Goal: Task Accomplishment & Management: Manage account settings

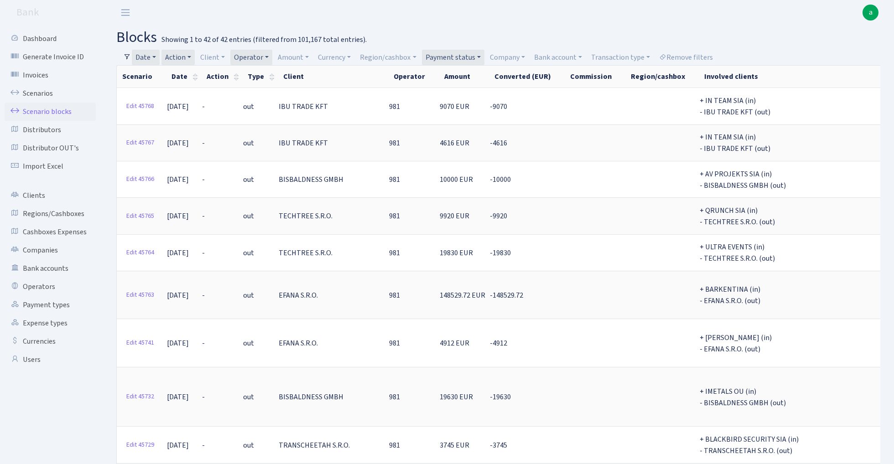
select select "100"
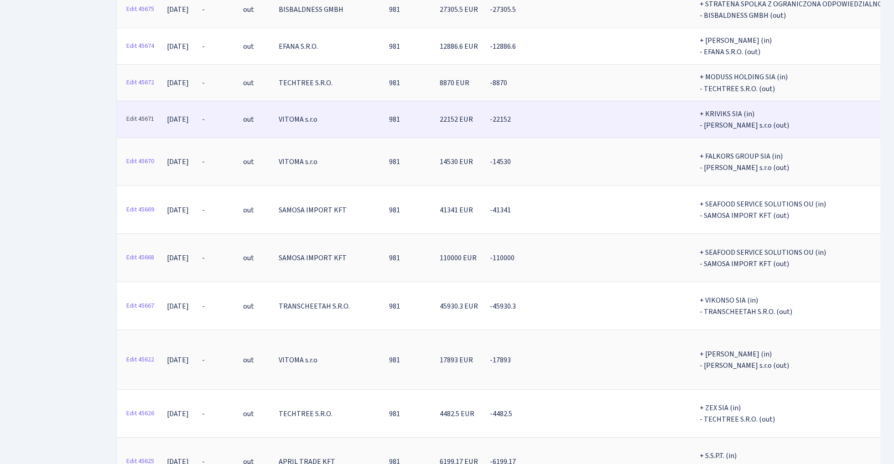
click at [140, 112] on link "Edit 45671" at bounding box center [140, 119] width 36 height 14
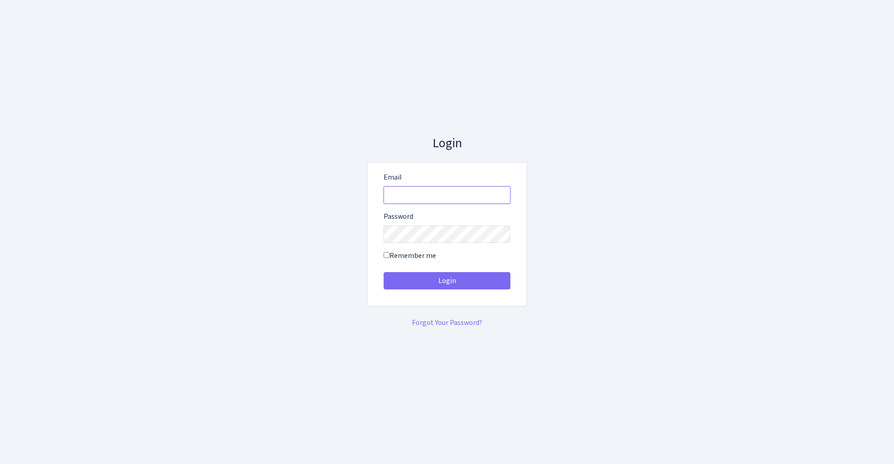
type input "[EMAIL_ADDRESS][DOMAIN_NAME]"
click at [446, 281] on button "Login" at bounding box center [446, 280] width 127 height 17
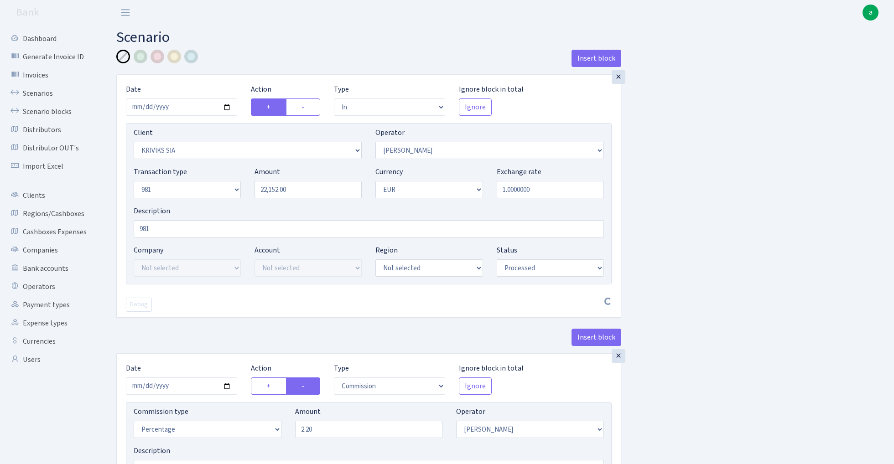
select select "in"
select select "3131"
select select "14"
select select "8"
select select "1"
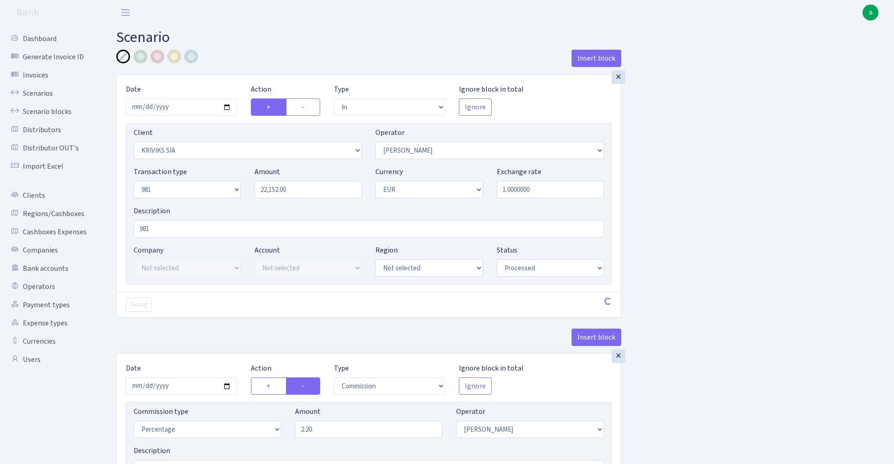
select select "processed"
select select "commission"
select select "14"
select select "processed"
select select "out"
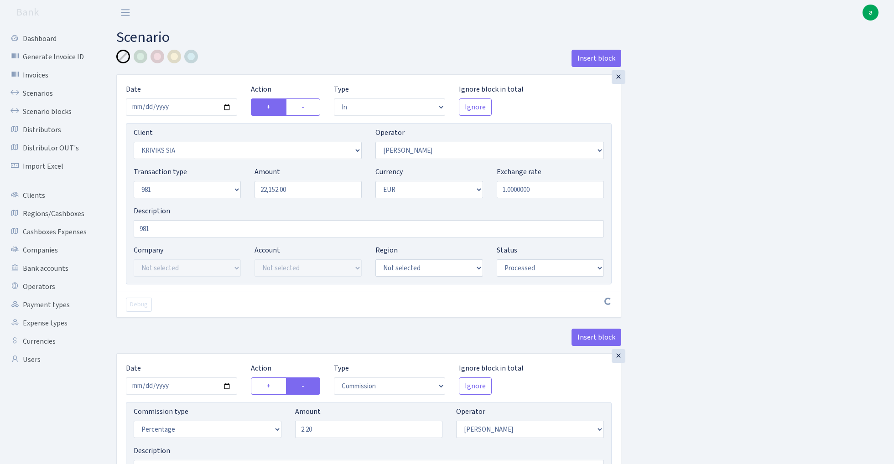
select select "2129"
select select "61"
select select "8"
select select "1"
select select "processed"
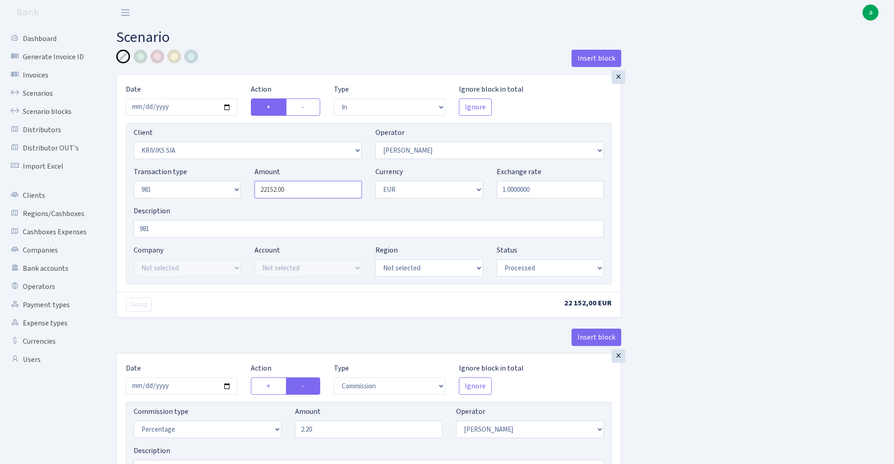
click at [309, 188] on input "22152.00" at bounding box center [307, 189] width 107 height 17
click at [307, 191] on input "22512" at bounding box center [307, 189] width 107 height 17
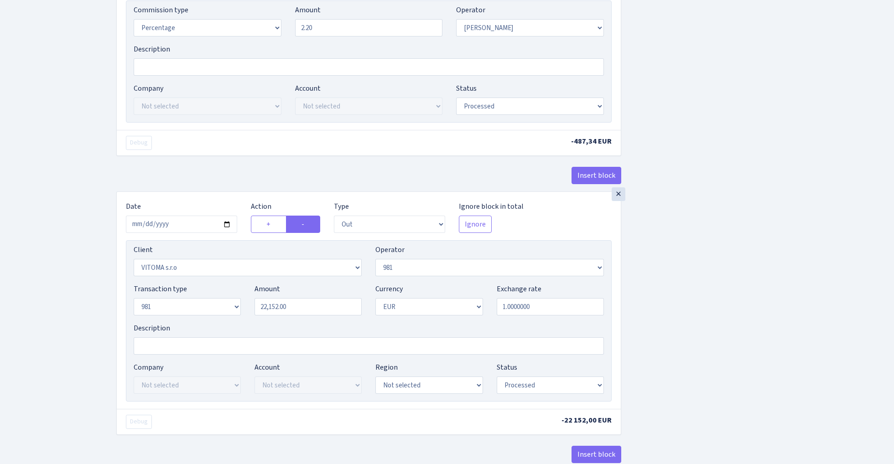
scroll to position [413, 0]
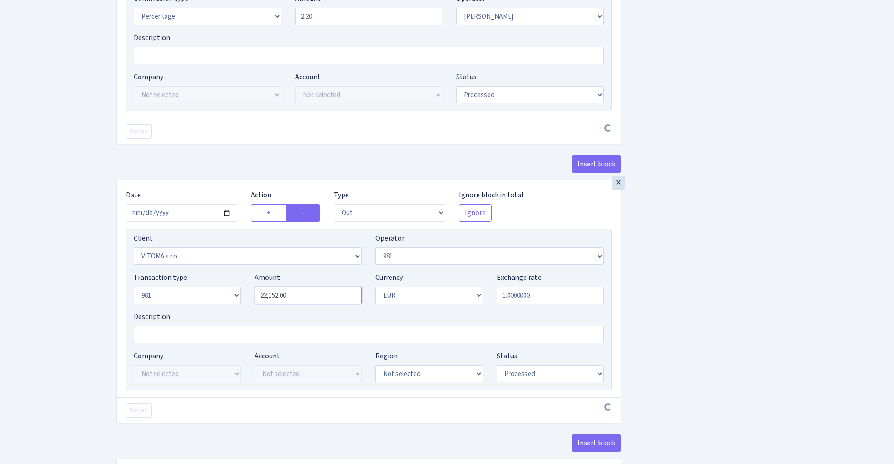
type input "22,512.00"
click at [306, 302] on input "22152.00" at bounding box center [307, 295] width 107 height 17
paste input "512"
type input "22,512.00"
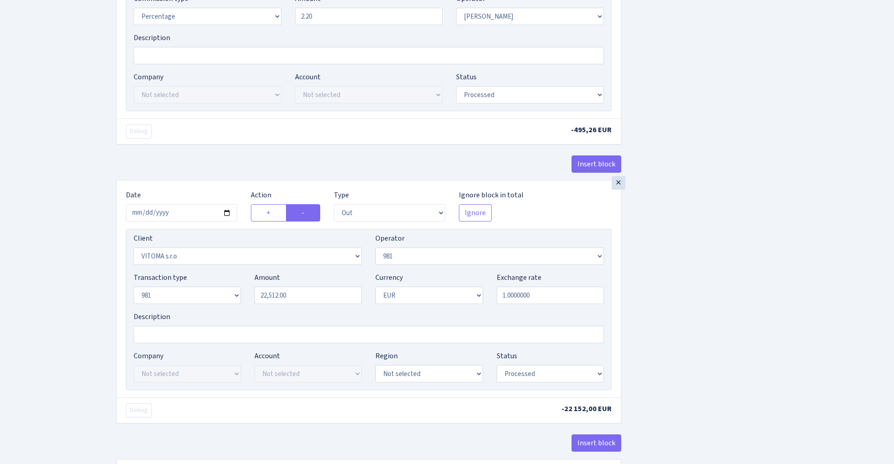
click at [736, 246] on div "Insert block × Date 2025-08-27 Action + - Type --- In Out Commission Field requ…" at bounding box center [497, 69] width 777 height 864
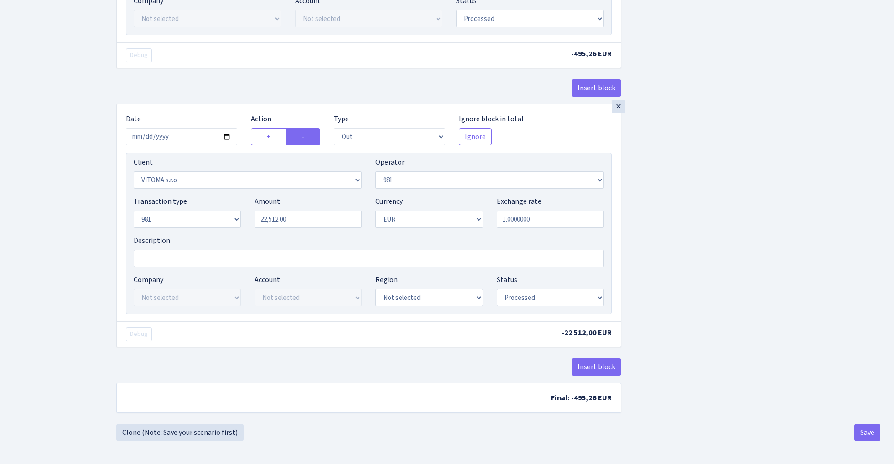
scroll to position [493, 0]
click at [864, 432] on button "Save" at bounding box center [867, 432] width 26 height 17
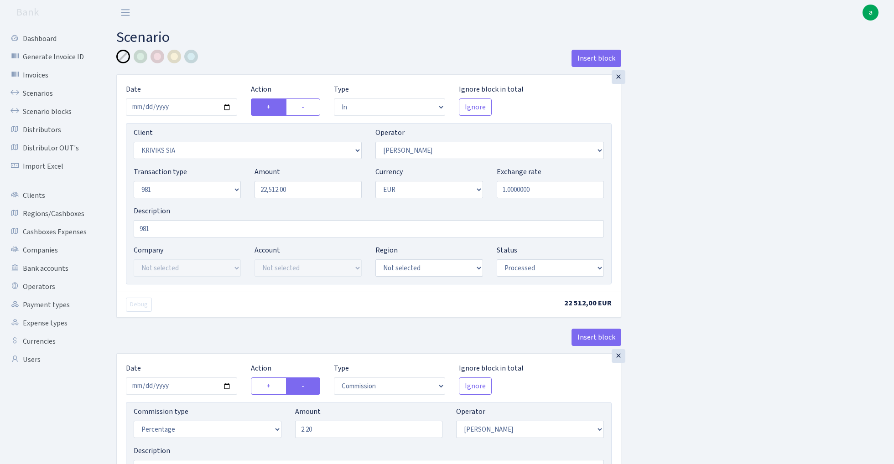
select select "in"
select select "3131"
select select "14"
select select "8"
select select "1"
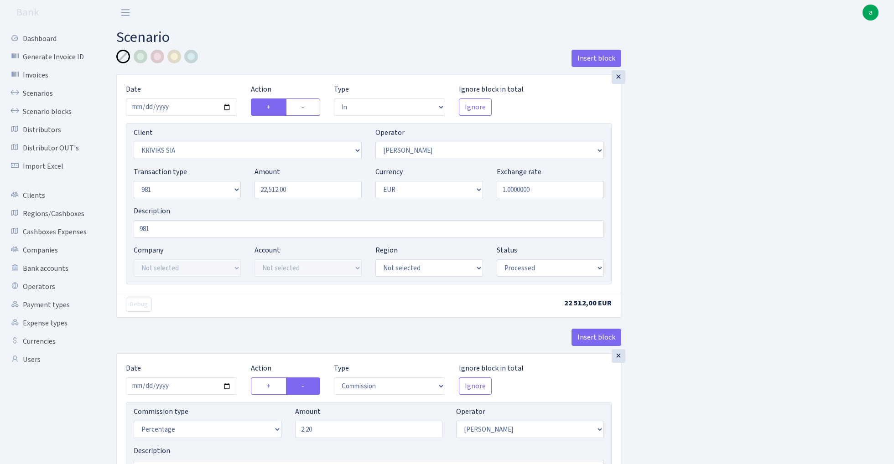
select select "processed"
select select "commission"
select select "14"
select select "processed"
select select "out"
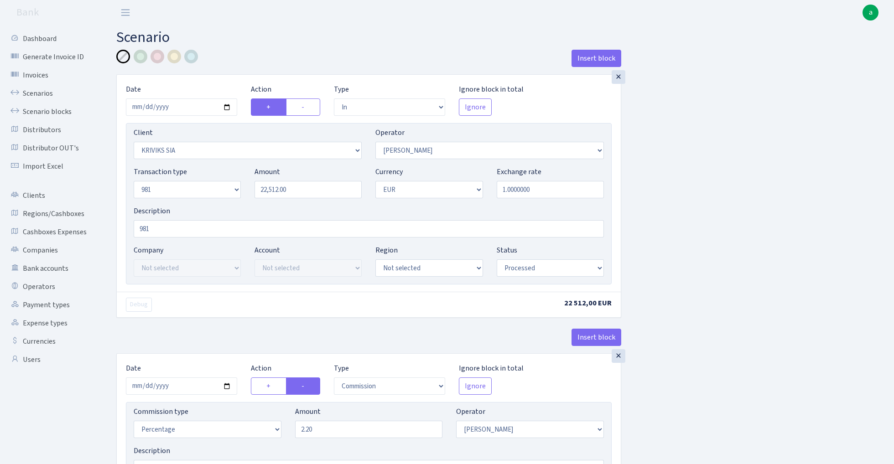
select select "2129"
select select "61"
select select "8"
select select "1"
select select "processed"
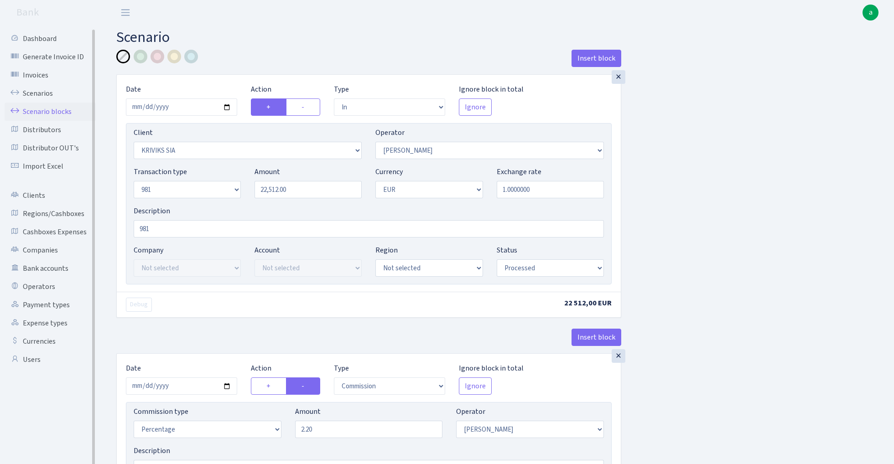
click at [57, 104] on link "Scenario blocks" at bounding box center [50, 112] width 91 height 18
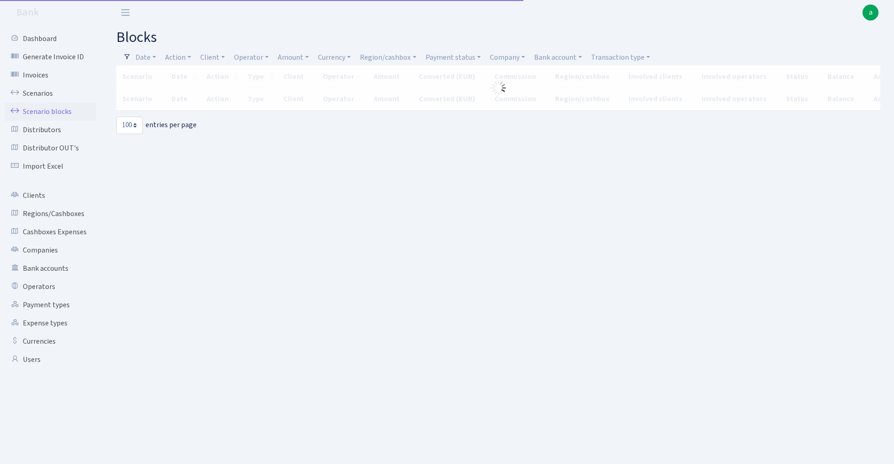
select select "100"
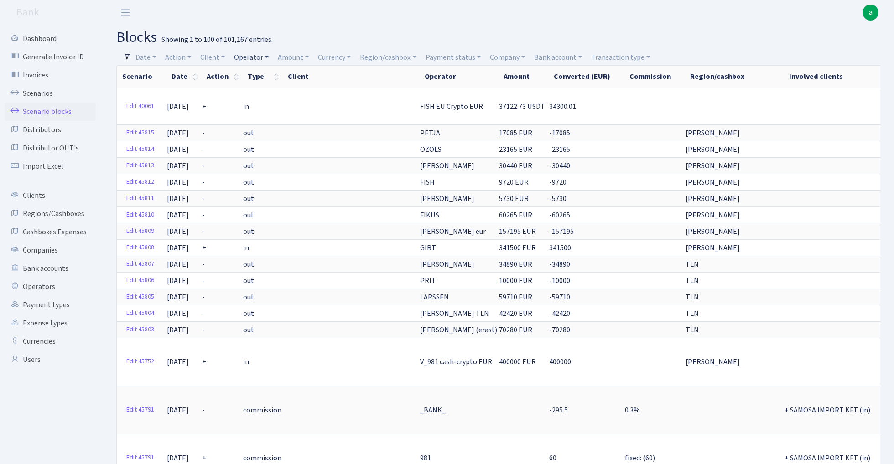
click at [249, 55] on link "Operator" at bounding box center [251, 58] width 42 height 16
click at [256, 106] on li "981" at bounding box center [267, 107] width 69 height 16
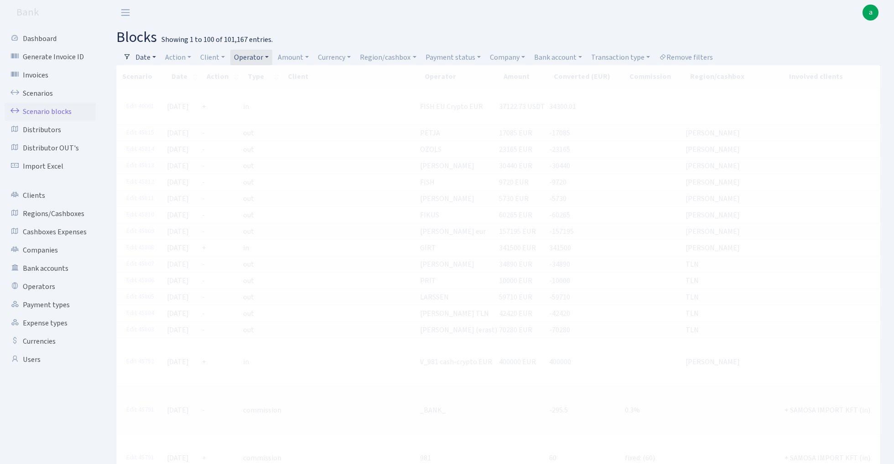
click at [150, 57] on link "Date" at bounding box center [146, 58] width 28 height 16
click at [171, 77] on input "30.08.2025 - 30.08.2025" at bounding box center [205, 75] width 109 height 17
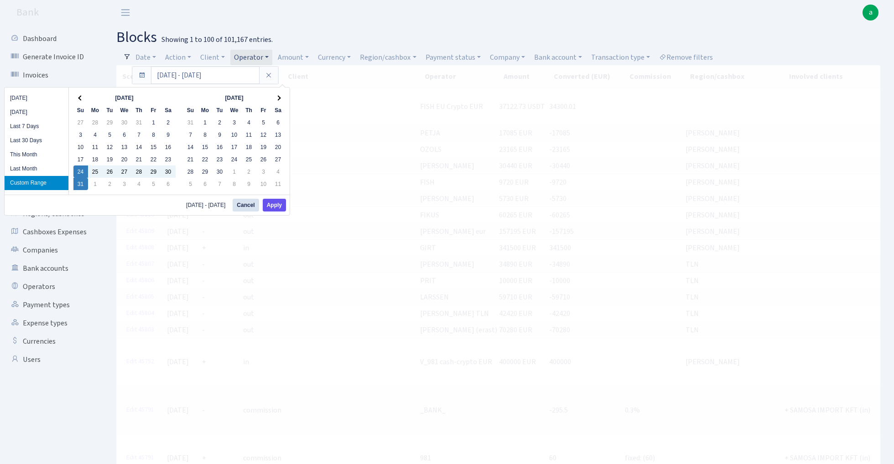
click at [276, 203] on button "Apply" at bounding box center [274, 205] width 23 height 13
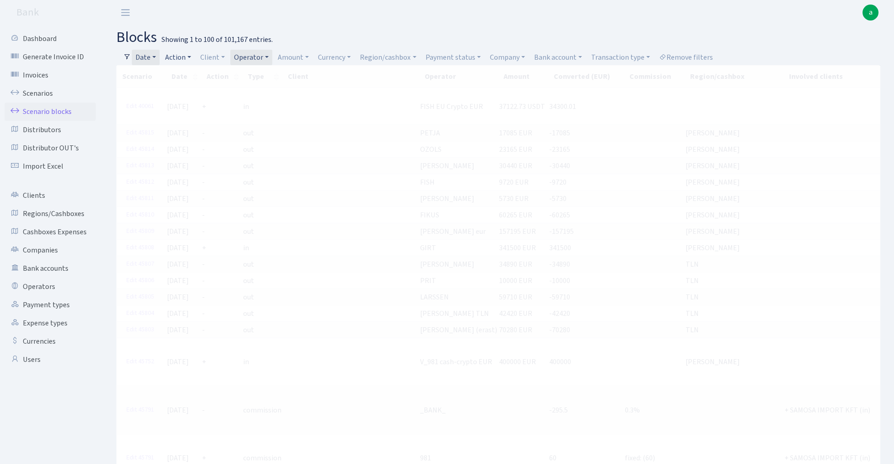
click at [181, 55] on link "Action" at bounding box center [177, 58] width 33 height 16
click at [198, 106] on li "-" at bounding box center [197, 107] width 69 height 16
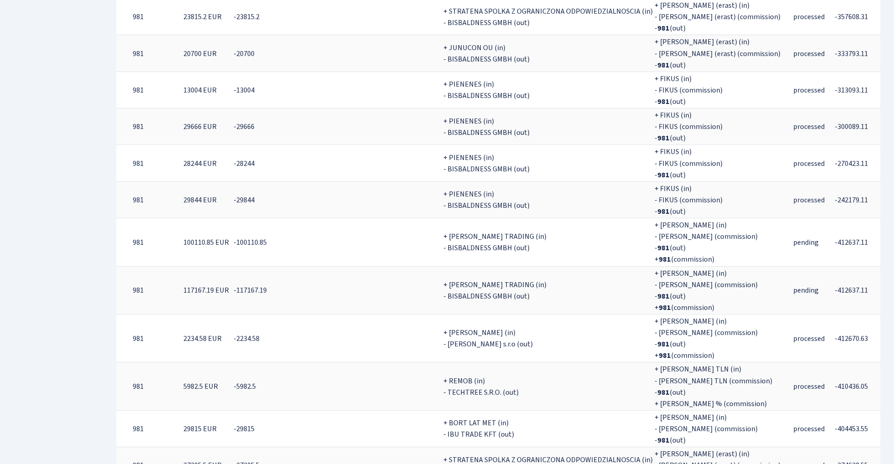
scroll to position [500, 0]
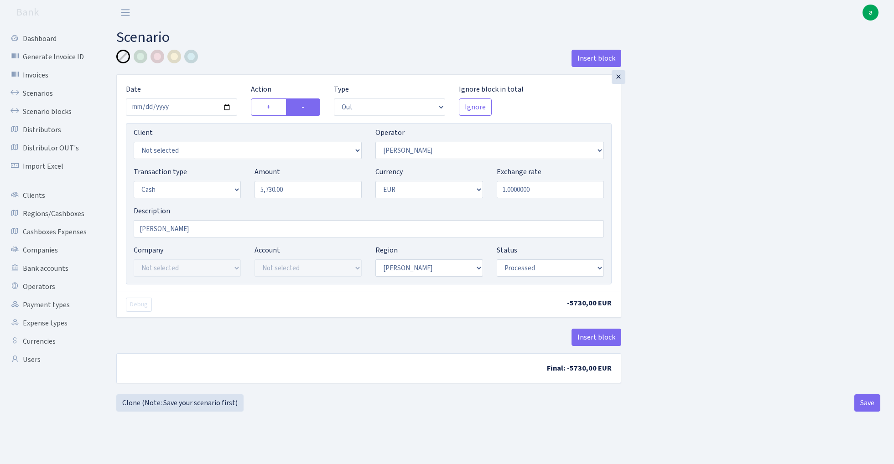
select select "out"
select select "72"
select select "1"
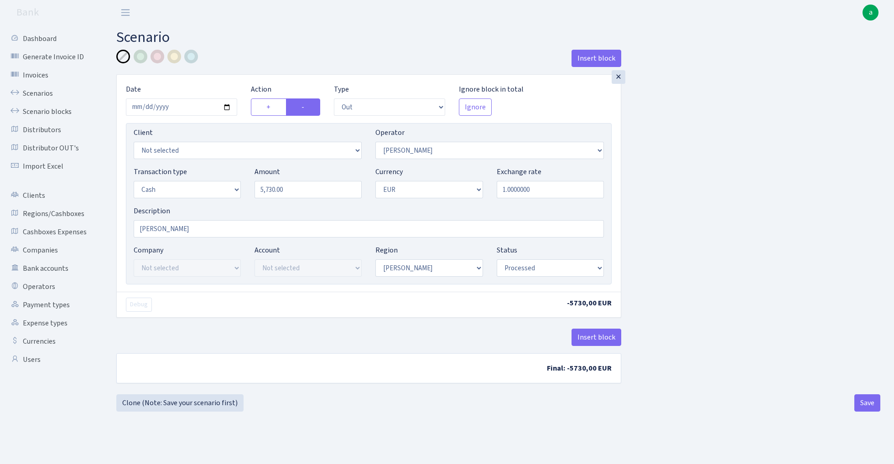
select select "processed"
click at [36, 92] on link "Scenarios" at bounding box center [50, 93] width 91 height 18
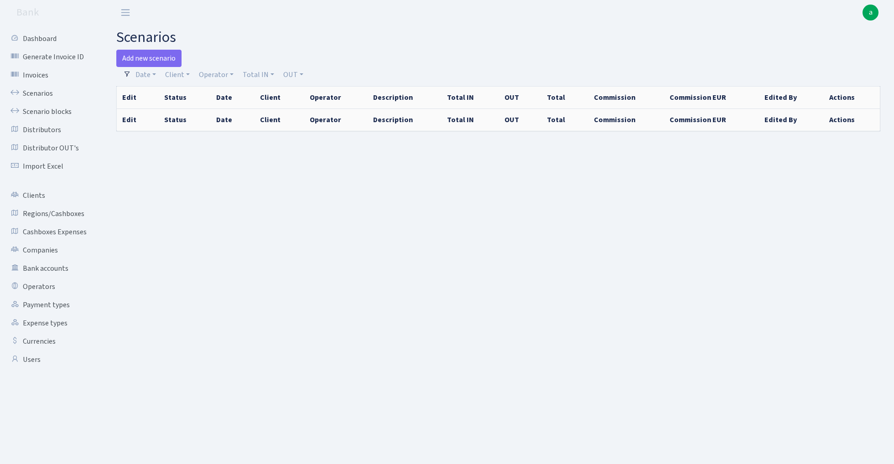
select select "100"
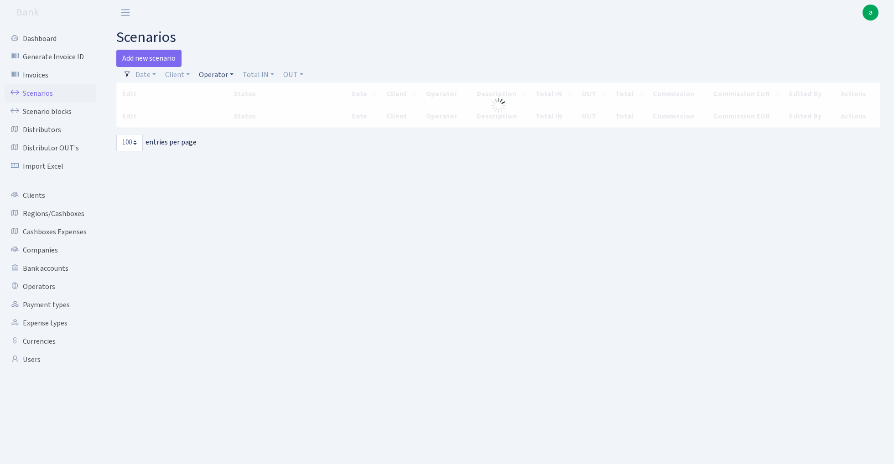
click at [219, 76] on link "Operator" at bounding box center [216, 75] width 42 height 16
click at [219, 111] on input "search" at bounding box center [231, 107] width 67 height 14
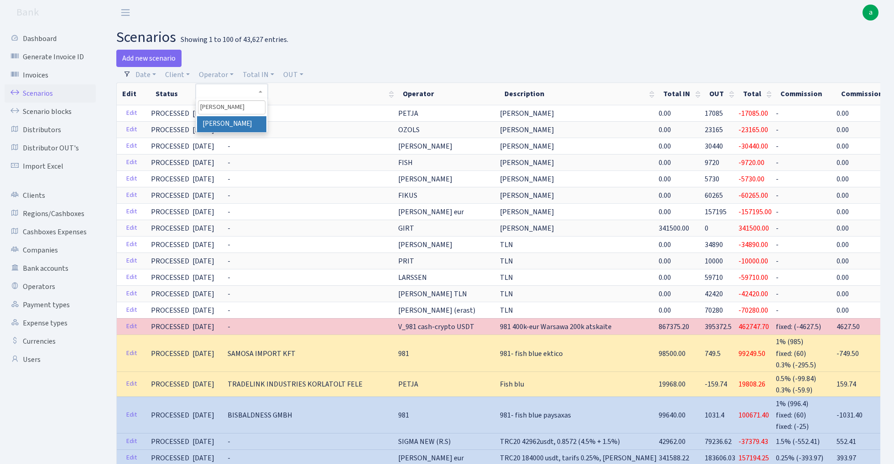
type input "uldis"
click at [240, 122] on li "[PERSON_NAME]" at bounding box center [231, 124] width 69 height 16
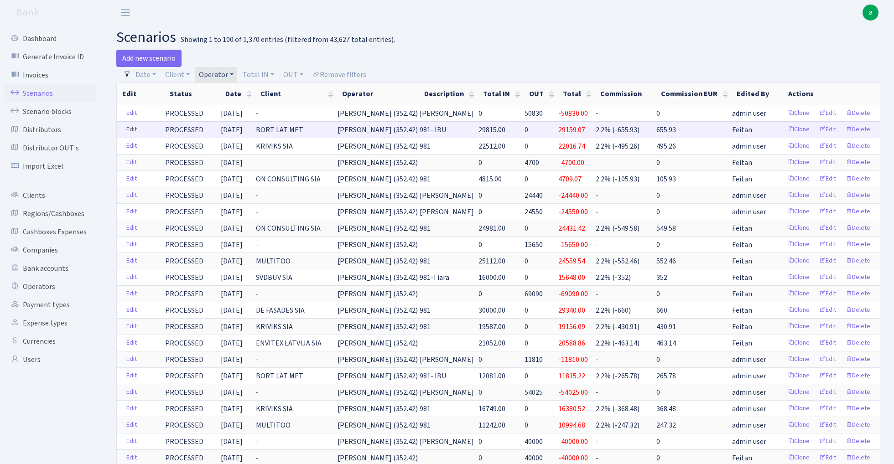
click at [134, 129] on link "Edit" at bounding box center [131, 130] width 19 height 14
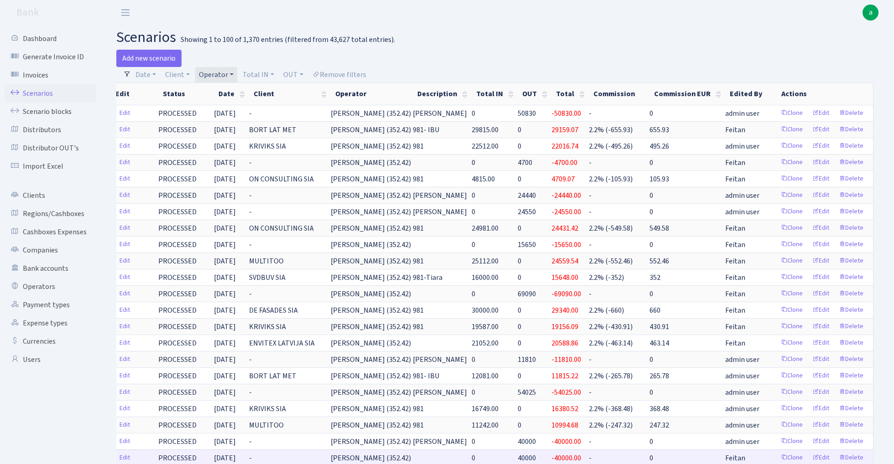
scroll to position [0, 7]
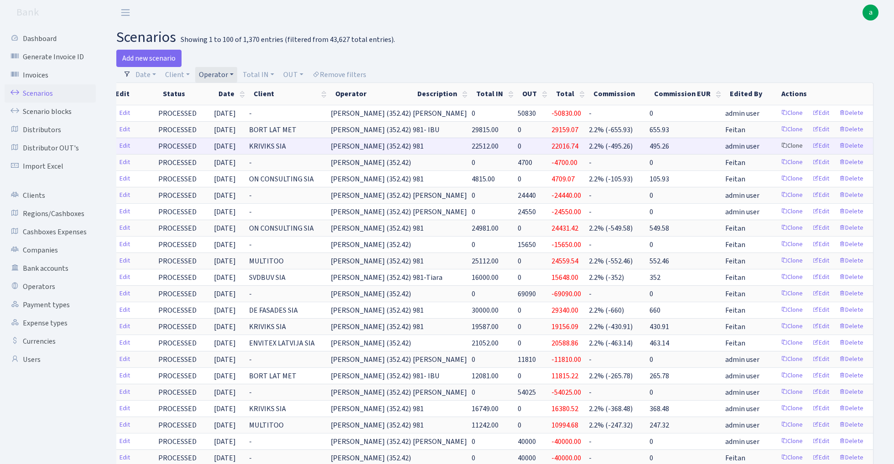
click at [790, 150] on link "Clone" at bounding box center [792, 146] width 30 height 14
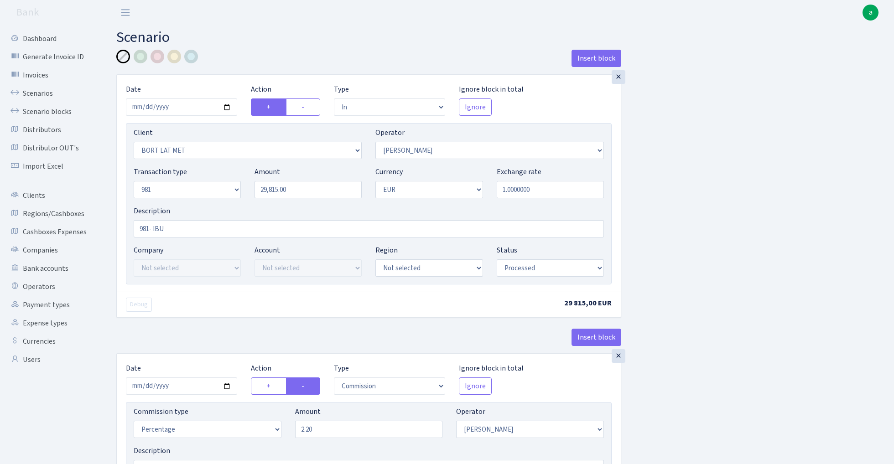
select select "in"
select select "3151"
select select "14"
select select "8"
select select "1"
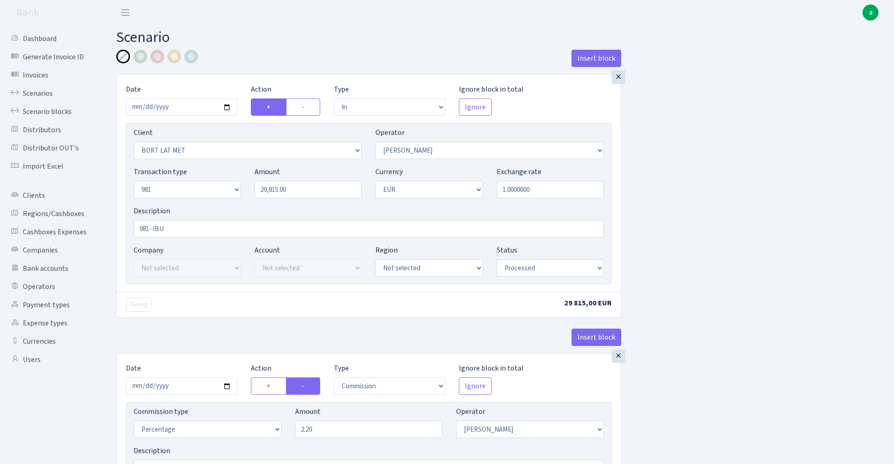
select select "processed"
select select "commission"
select select "14"
select select "processed"
select select "out"
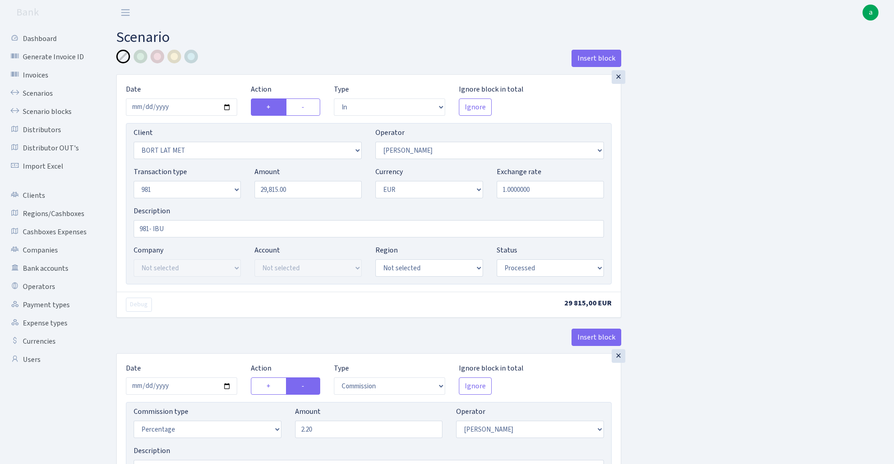
select select "279"
select select "61"
select select "8"
select select "1"
select select "processed"
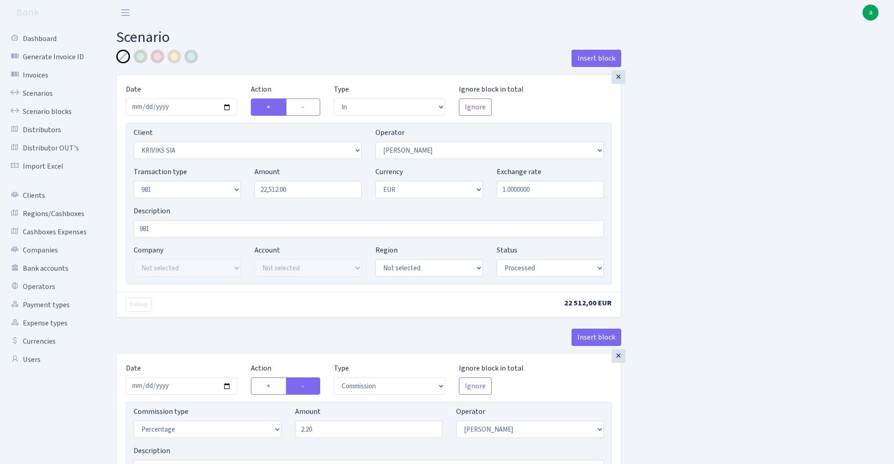
select select "in"
select select "3131"
select select "14"
select select "8"
select select "1"
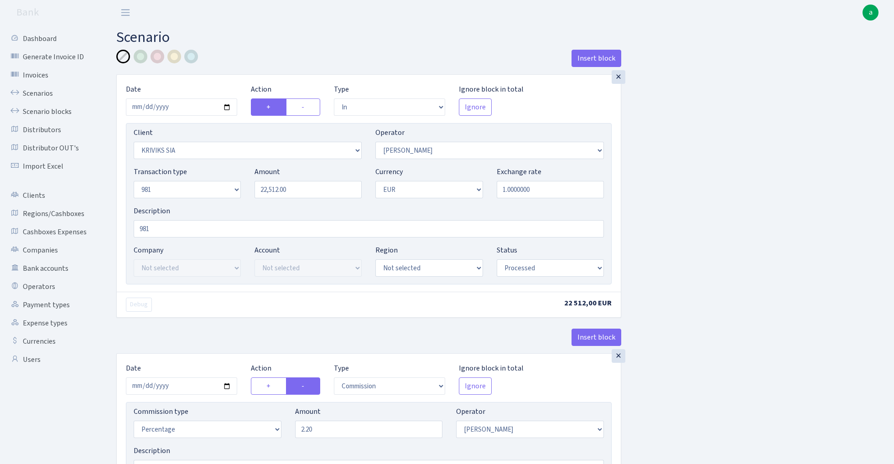
select select "processed"
select select "commission"
select select "14"
select select "processed"
select select "out"
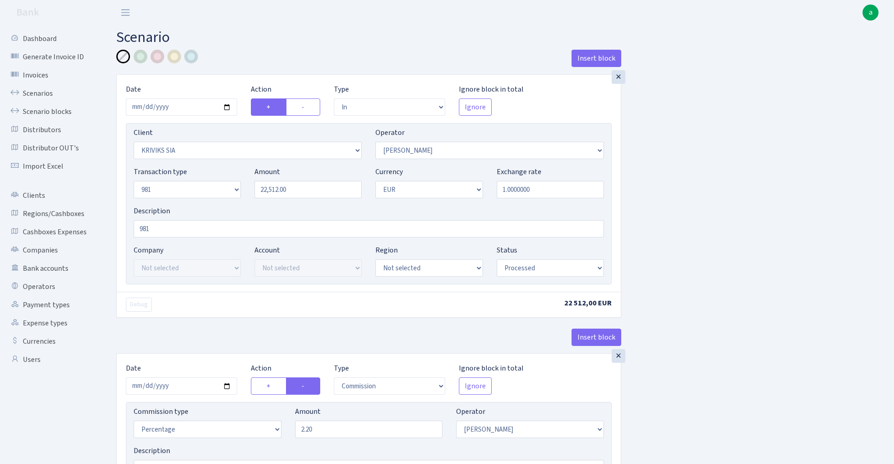
select select "2129"
select select "61"
select select "8"
select select "1"
select select "processed"
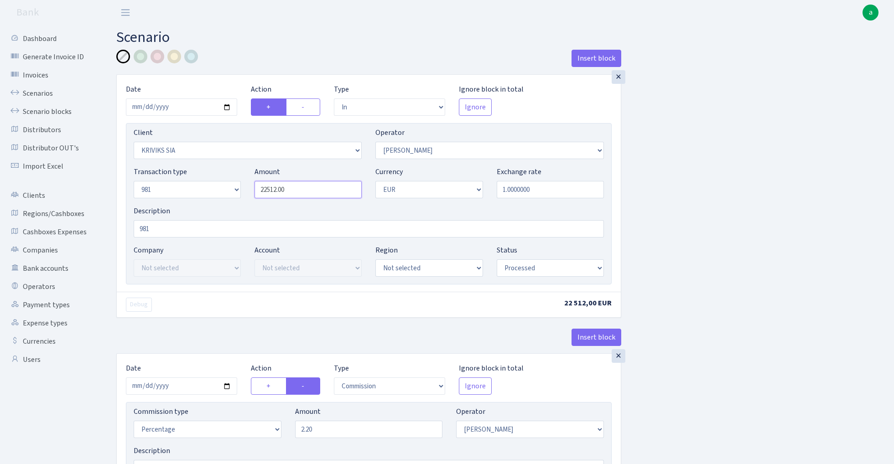
click at [299, 192] on input "22512.00" at bounding box center [307, 189] width 107 height 17
paste input "8975"
type input "28,975.00"
click at [174, 106] on input "2025-08-27" at bounding box center [181, 106] width 111 height 17
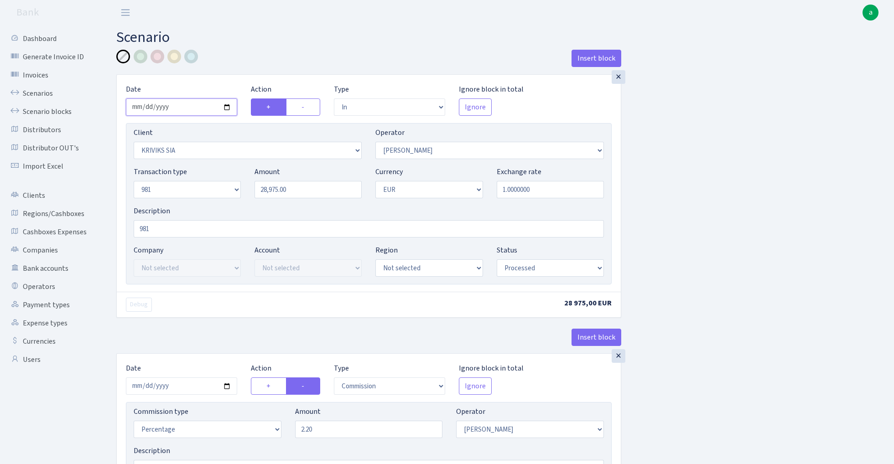
type input "2025-08-25"
click at [244, 76] on div "× Date 2025-08-25 Action + - Type --- In Out Commission Field required. Ignore …" at bounding box center [369, 183] width 504 height 217
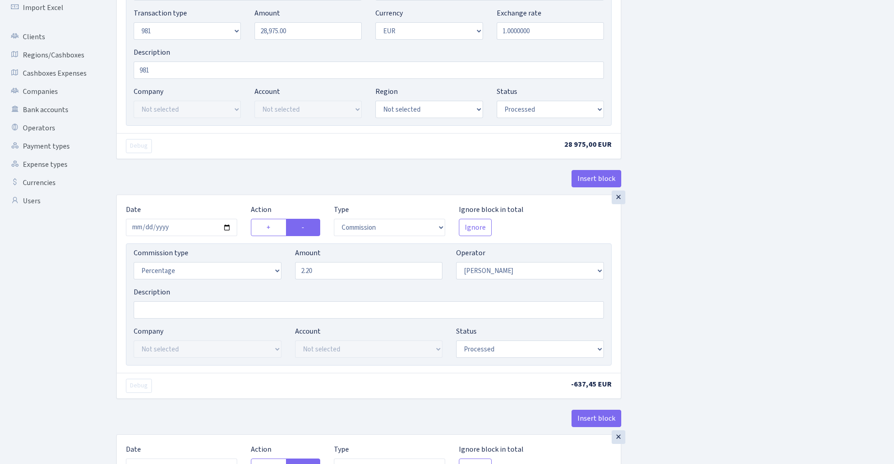
scroll to position [168, 0]
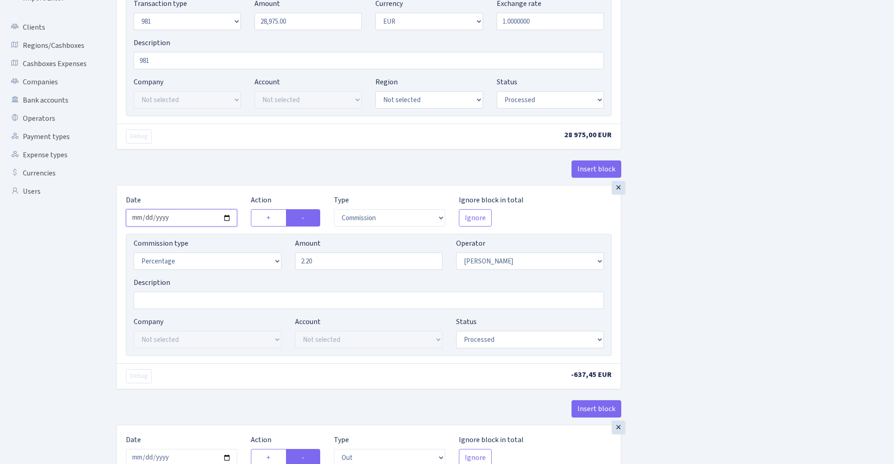
click at [177, 219] on input "2025-08-27" at bounding box center [181, 217] width 111 height 17
type input "2025-08-25"
click at [191, 194] on div "× Date 2025-08-25 Action + - Type --- In Out Commission Field required. Ignore …" at bounding box center [369, 275] width 504 height 178
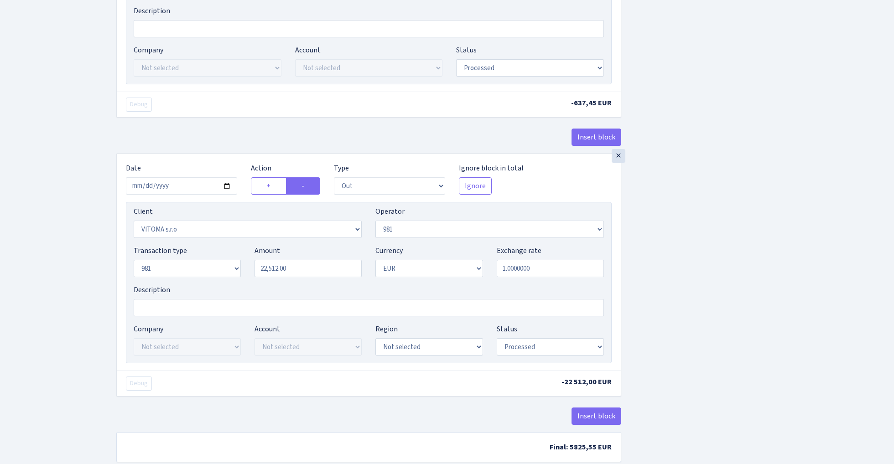
scroll to position [477, 0]
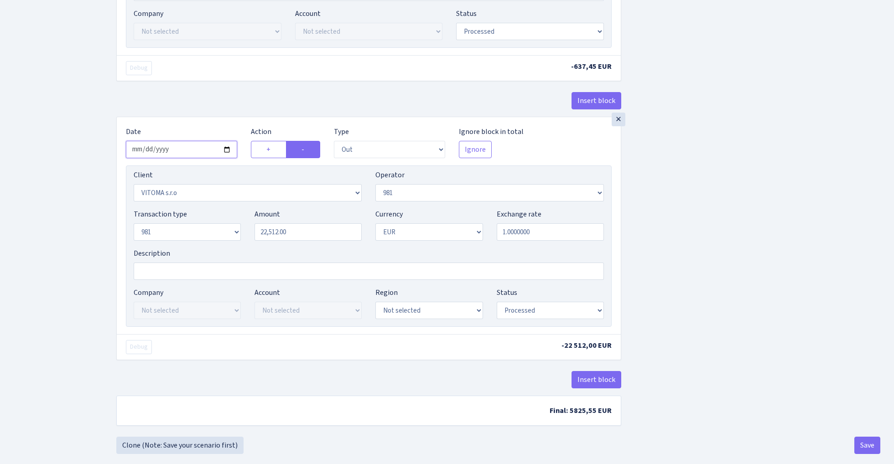
click at [176, 152] on input "2025-08-27" at bounding box center [181, 149] width 111 height 17
type input "2025-08-25"
drag, startPoint x: 197, startPoint y: 119, endPoint x: 205, endPoint y: 119, distance: 8.2
click at [197, 119] on div "× Date 2025-08-25 Action + - Type --- In Out Commission Field required. Ignore …" at bounding box center [369, 225] width 504 height 217
click at [305, 234] on input "22512.00" at bounding box center [307, 231] width 107 height 17
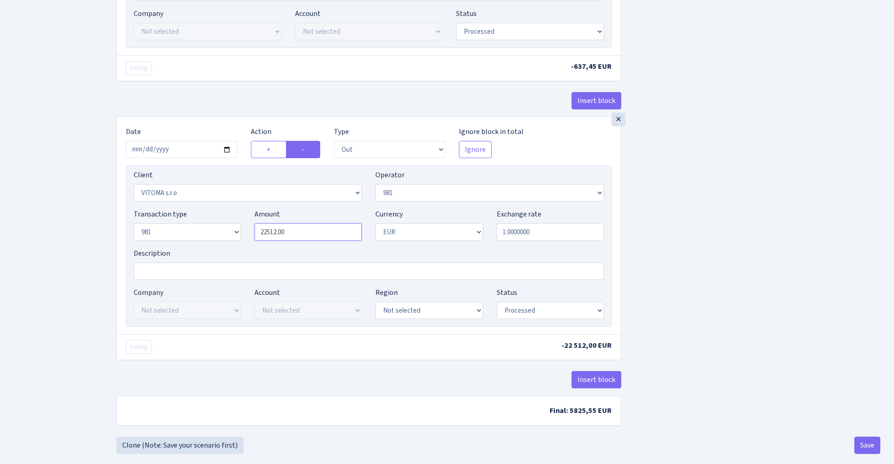
click at [305, 234] on input "22512.00" at bounding box center [307, 231] width 107 height 17
paste input "8975"
type input "28,975.00"
click at [756, 200] on div "Insert block × Date 2025-08-25 Action + - Type --- In Out Commission Field requ…" at bounding box center [497, 3] width 777 height 860
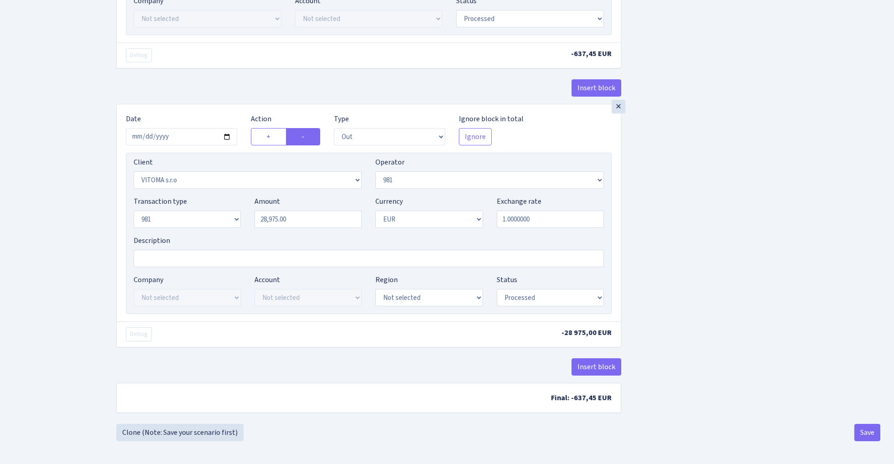
scroll to position [493, 0]
click at [860, 432] on button "Save" at bounding box center [867, 432] width 26 height 17
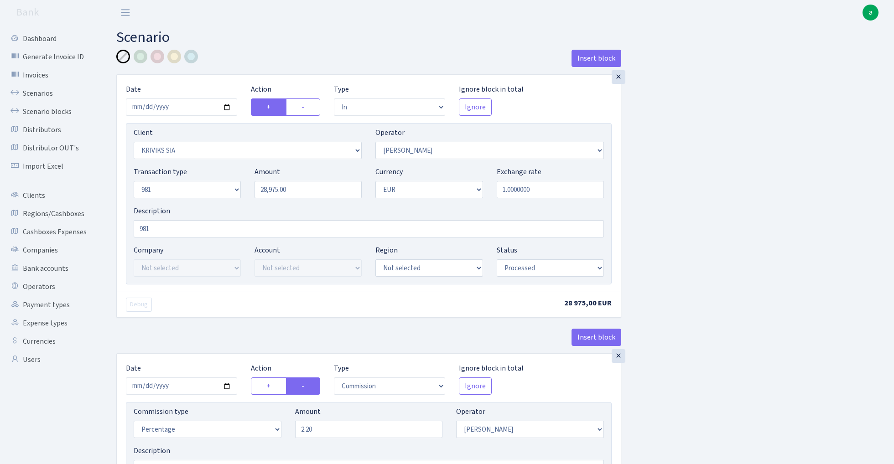
select select "in"
select select "3131"
select select "14"
select select "8"
select select "1"
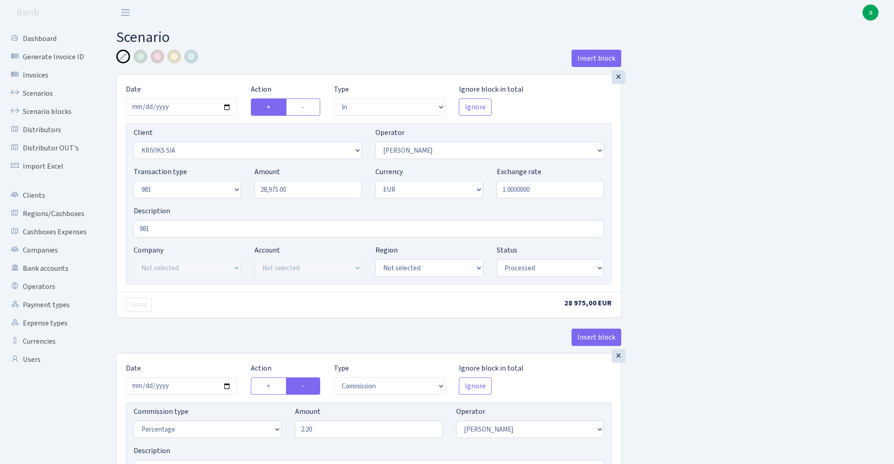
select select "processed"
select select "commission"
select select "14"
select select "processed"
select select "out"
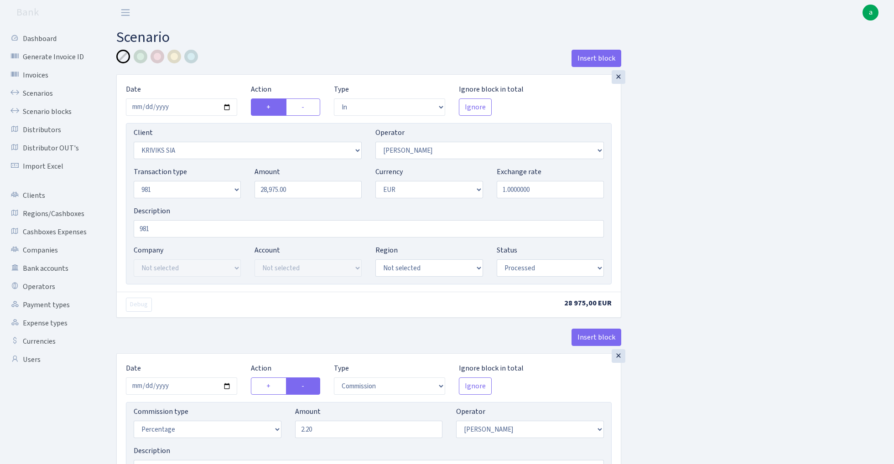
select select "2129"
select select "61"
select select "8"
select select "1"
select select "processed"
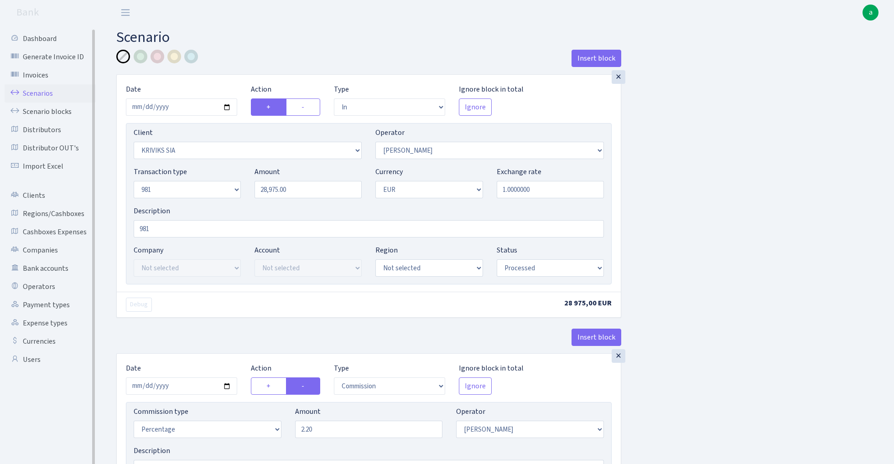
click at [29, 92] on link "Scenarios" at bounding box center [50, 93] width 91 height 18
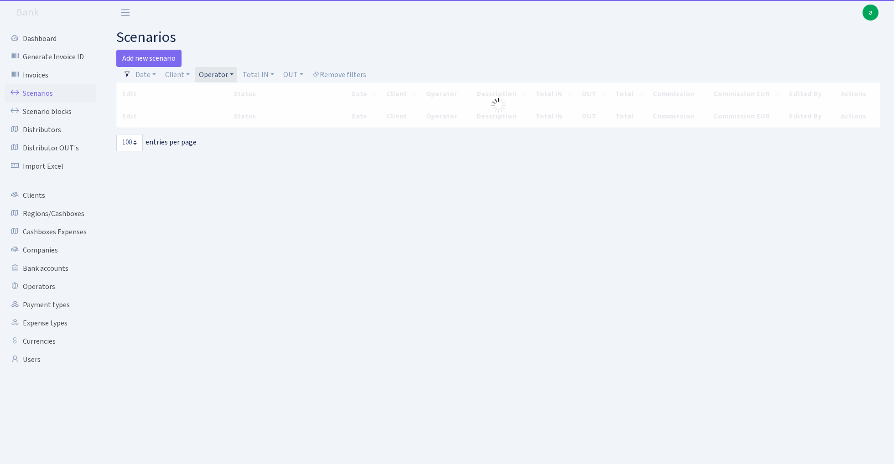
select select "100"
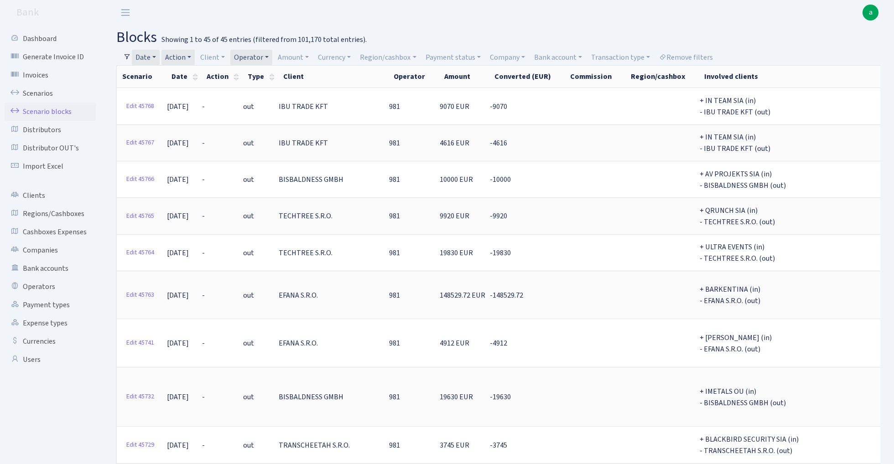
click at [154, 57] on link "Date" at bounding box center [146, 58] width 28 height 16
click at [171, 73] on input "24.08.2025 - 31.08.2025" at bounding box center [205, 75] width 109 height 17
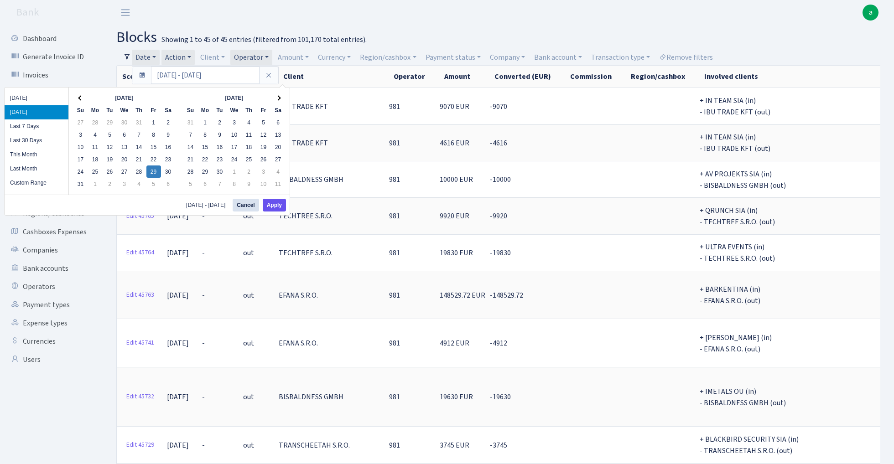
click at [273, 204] on button "Apply" at bounding box center [274, 205] width 23 height 13
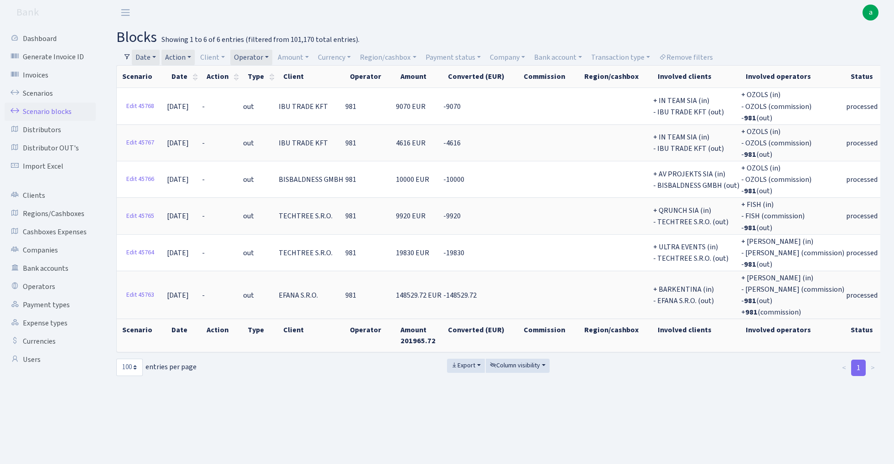
click at [150, 58] on link "Date" at bounding box center [146, 58] width 28 height 16
click at [150, 59] on link "Date" at bounding box center [146, 58] width 28 height 16
click at [183, 55] on link "Action" at bounding box center [177, 58] width 33 height 16
click at [191, 120] on li "+" at bounding box center [197, 123] width 69 height 16
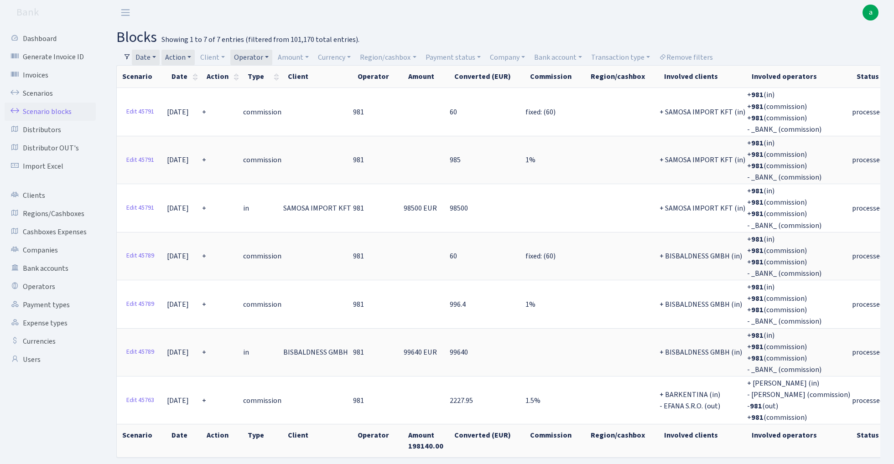
click at [181, 55] on link "Action" at bounding box center [177, 58] width 33 height 16
click at [189, 107] on li "-" at bounding box center [197, 107] width 69 height 16
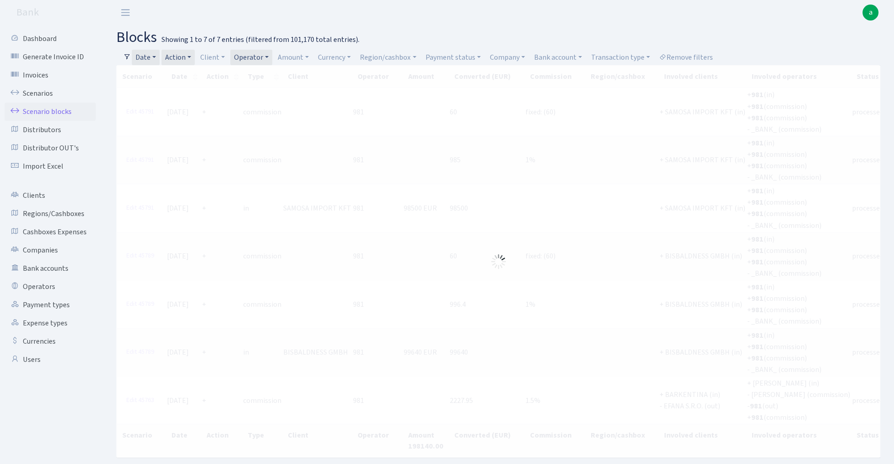
click at [150, 56] on link "Date" at bounding box center [146, 58] width 28 height 16
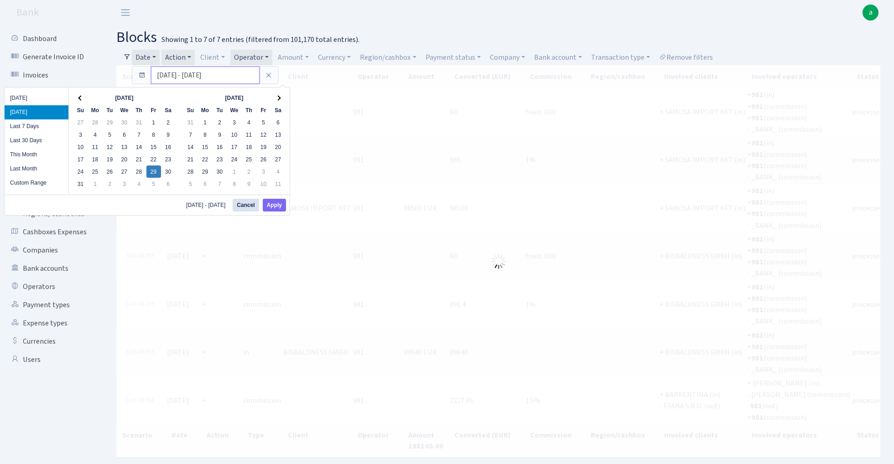
click at [172, 78] on input "29.08.2025 - 29.08.2025" at bounding box center [205, 75] width 109 height 17
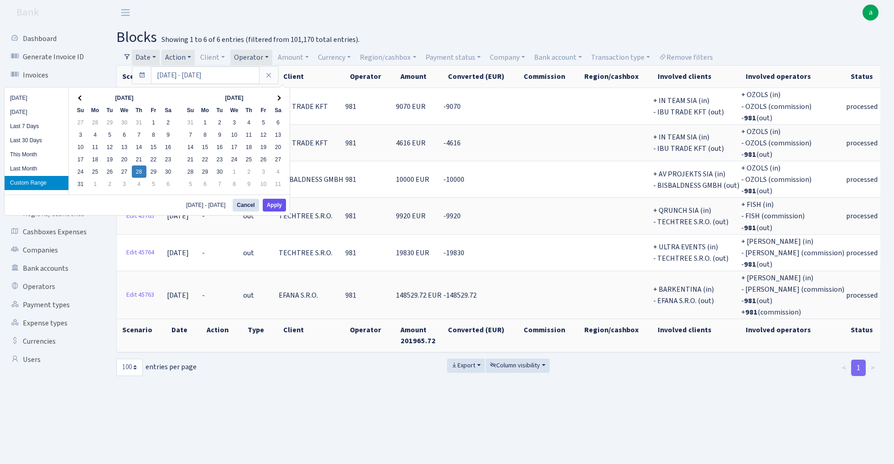
click at [269, 207] on button "Apply" at bounding box center [274, 205] width 23 height 13
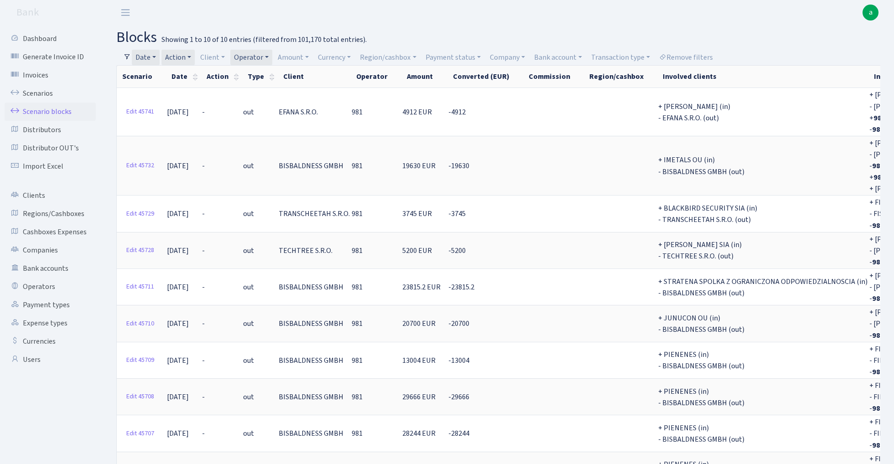
click at [146, 58] on link "Date" at bounding box center [146, 58] width 28 height 16
click at [171, 74] on input "28.08.2025 - 28.08.2025" at bounding box center [205, 75] width 109 height 17
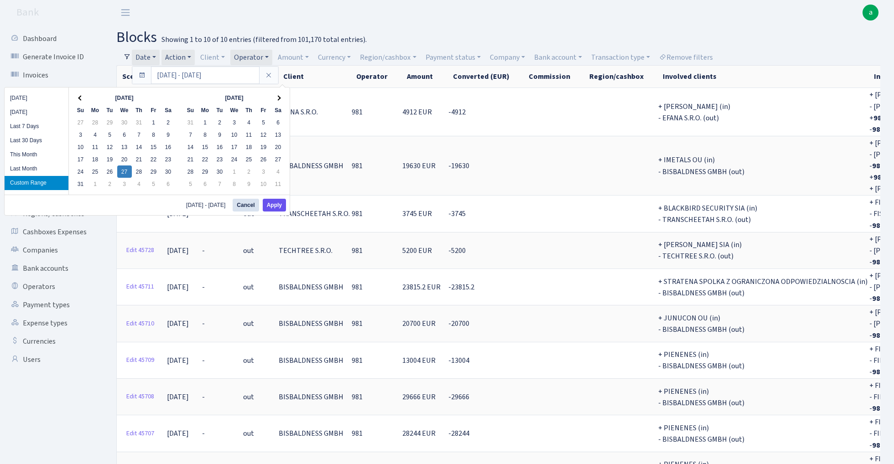
click at [274, 207] on button "Apply" at bounding box center [274, 205] width 23 height 13
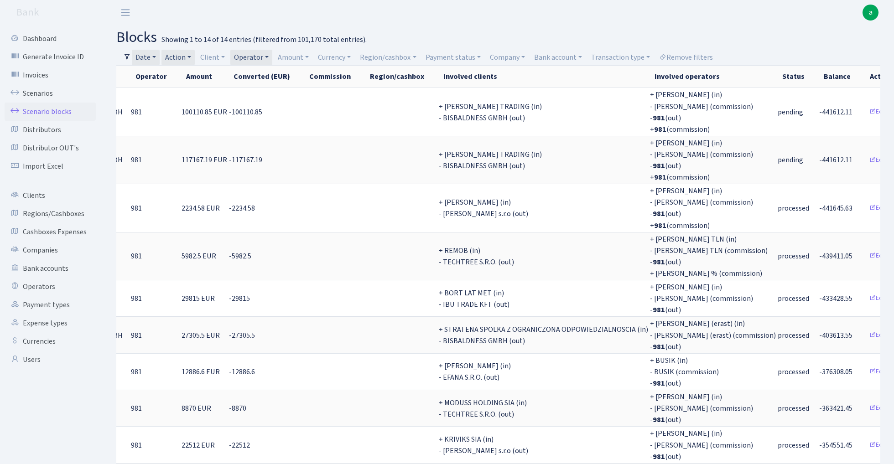
scroll to position [0, 220]
click at [461, 57] on link "Payment status" at bounding box center [453, 58] width 62 height 16
click at [462, 168] on li "processed" at bounding box center [458, 170] width 69 height 16
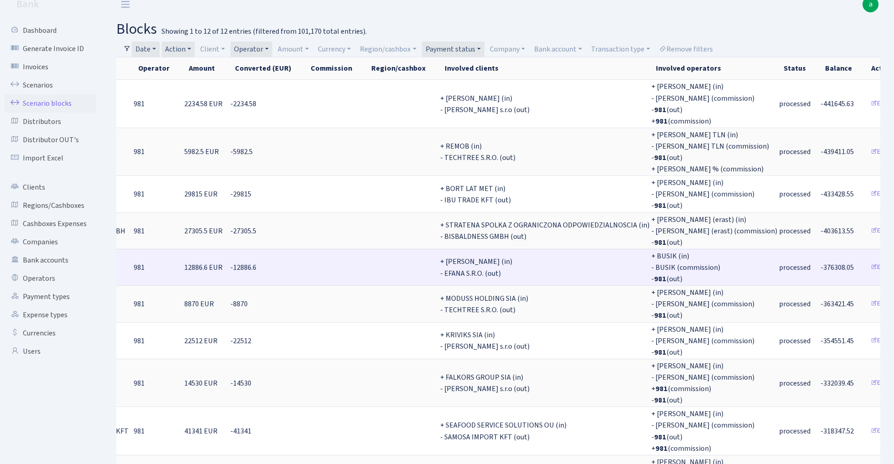
scroll to position [10, 0]
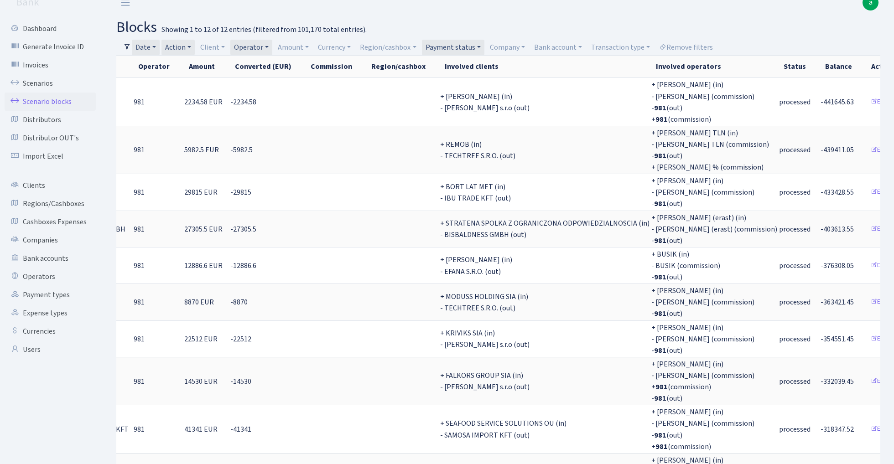
click at [154, 47] on link "Date" at bounding box center [146, 48] width 28 height 16
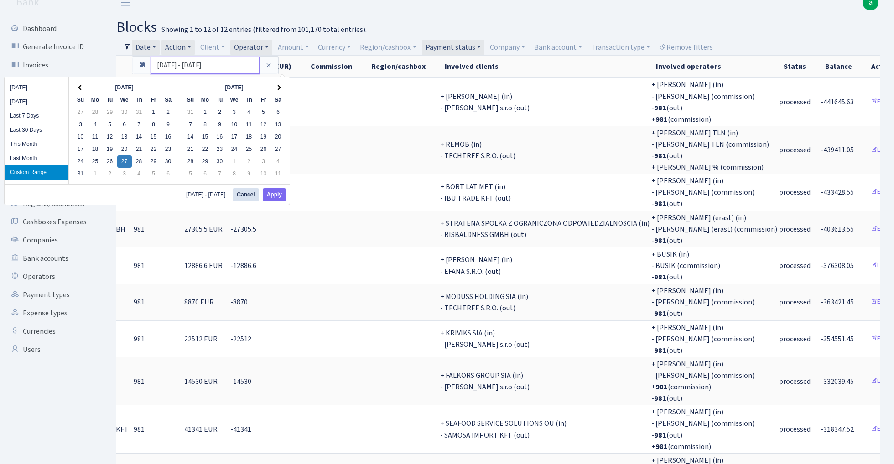
click at [169, 63] on input "27.08.2025 - 27.08.2025" at bounding box center [205, 65] width 109 height 17
click at [275, 191] on button "Apply" at bounding box center [274, 194] width 23 height 13
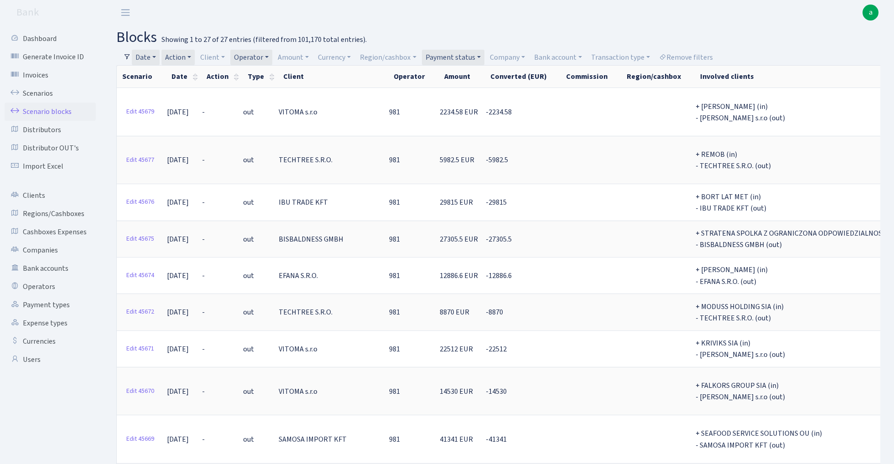
click at [148, 57] on link "Date" at bounding box center [146, 58] width 28 height 16
click at [171, 78] on input "24.08.2025 - 27.08.2025" at bounding box center [205, 75] width 109 height 17
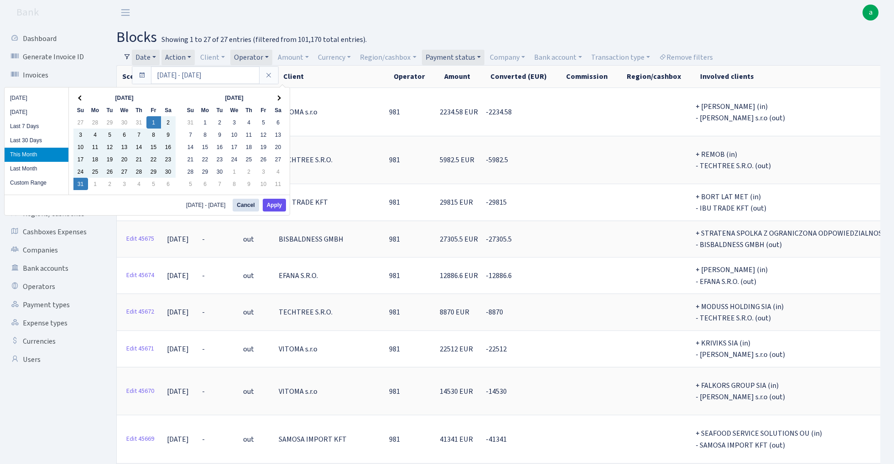
click at [271, 208] on button "Apply" at bounding box center [274, 205] width 23 height 13
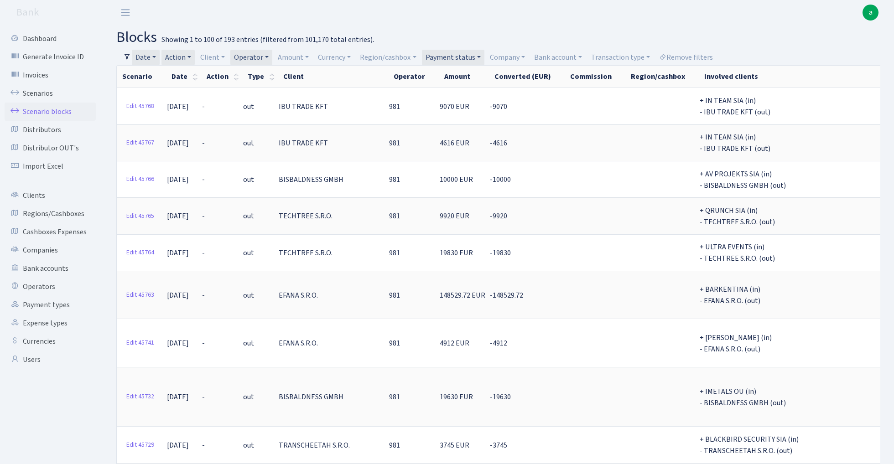
click at [181, 59] on link "Action" at bounding box center [177, 58] width 33 height 16
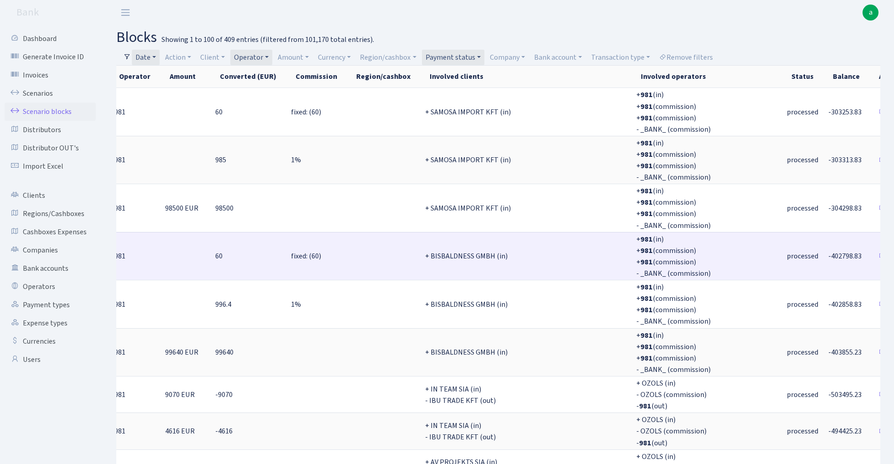
scroll to position [0, 282]
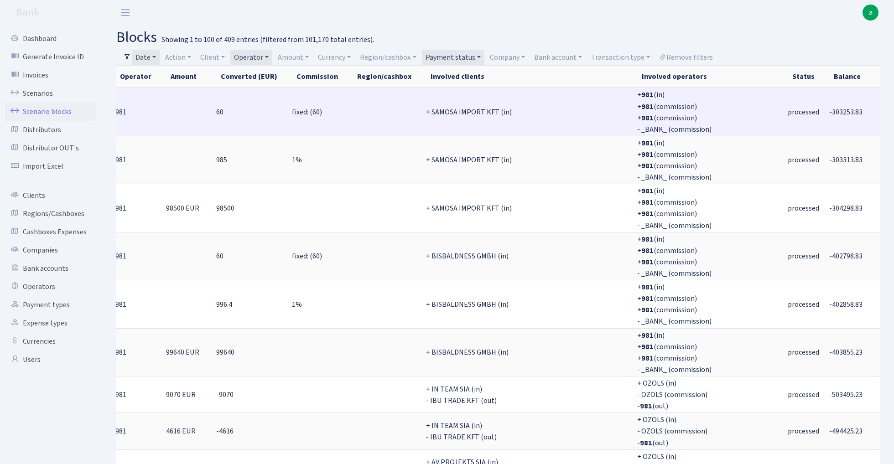
click at [829, 110] on span "-303253.83" at bounding box center [845, 112] width 33 height 10
copy span "303253.83"
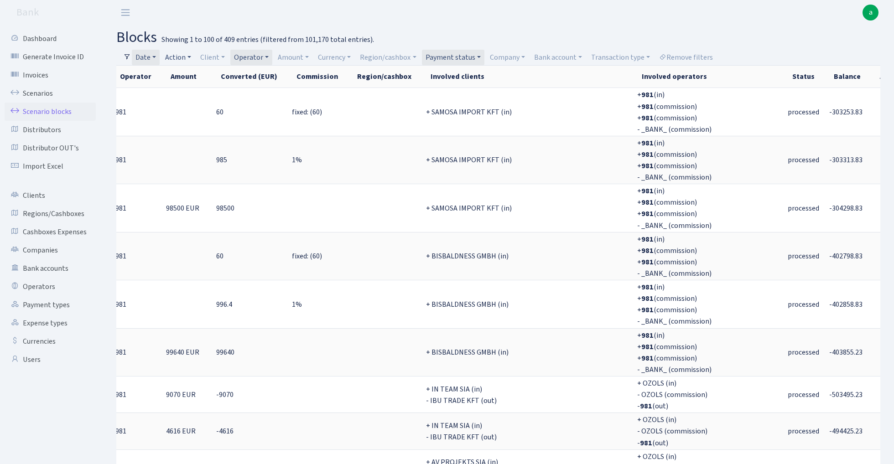
click at [182, 56] on link "Action" at bounding box center [177, 58] width 33 height 16
click at [194, 107] on li "-" at bounding box center [197, 107] width 69 height 16
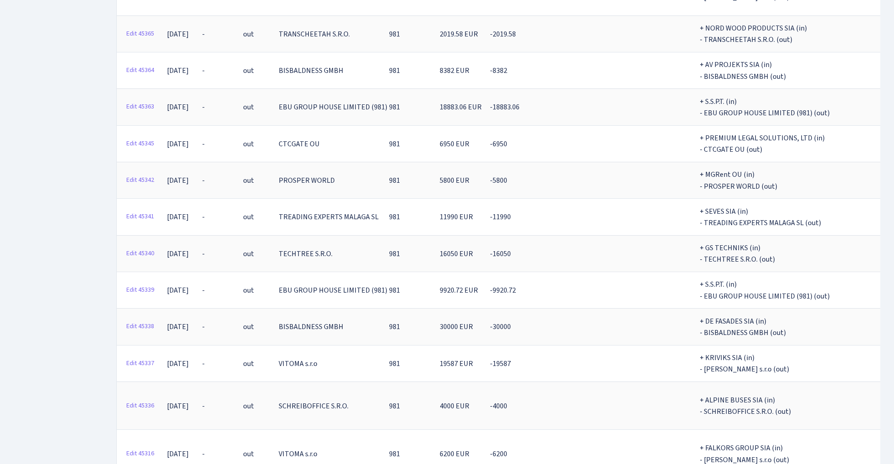
select select "-1"
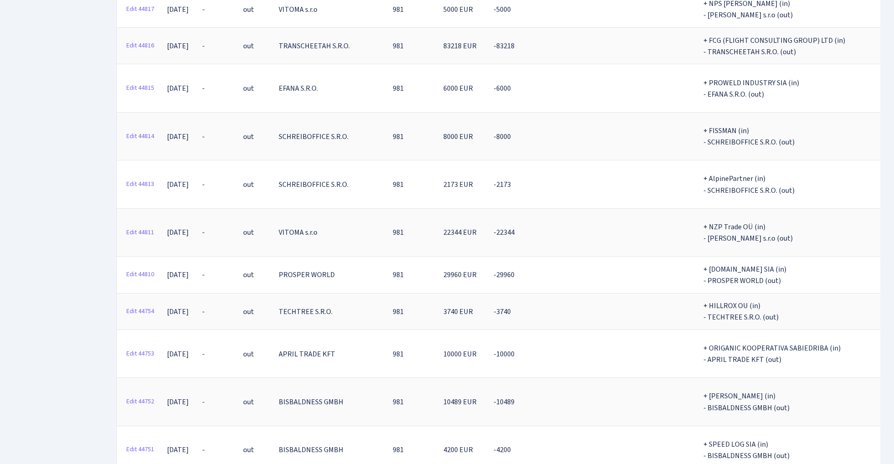
scroll to position [7246, 0]
copy th "3580511.12"
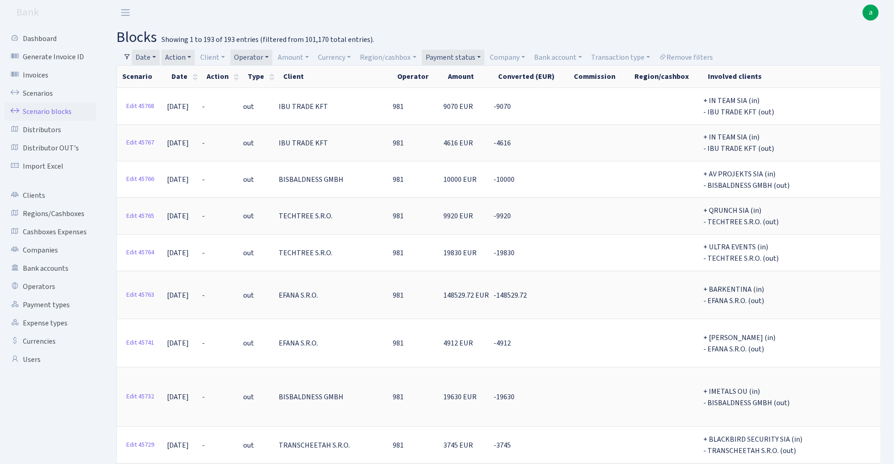
scroll to position [0, 0]
click at [148, 57] on link "Date" at bounding box center [146, 58] width 28 height 16
click at [163, 77] on input "01.08.2025 - 31.08.2025" at bounding box center [205, 75] width 109 height 17
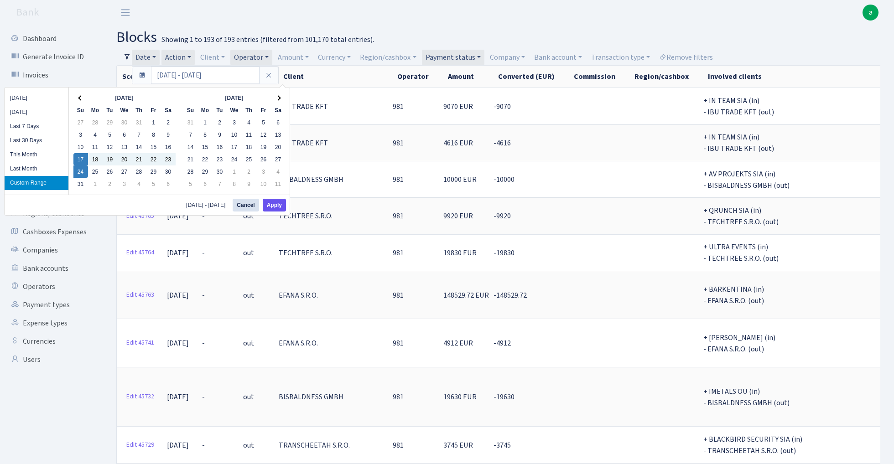
click at [271, 207] on button "Apply" at bounding box center [274, 205] width 23 height 13
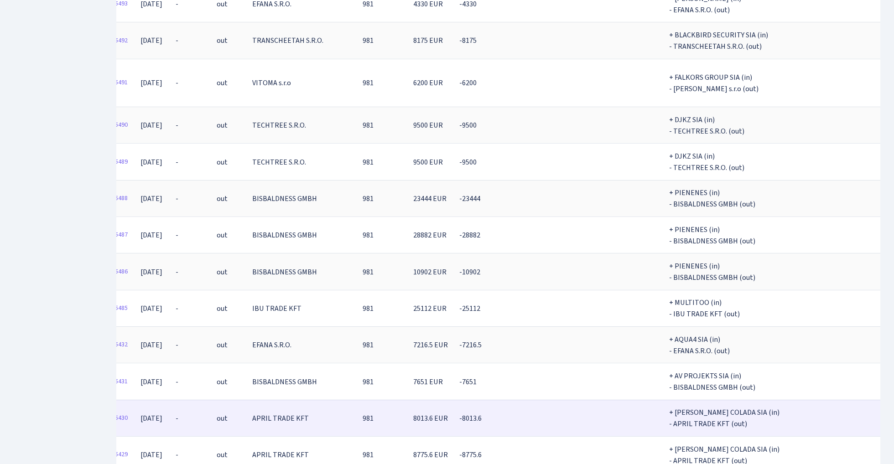
scroll to position [0, 13]
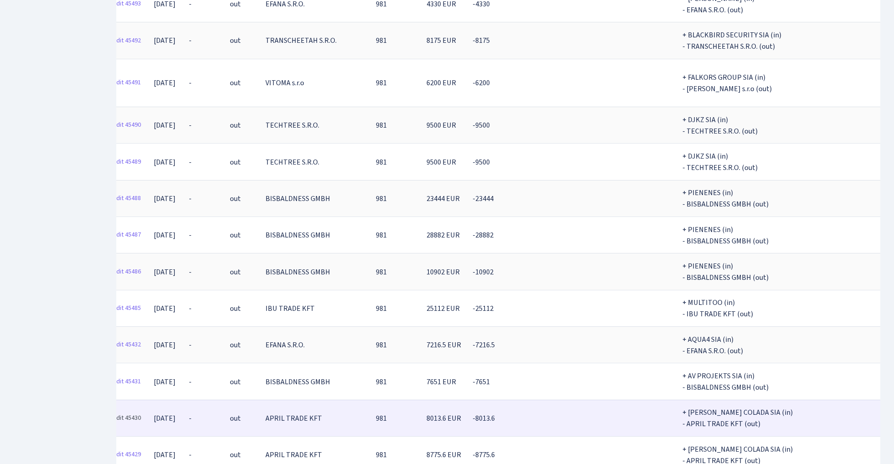
click at [130, 411] on link "Edit 45430" at bounding box center [127, 418] width 36 height 14
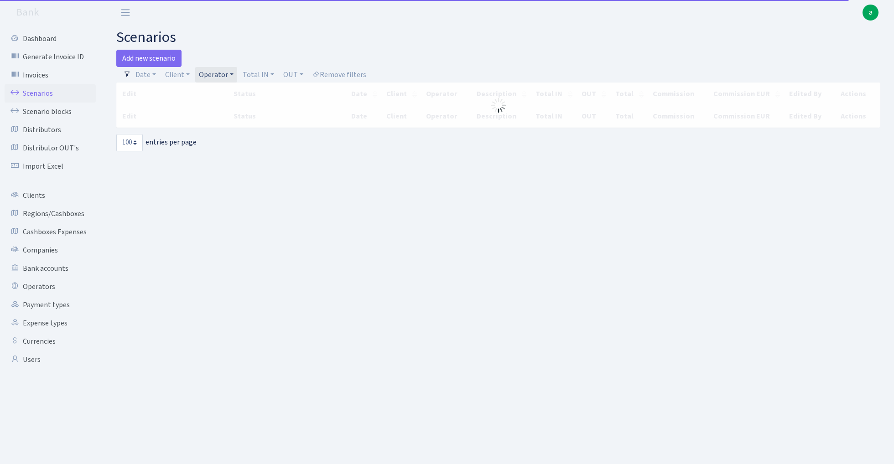
select select "100"
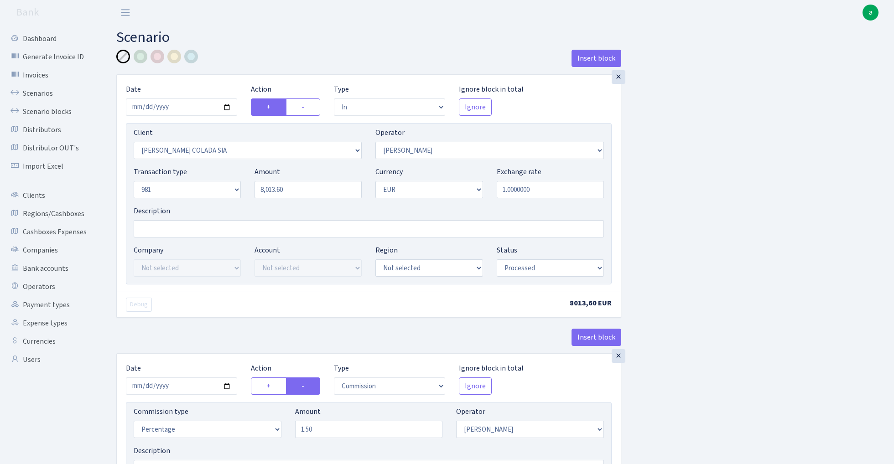
select select "in"
select select "2551"
select select "2"
select select "8"
select select "1"
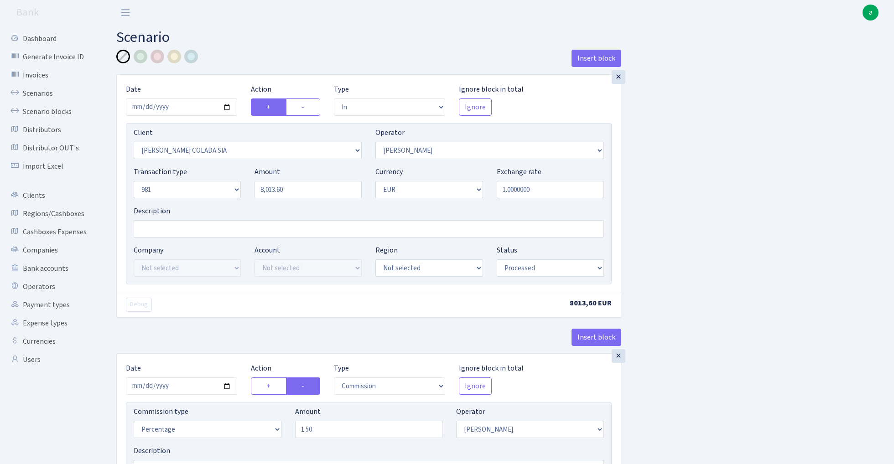
select select "processed"
select select "commission"
select select "2"
select select "processed"
select select "out"
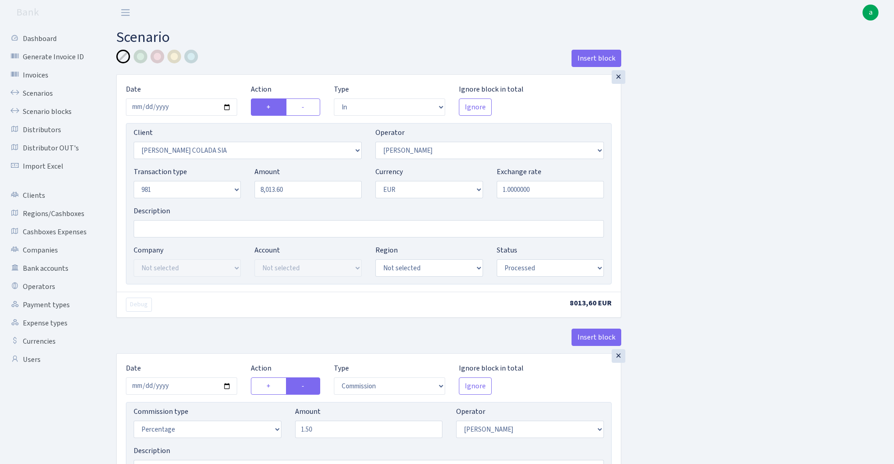
select select "2448"
select select "61"
select select "8"
select select "1"
select select "processed"
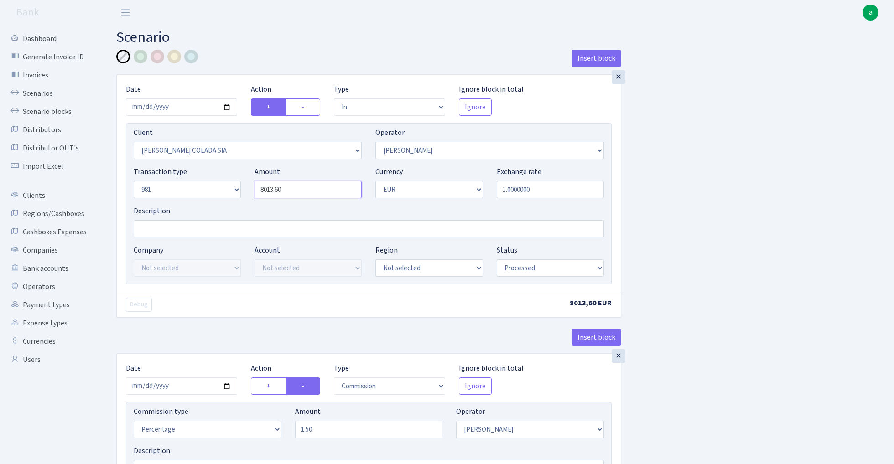
click at [301, 191] on input "8013.60" at bounding box center [307, 189] width 107 height 17
type input "8,013.40"
click at [154, 231] on input "Description" at bounding box center [369, 228] width 470 height 17
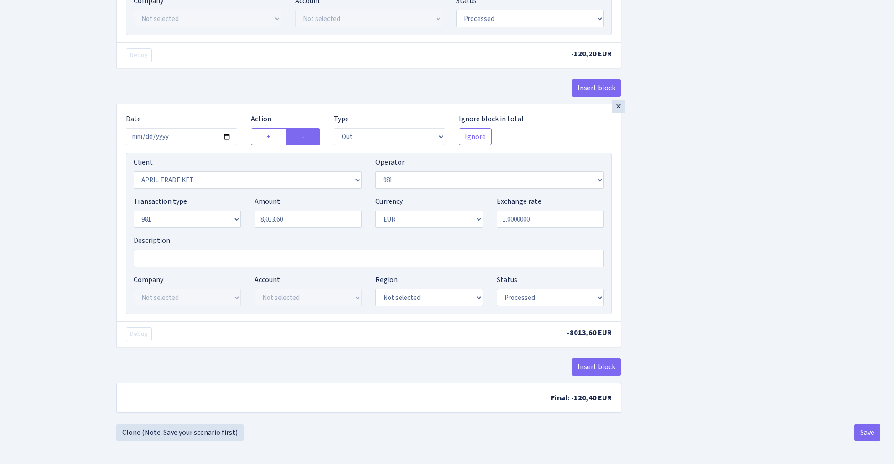
scroll to position [493, 0]
type input "981"
click at [304, 221] on input "8013.60" at bounding box center [307, 219] width 107 height 17
type input "8,013.40"
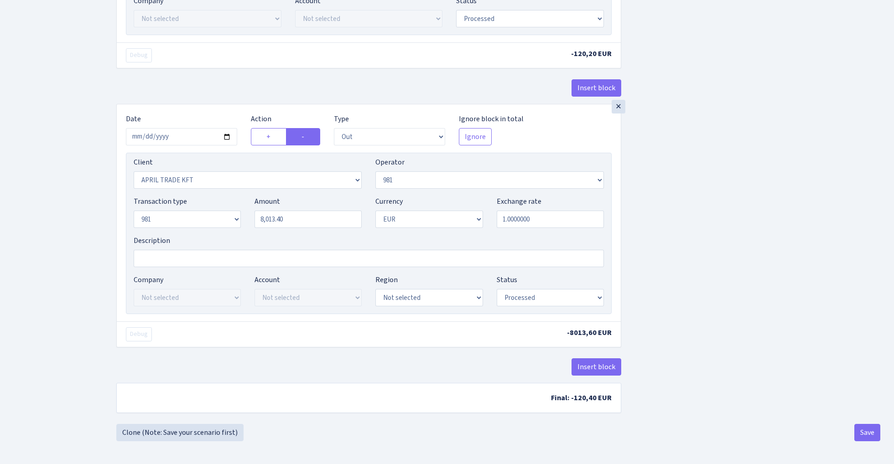
scroll to position [489, 0]
click at [870, 439] on button "Save" at bounding box center [867, 432] width 26 height 17
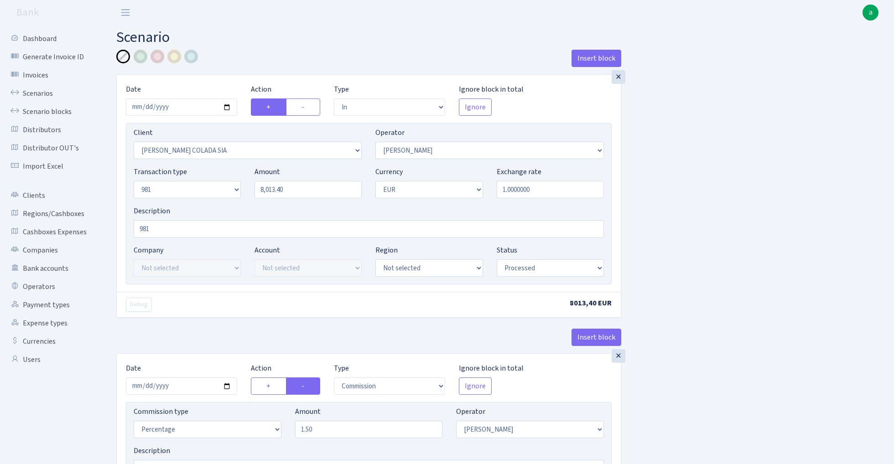
select select "in"
select select "2551"
select select "2"
select select "8"
select select "1"
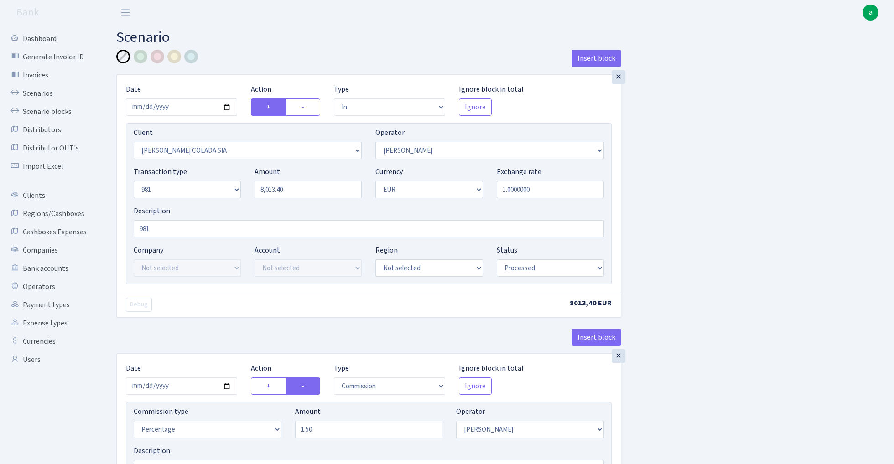
select select "processed"
select select "commission"
select select "2"
select select "processed"
select select "out"
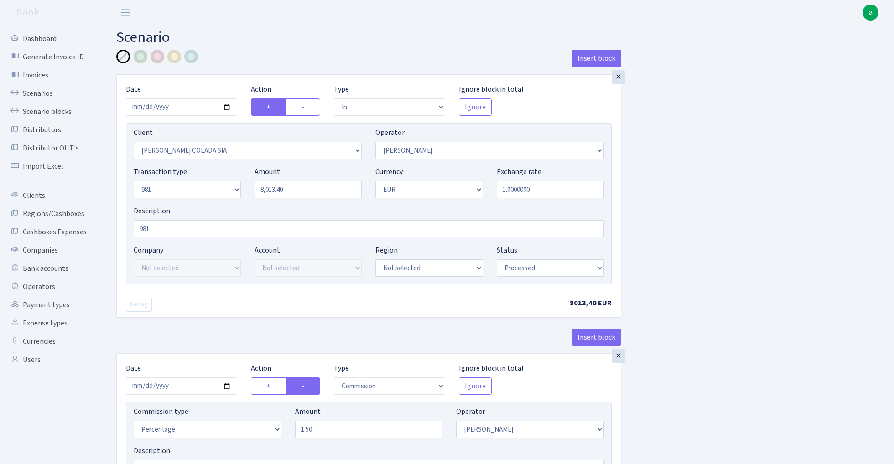
select select "2448"
select select "61"
select select "8"
select select "1"
select select "processed"
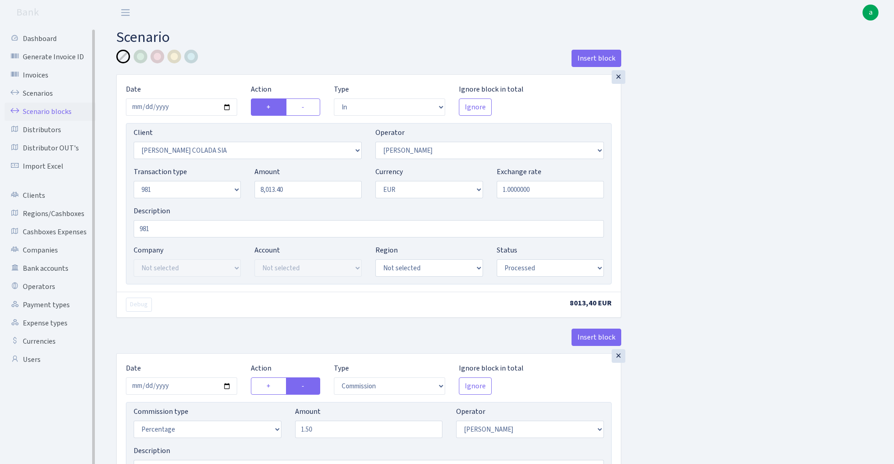
click at [49, 111] on link "Scenario blocks" at bounding box center [50, 112] width 91 height 18
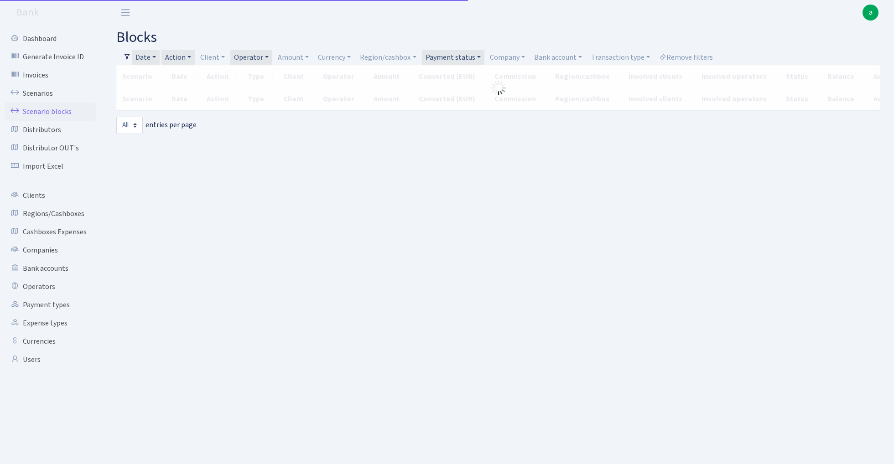
select select "-1"
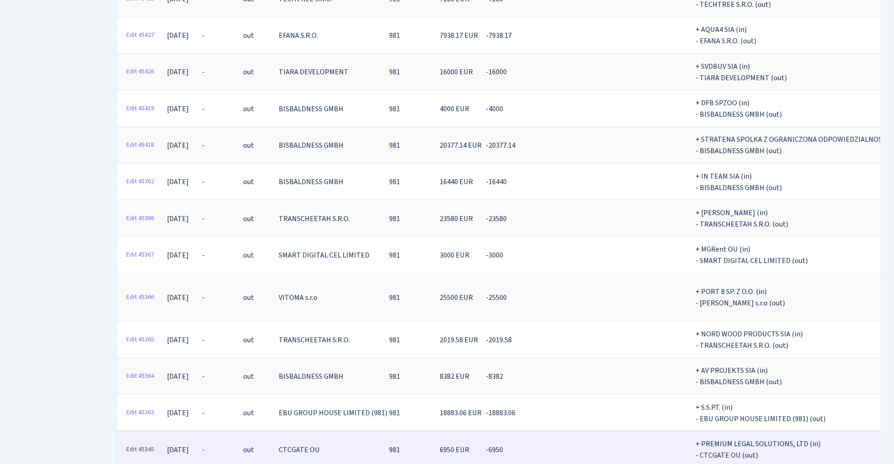
click at [139, 443] on link "Edit 45345" at bounding box center [140, 450] width 36 height 14
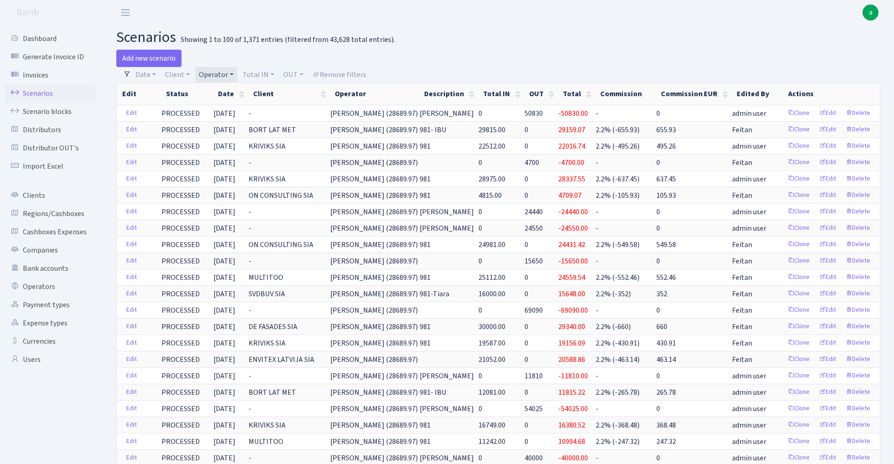
select select "100"
click at [214, 75] on link "Operator" at bounding box center [216, 75] width 42 height 16
click at [238, 108] on input "search" at bounding box center [231, 107] width 67 height 14
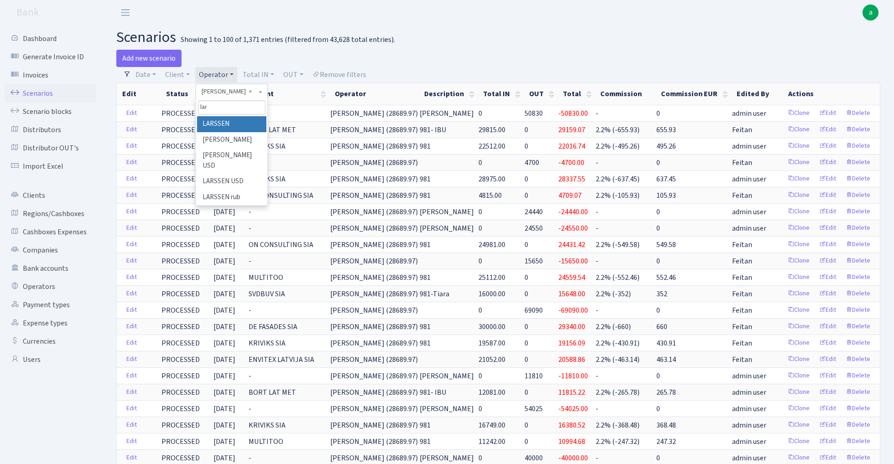
type input "lar"
click at [228, 125] on li "LARSSEN" at bounding box center [231, 124] width 69 height 16
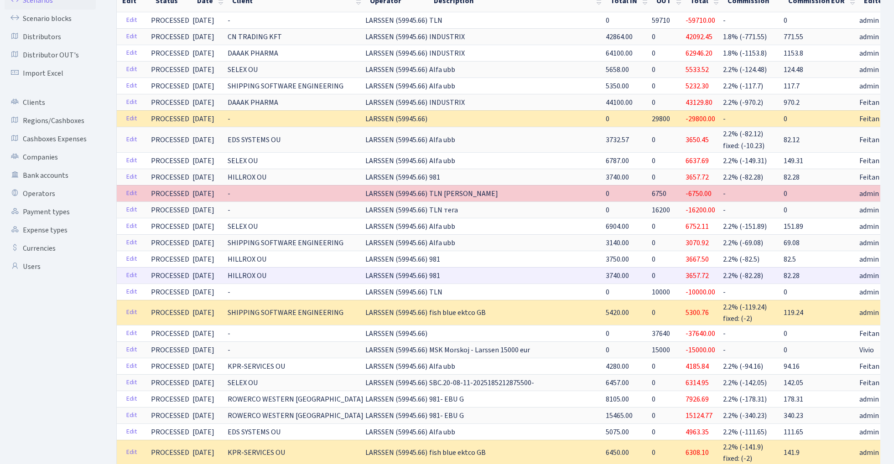
scroll to position [108, 0]
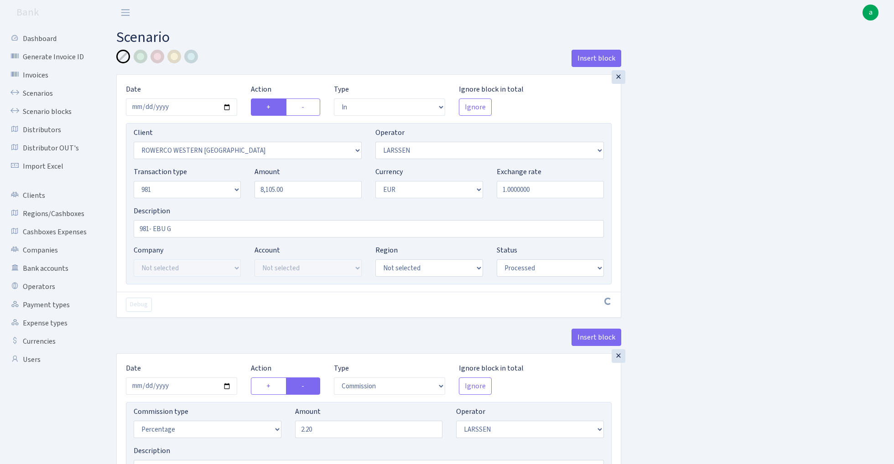
select select "in"
select select "2819"
select select "36"
select select "8"
select select "1"
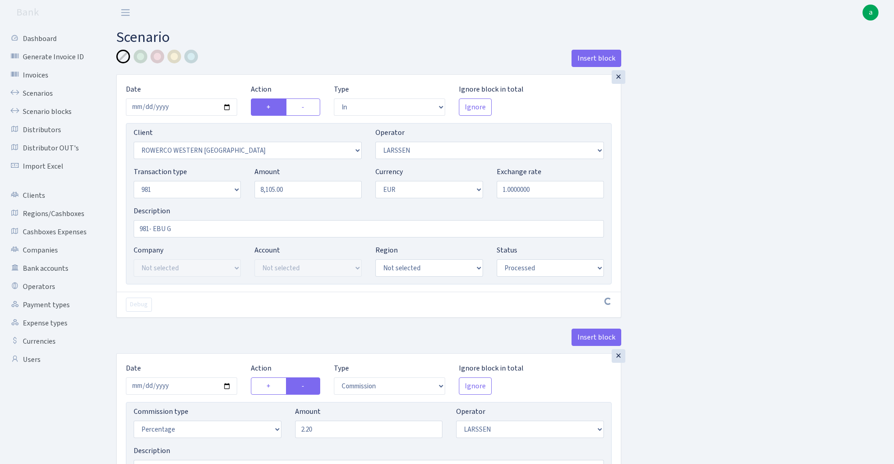
select select "processed"
select select "commission"
select select "36"
select select "processed"
select select "out"
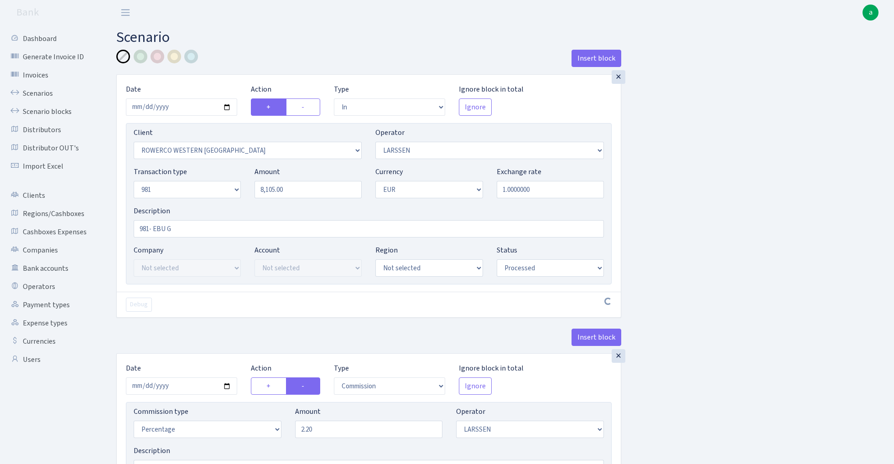
select select "2778"
select select "61"
select select "8"
select select "1"
select select "processed"
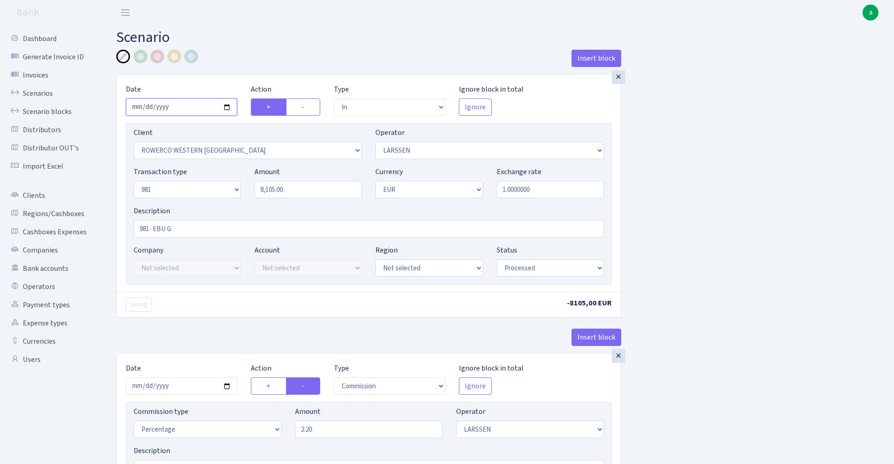
click at [178, 103] on input "[DATE]" at bounding box center [181, 106] width 111 height 17
type input "[DATE]"
click at [258, 55] on div "Insert block" at bounding box center [368, 62] width 505 height 25
click at [303, 192] on input "8105.00" at bounding box center [307, 189] width 107 height 17
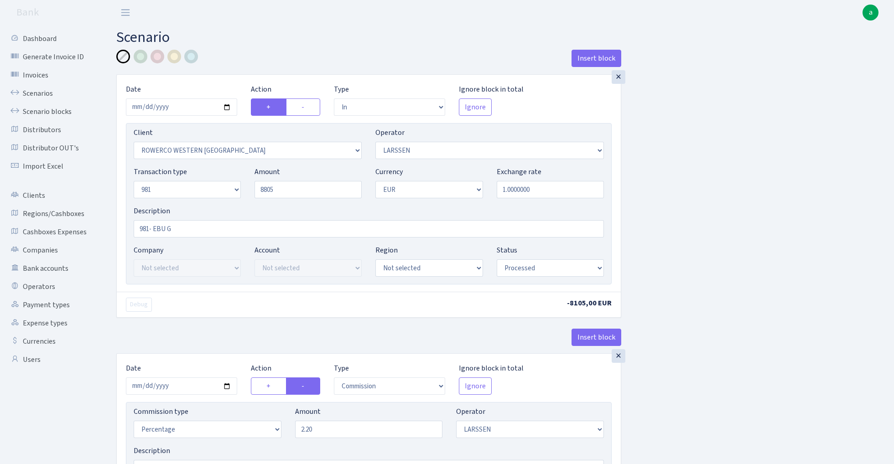
type input "8,805.00"
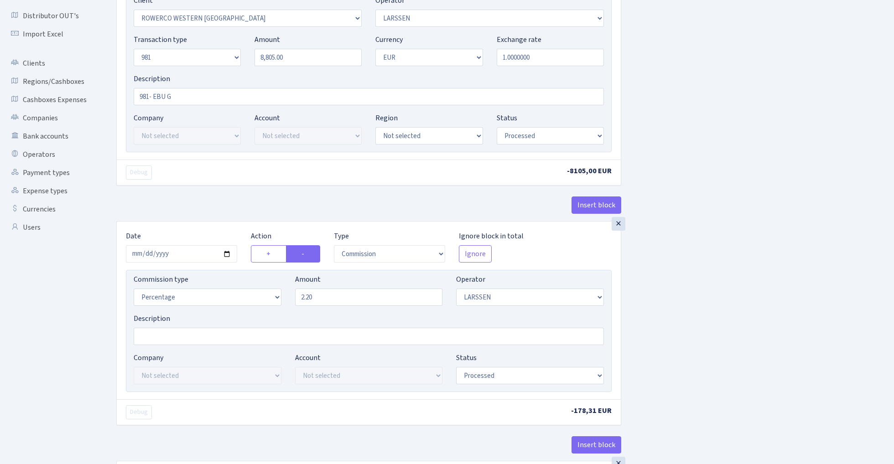
scroll to position [137, 0]
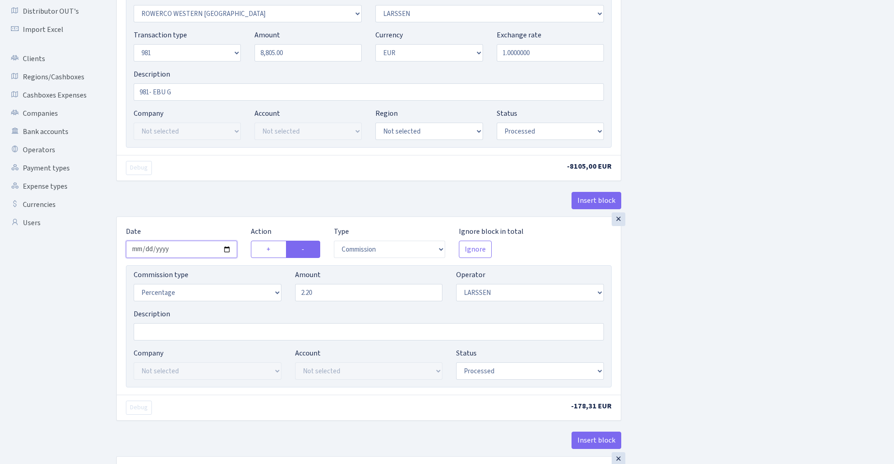
click at [187, 246] on input "[DATE]" at bounding box center [181, 249] width 111 height 17
type input "2025-08-22"
click at [218, 186] on div "× Date 2025-08-22 Action + - Type --- In Out Commission Field required. Ignore …" at bounding box center [368, 77] width 505 height 279
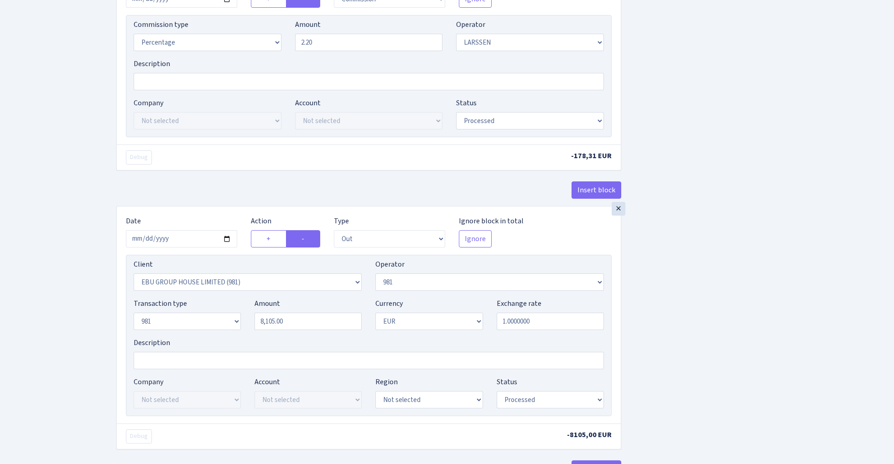
scroll to position [457, 0]
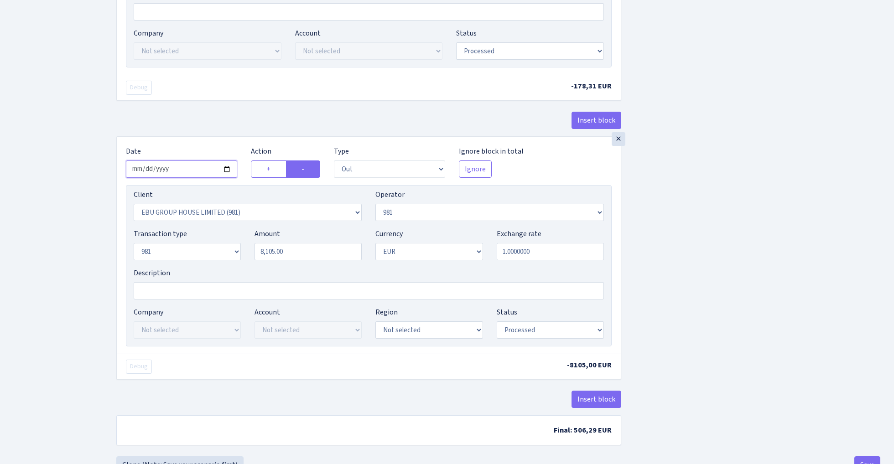
click at [187, 172] on input "2025-08-07" at bounding box center [181, 169] width 111 height 17
type input "2025-08-22"
click at [221, 116] on div "Insert block" at bounding box center [368, 124] width 505 height 25
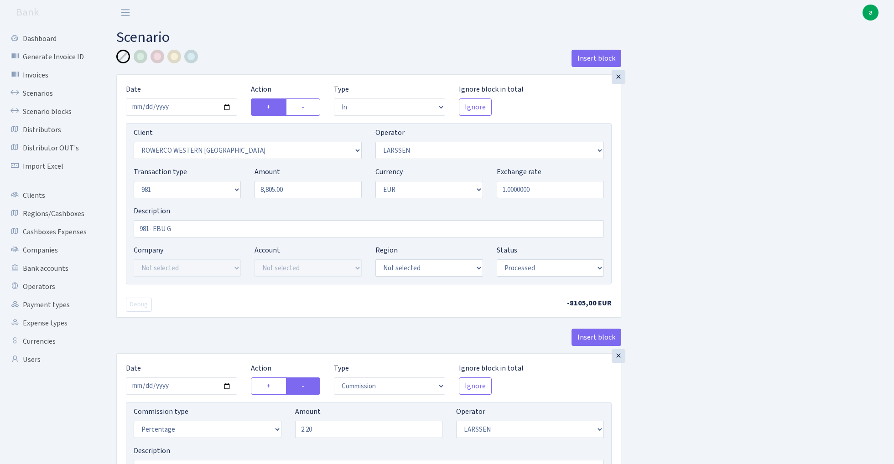
scroll to position [0, 0]
click at [305, 192] on input "8805.00" at bounding box center [307, 189] width 107 height 17
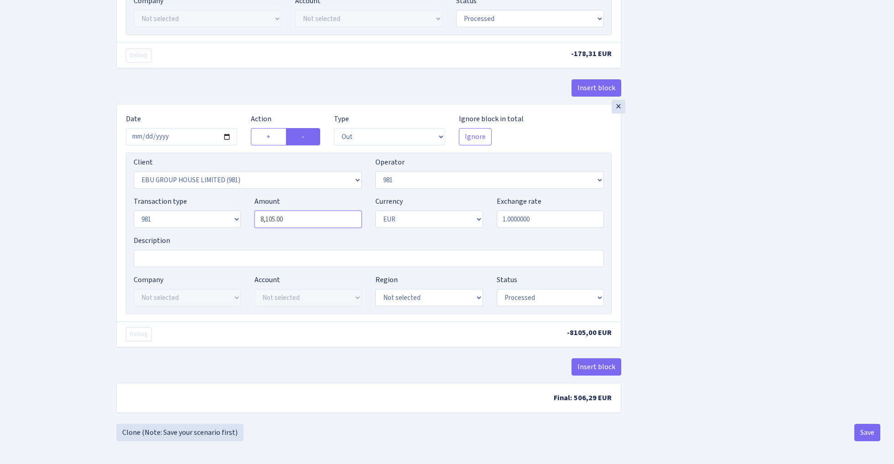
type input "8,805.00"
click at [313, 219] on input "8105.00" at bounding box center [307, 219] width 107 height 17
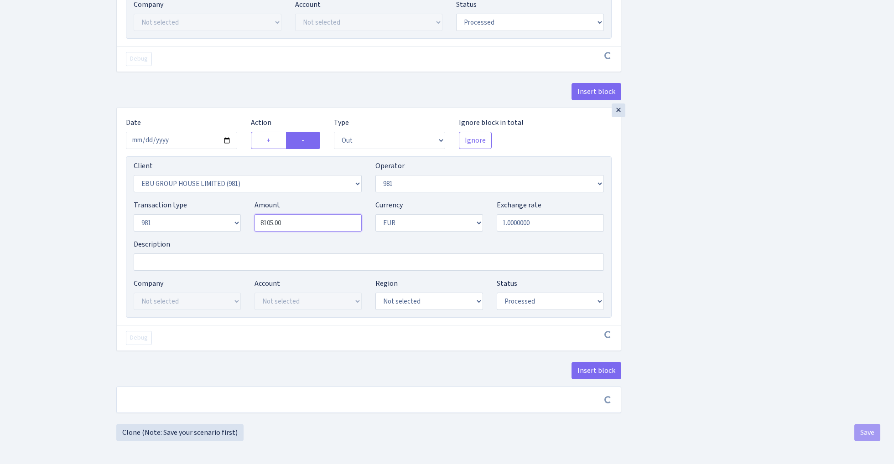
click at [313, 219] on input "8105.00" at bounding box center [307, 222] width 107 height 17
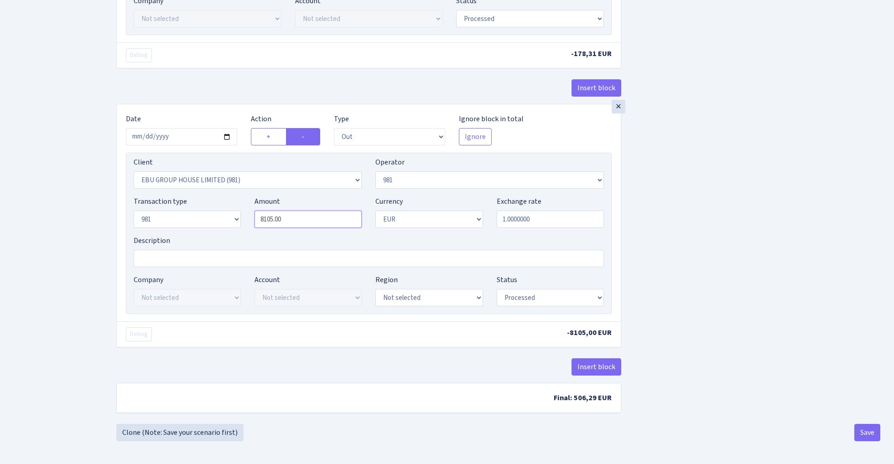
paste input "8"
type input "8,805.00"
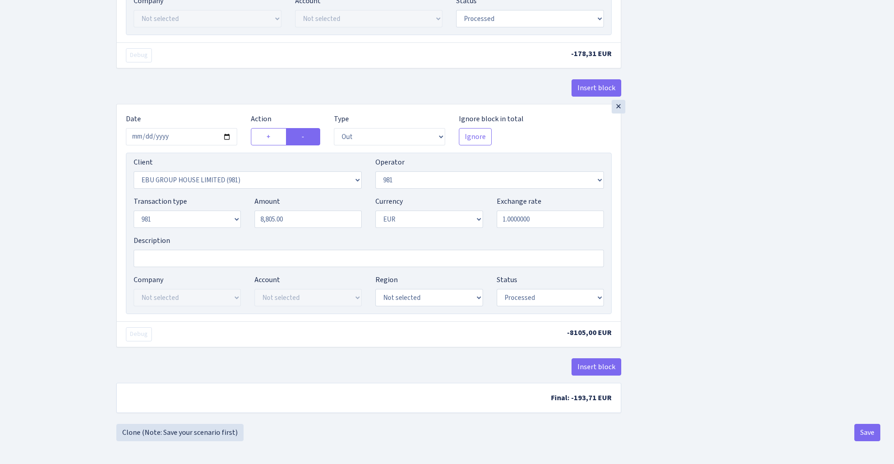
scroll to position [493, 0]
click at [858, 432] on button "Save" at bounding box center [867, 432] width 26 height 17
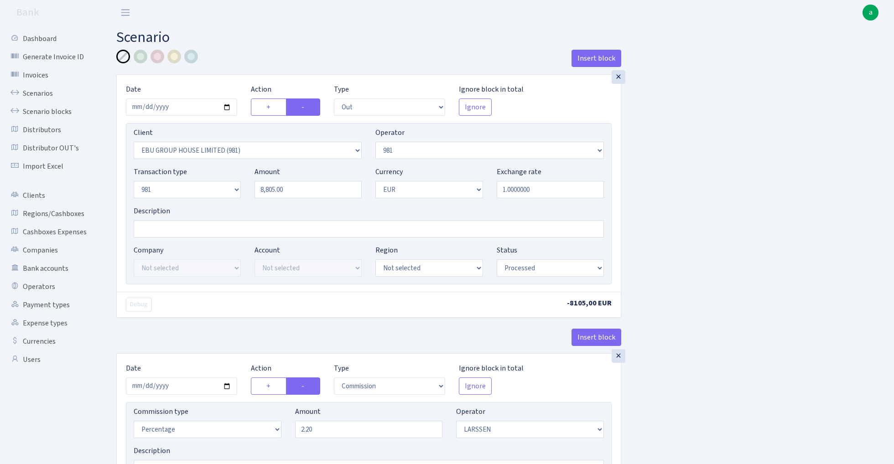
select select "out"
select select "2778"
select select "61"
select select "8"
select select "1"
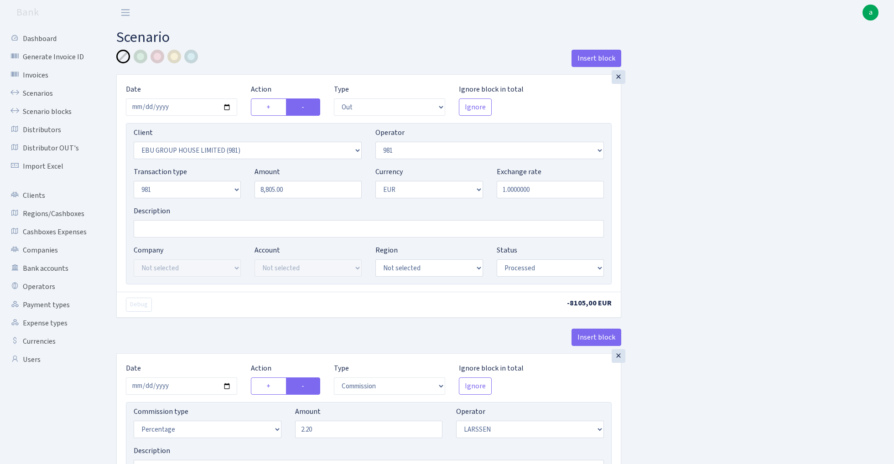
select select "processed"
select select "commission"
select select "36"
select select "processed"
select select "out"
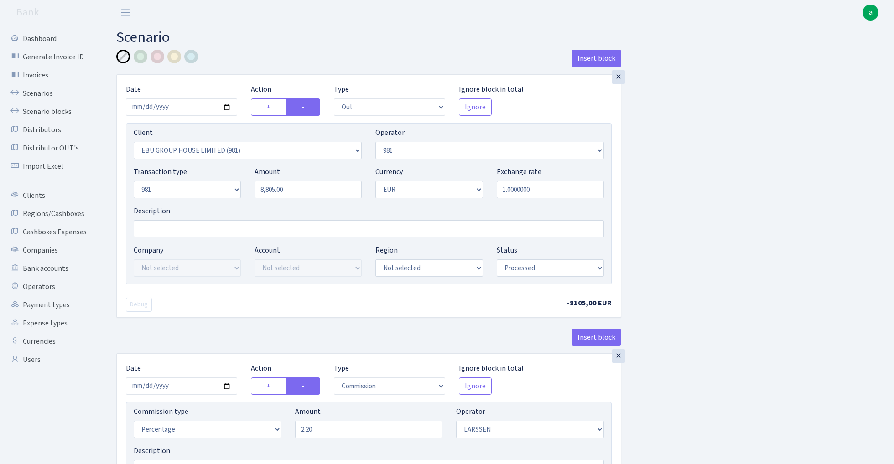
select select "2778"
select select "61"
select select "8"
select select "1"
select select "processed"
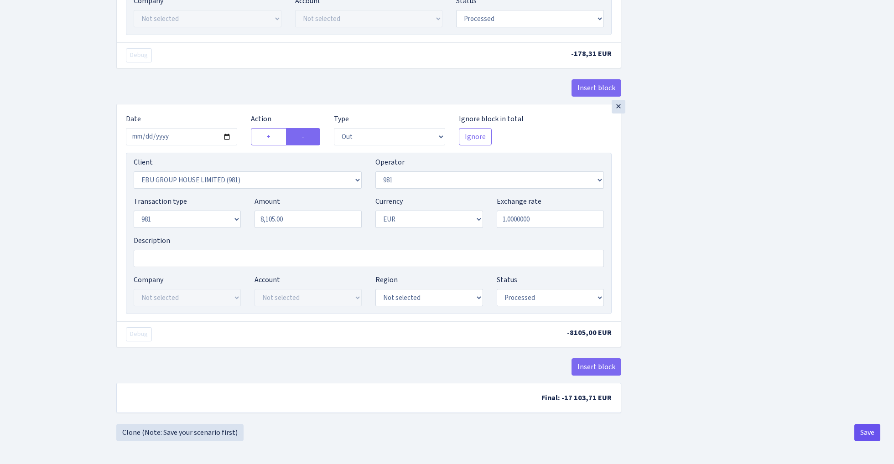
scroll to position [493, 0]
click at [864, 432] on button "Save" at bounding box center [867, 432] width 26 height 17
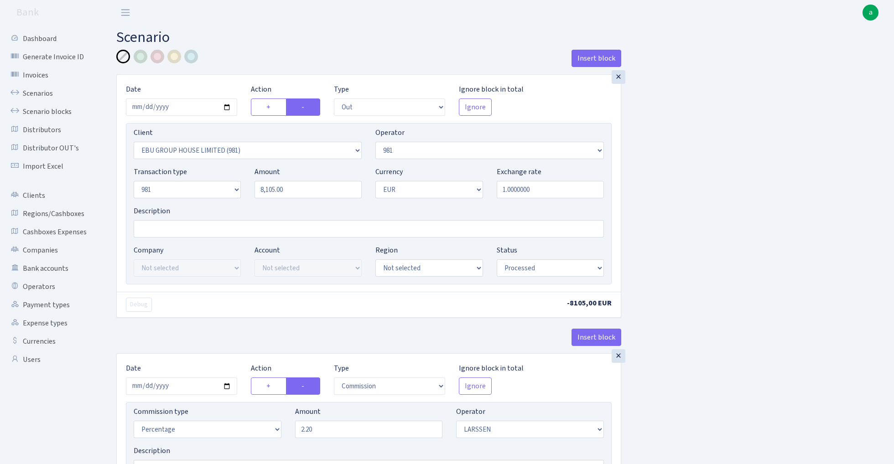
select select "out"
select select "2778"
select select "61"
select select "8"
select select "1"
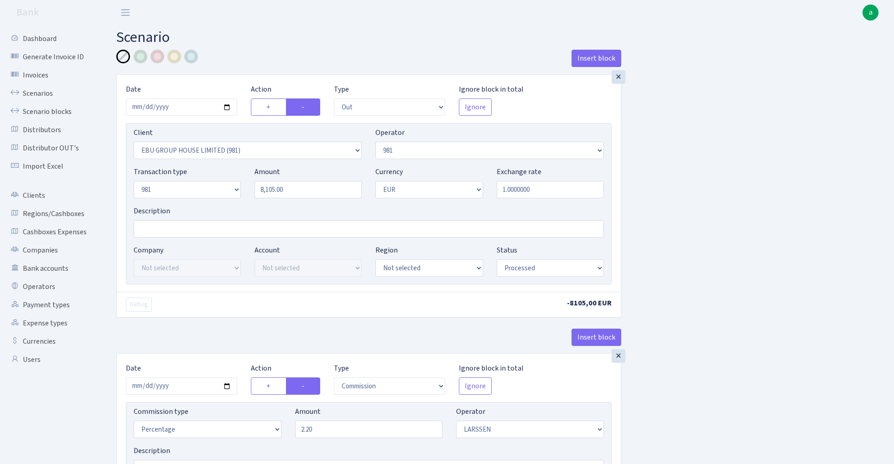
select select "processed"
select select "commission"
select select "36"
select select "processed"
select select "out"
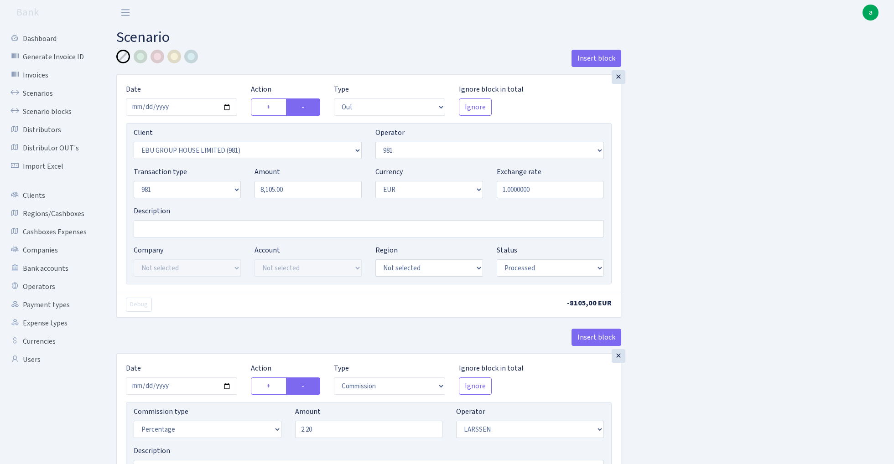
select select "2778"
select select "61"
select select "8"
select select "1"
select select "processed"
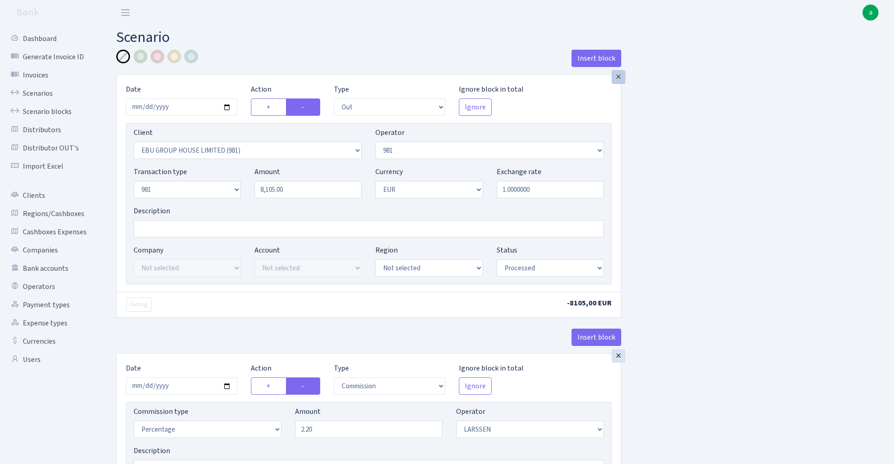
click at [617, 75] on div "×" at bounding box center [618, 77] width 14 height 14
select select "commission"
select select "out"
select select "2778"
select select "36"
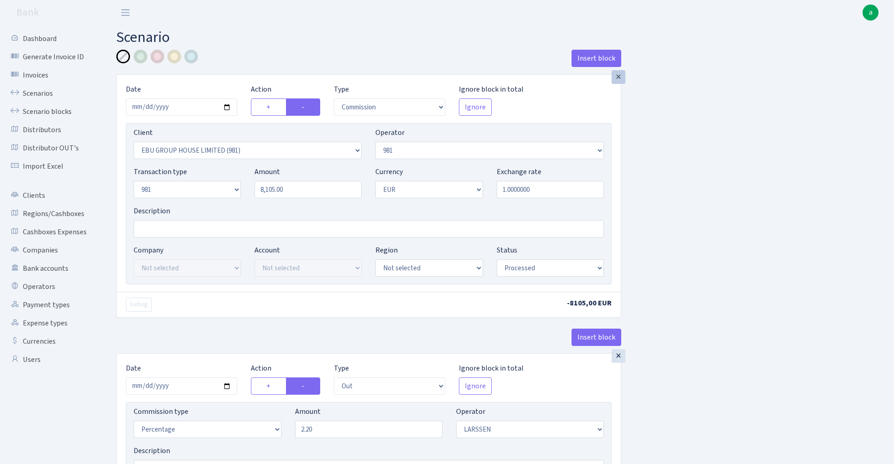
select select "processed"
select select "61"
select select "1"
select select "8"
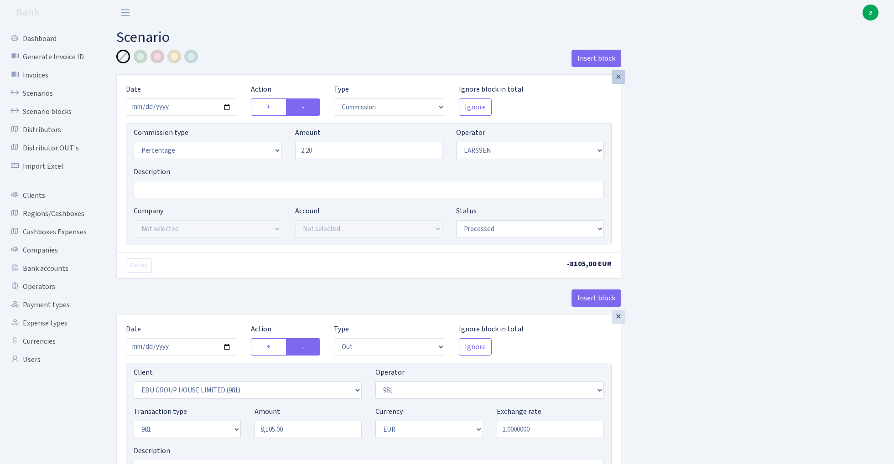
click at [617, 75] on div "×" at bounding box center [618, 77] width 14 height 14
select select "out"
select select "2778"
select select "processed"
select select "1"
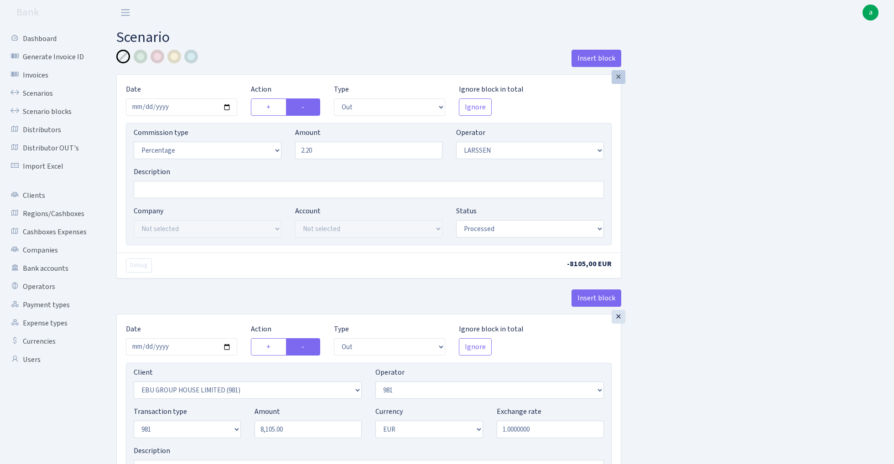
select select "61"
select select "8"
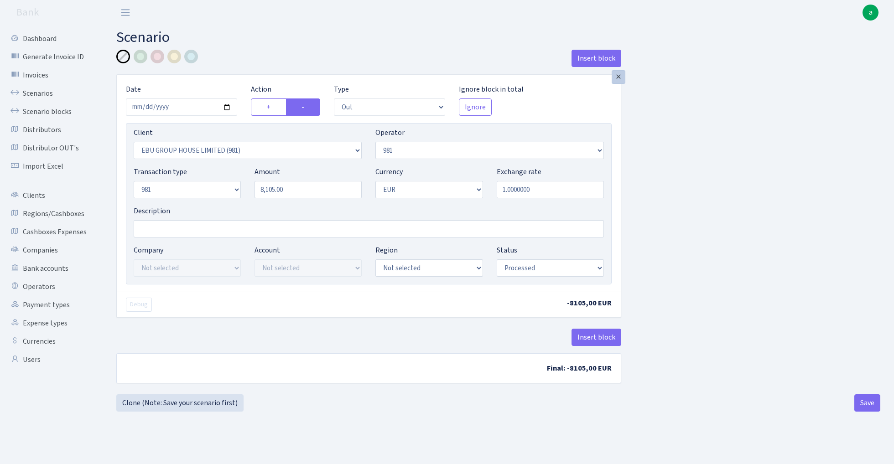
click at [617, 75] on div "×" at bounding box center [618, 77] width 14 height 14
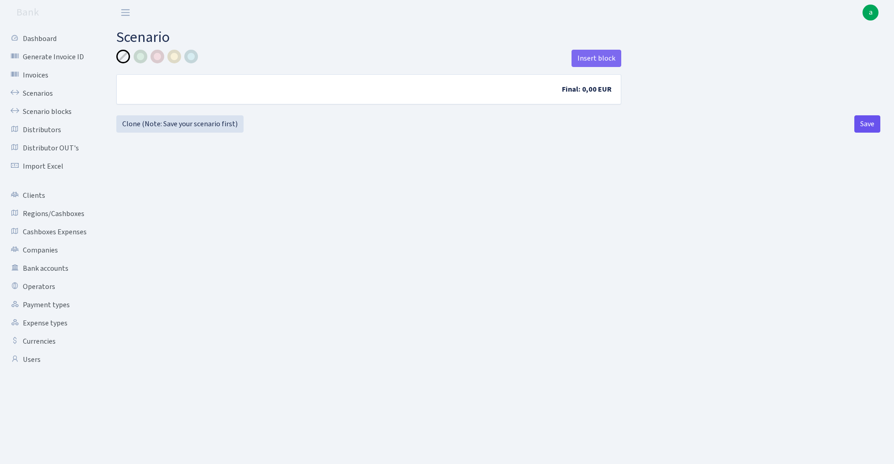
click at [864, 130] on button "Save" at bounding box center [867, 123] width 26 height 17
click at [42, 91] on link "Scenarios" at bounding box center [50, 93] width 91 height 18
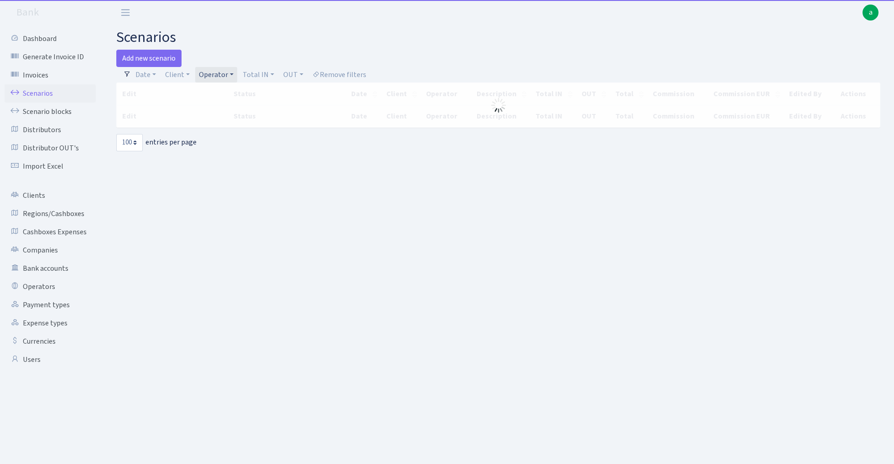
select select "100"
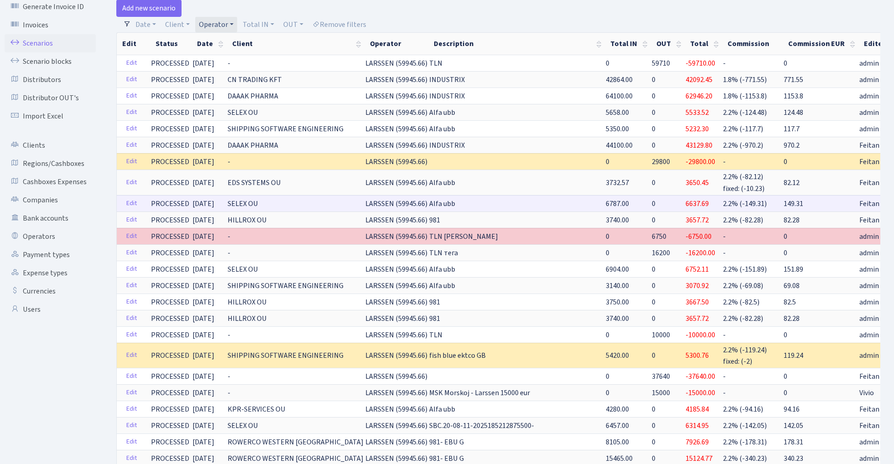
scroll to position [164, 0]
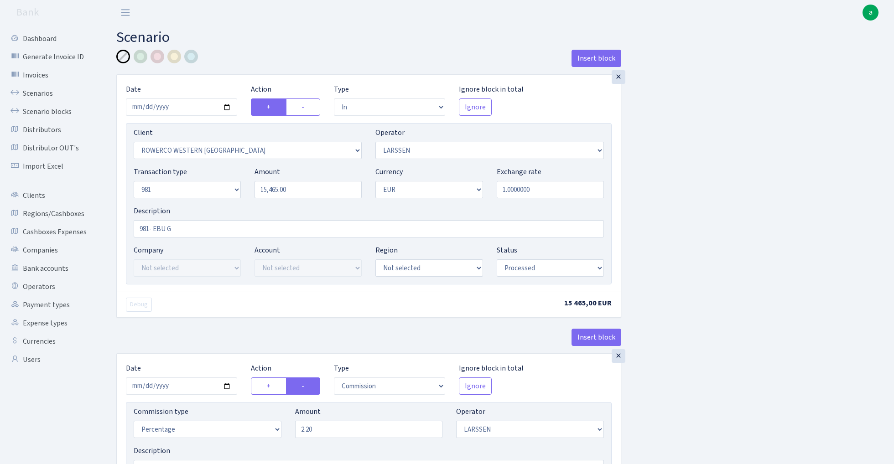
select select "in"
select select "2819"
select select "36"
select select "8"
select select "1"
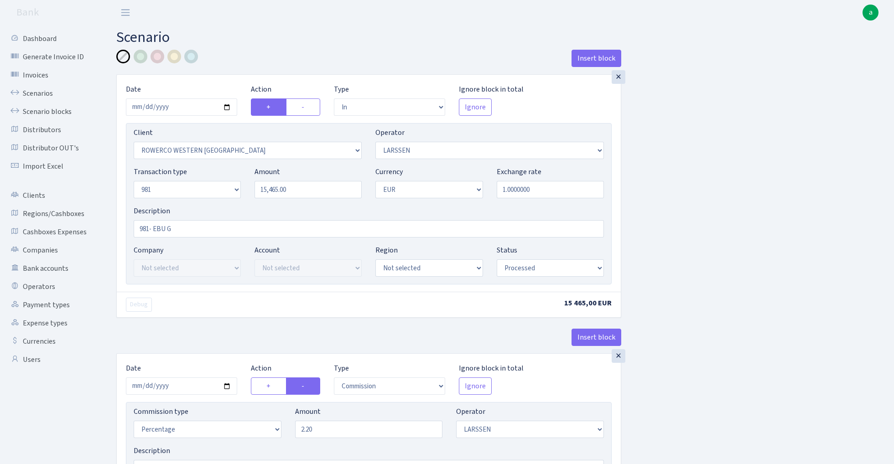
select select "processed"
select select "commission"
select select "36"
select select "processed"
select select "out"
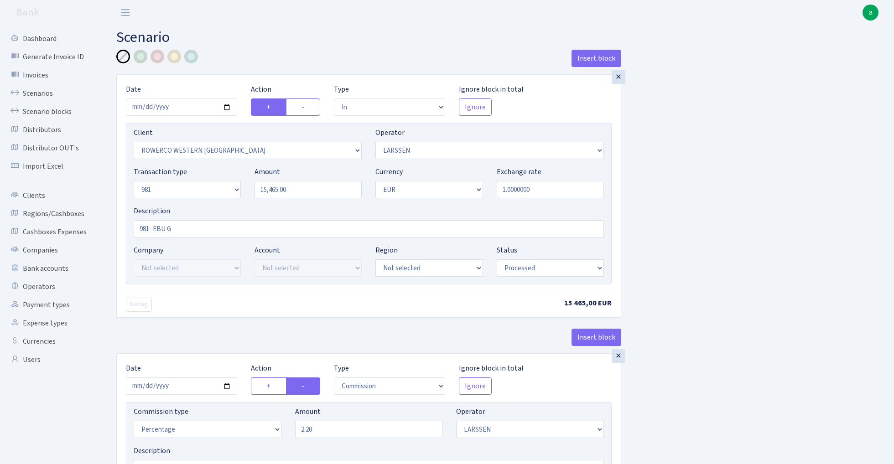
select select "2778"
select select "61"
select select "8"
select select "1"
select select "processed"
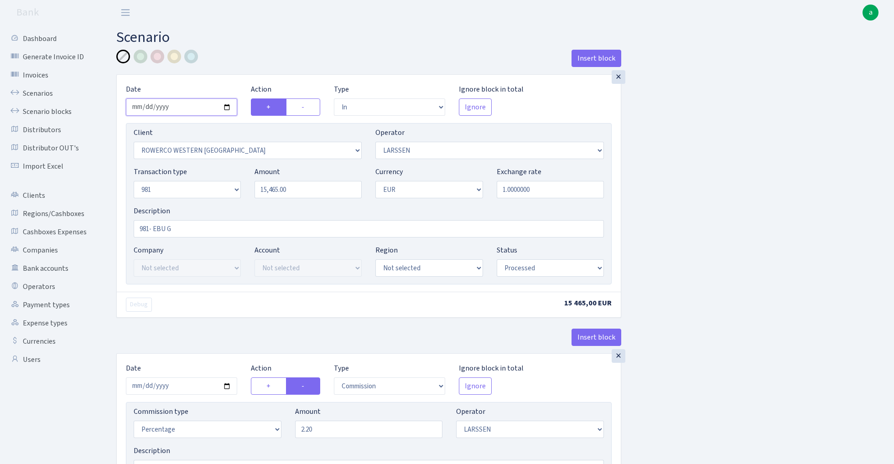
click at [192, 105] on input "2025-08-07" at bounding box center [181, 106] width 111 height 17
type input "[DATE]"
click at [258, 50] on div "Insert block" at bounding box center [368, 62] width 505 height 25
click at [323, 192] on input "15465.00" at bounding box center [307, 189] width 107 height 17
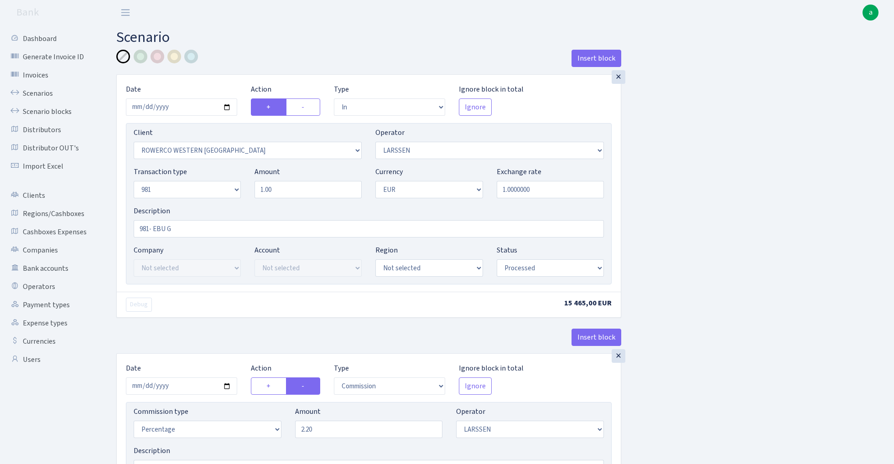
click at [288, 192] on input "1.00" at bounding box center [307, 189] width 107 height 17
click at [301, 190] on input "8805.00" at bounding box center [307, 189] width 107 height 17
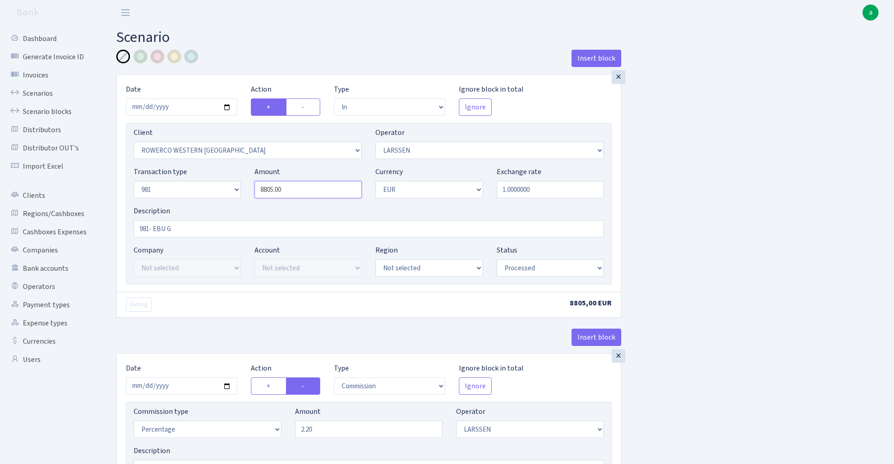
click at [301, 190] on input "8805.00" at bounding box center [307, 189] width 107 height 17
type input "8,805.00"
click at [179, 106] on input "2025-08-22" at bounding box center [181, 106] width 111 height 17
click at [190, 389] on input "2025-08-07" at bounding box center [181, 386] width 111 height 17
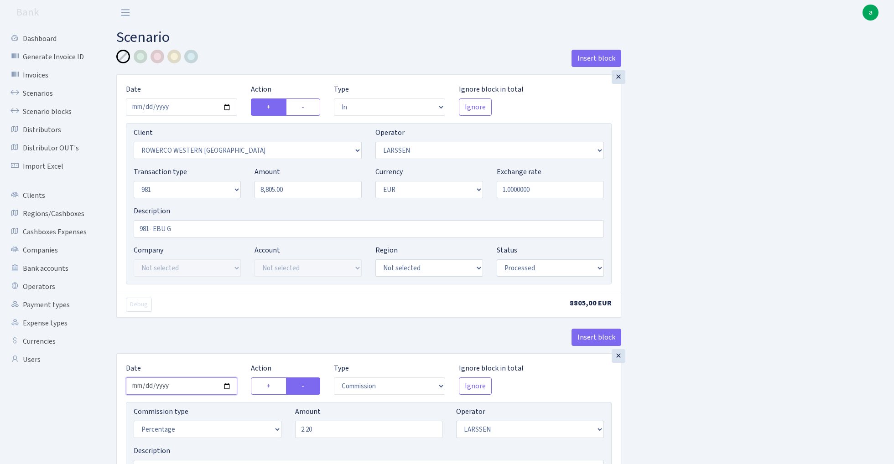
type input "2025-08-22"
click at [211, 309] on div "Debug" at bounding box center [243, 305] width 249 height 14
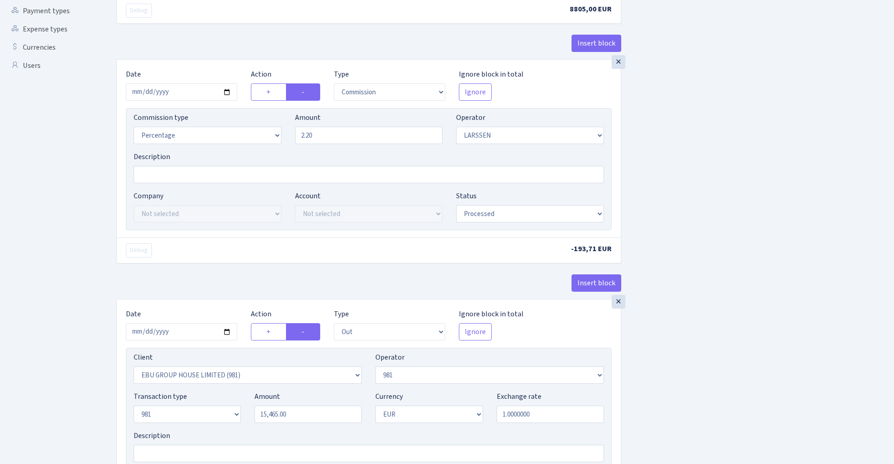
scroll to position [383, 0]
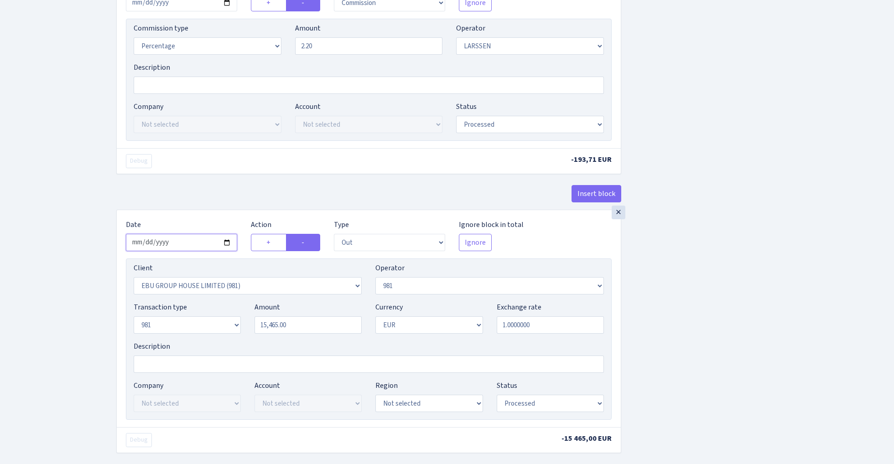
click at [177, 245] on input "2025-08-07" at bounding box center [181, 242] width 111 height 17
type input "2025-08-22"
drag, startPoint x: 208, startPoint y: 197, endPoint x: 223, endPoint y: 203, distance: 16.0
click at [208, 197] on div "Insert block" at bounding box center [368, 197] width 505 height 25
click at [330, 326] on input "15465.00" at bounding box center [307, 324] width 107 height 17
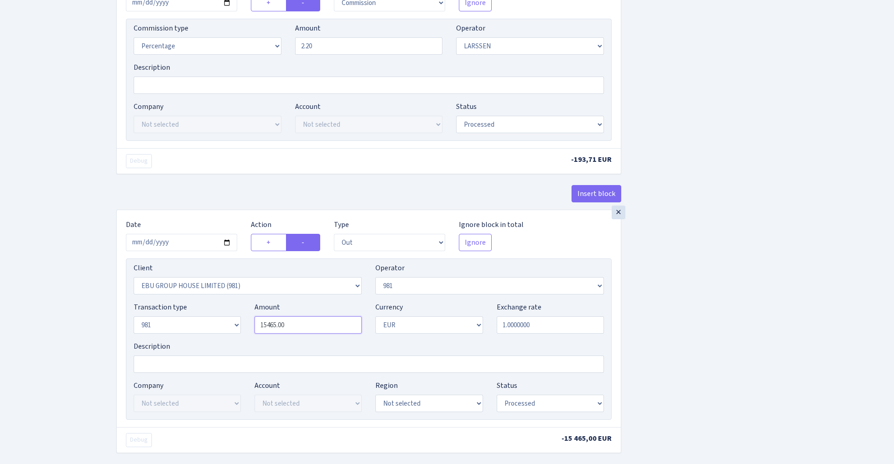
click at [330, 326] on input "15465.00" at bounding box center [307, 324] width 107 height 17
paste input "880"
type input "8,805.00"
click at [715, 300] on div "Insert block × Date 2025-08-22 Action + - Type --- In Out Commission Field requ…" at bounding box center [497, 96] width 777 height 860
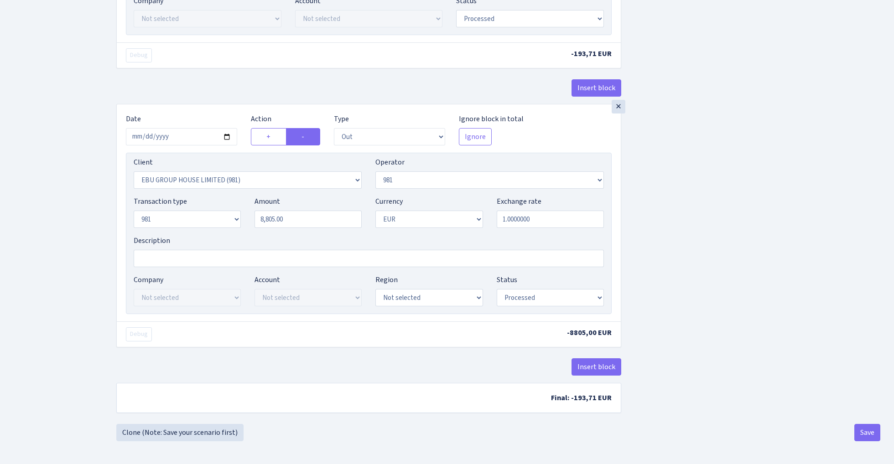
scroll to position [493, 0]
click at [870, 431] on button "Save" at bounding box center [867, 432] width 26 height 17
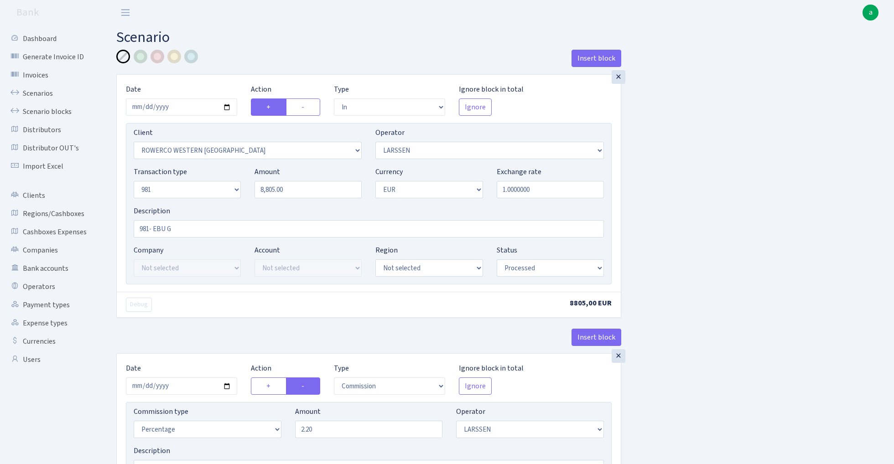
select select "in"
select select "2819"
select select "36"
select select "8"
select select "1"
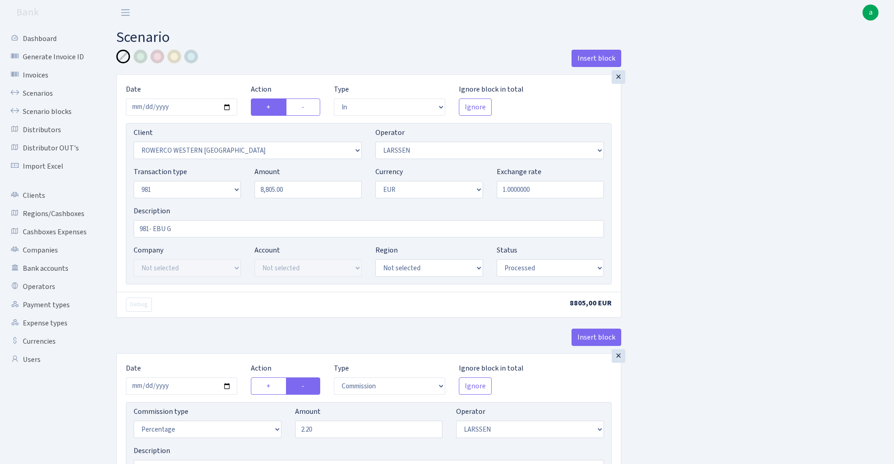
select select "processed"
select select "commission"
select select "36"
select select "processed"
select select "out"
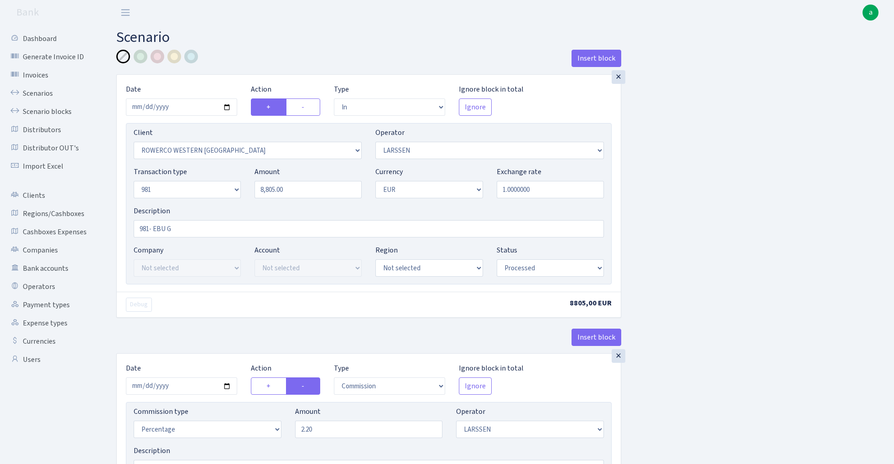
select select "2778"
select select "61"
select select "8"
select select "1"
select select "processed"
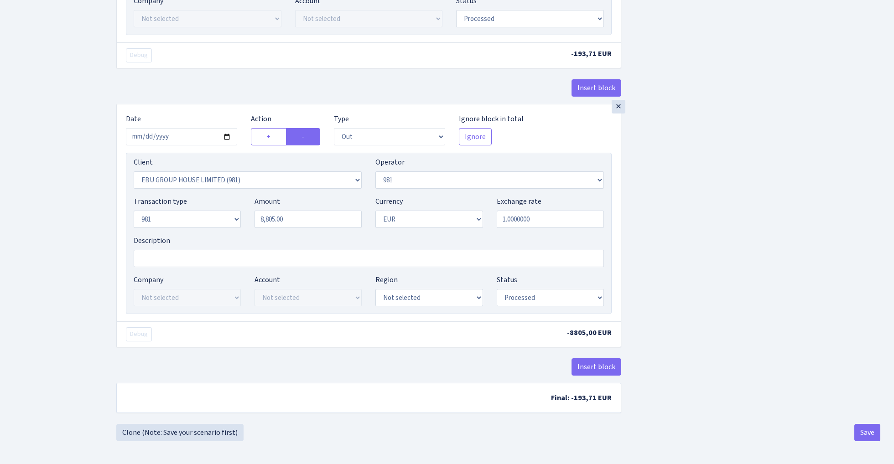
scroll to position [493, 0]
click at [865, 433] on button "Save" at bounding box center [867, 432] width 26 height 17
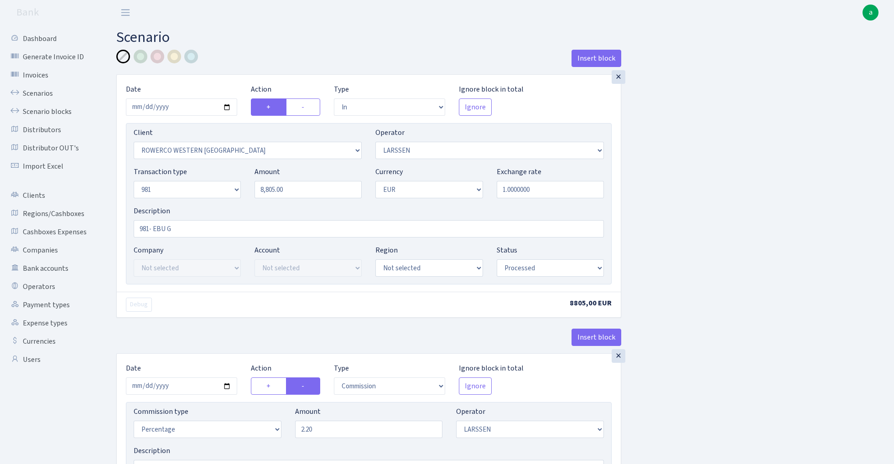
select select "in"
select select "2819"
select select "36"
select select "8"
select select "1"
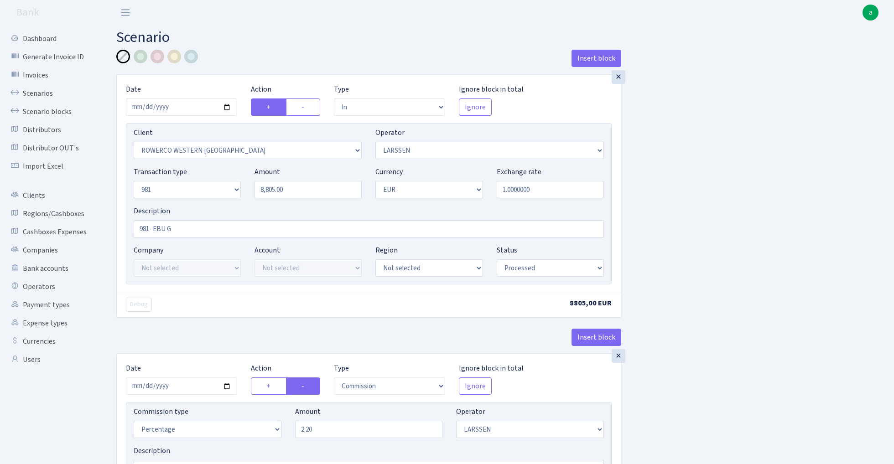
select select "processed"
select select "commission"
select select "36"
select select "processed"
select select "out"
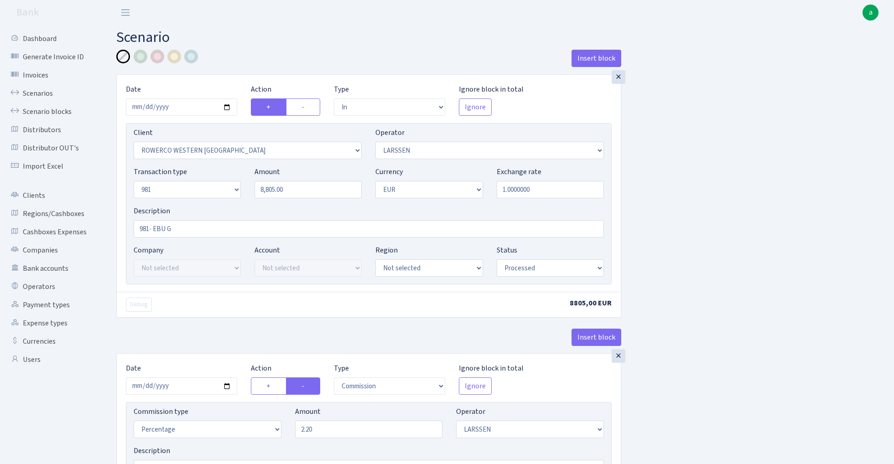
select select "2778"
select select "61"
select select "8"
select select "1"
select select "processed"
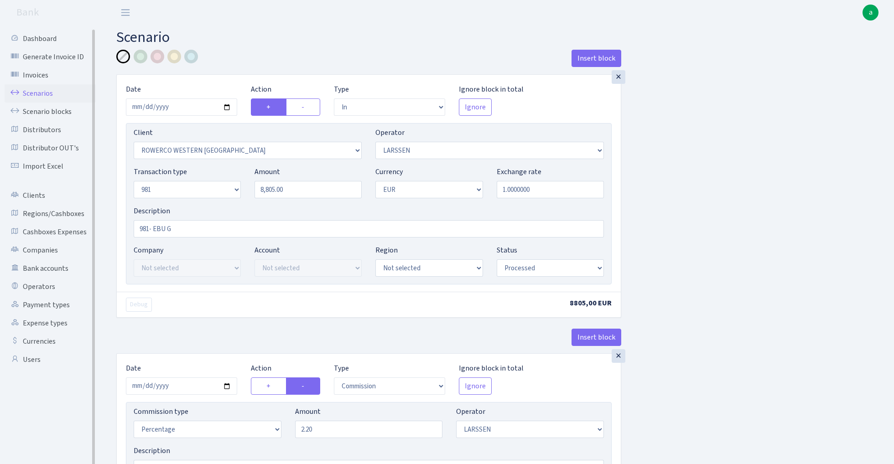
click at [41, 94] on link "Scenarios" at bounding box center [50, 93] width 91 height 18
select select "in"
select select "2251"
select select "11"
select select "8"
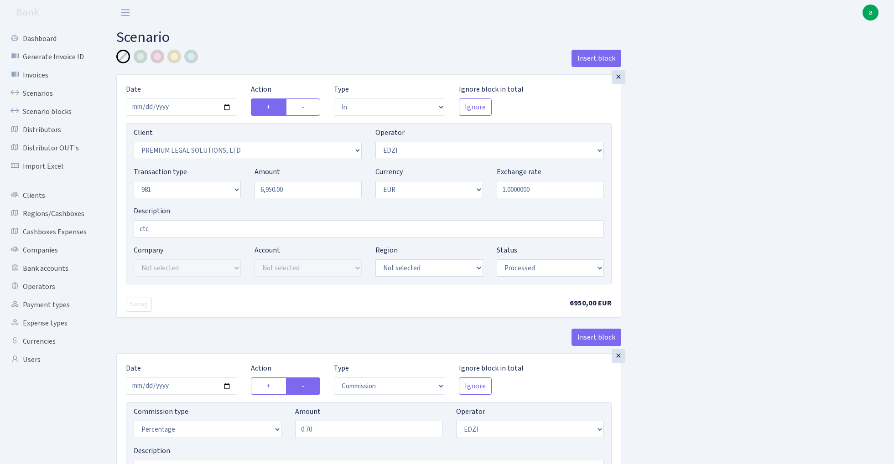
select select "1"
select select "processed"
select select "commission"
select select "11"
select select "processed"
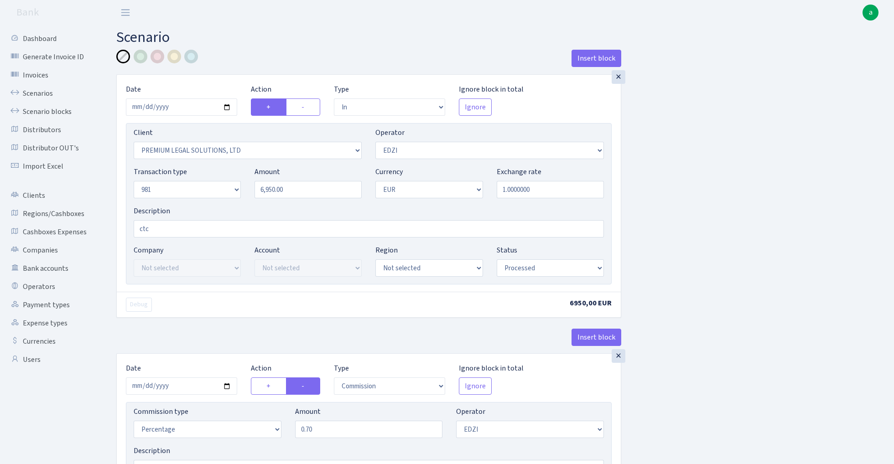
select select "out"
select select "1685"
select select "61"
select select "8"
select select "1"
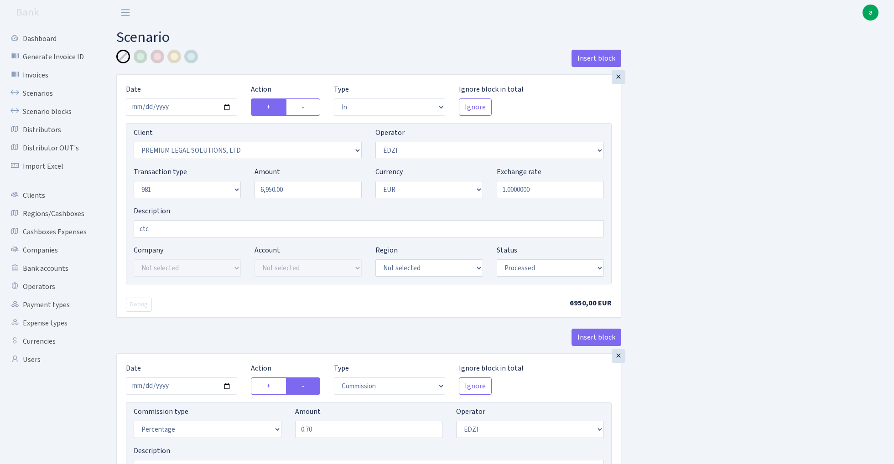
select select "processed"
select select "2"
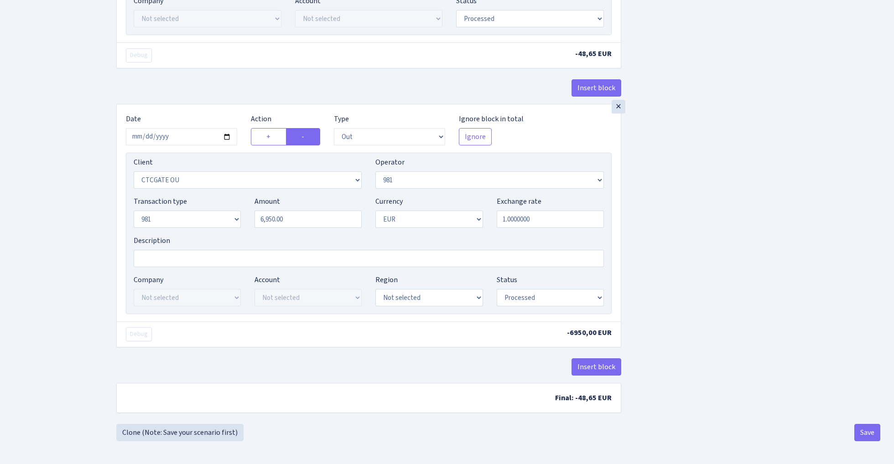
scroll to position [493, 0]
click at [617, 104] on div "×" at bounding box center [618, 107] width 14 height 14
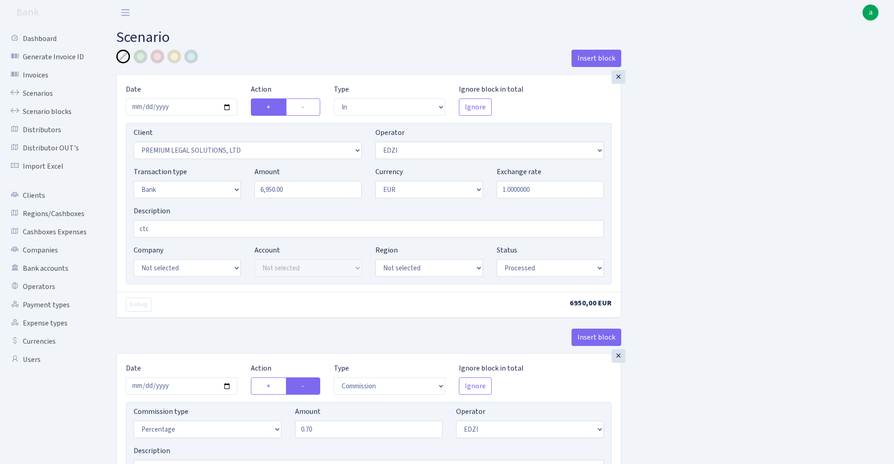
scroll to position [0, 0]
select select "24"
click at [307, 257] on div "Account Not selected FISH CTC Ektico GB SETTLEGO SOLUTIONS LTD FISH CTC Paysaxas" at bounding box center [307, 261] width 107 height 32
select select "71"
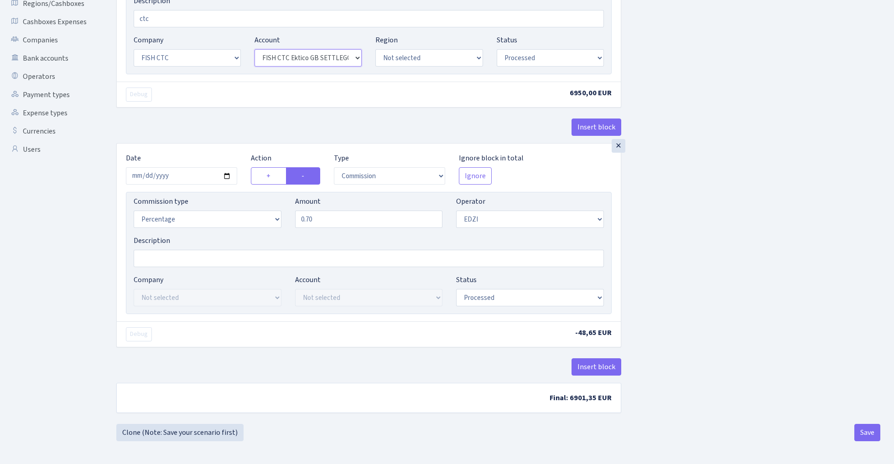
scroll to position [208, 0]
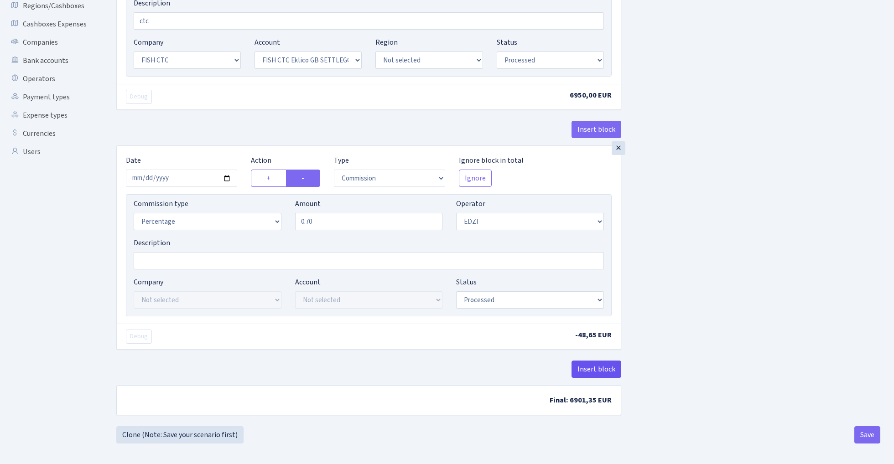
click at [592, 368] on button "Insert block" at bounding box center [596, 369] width 50 height 17
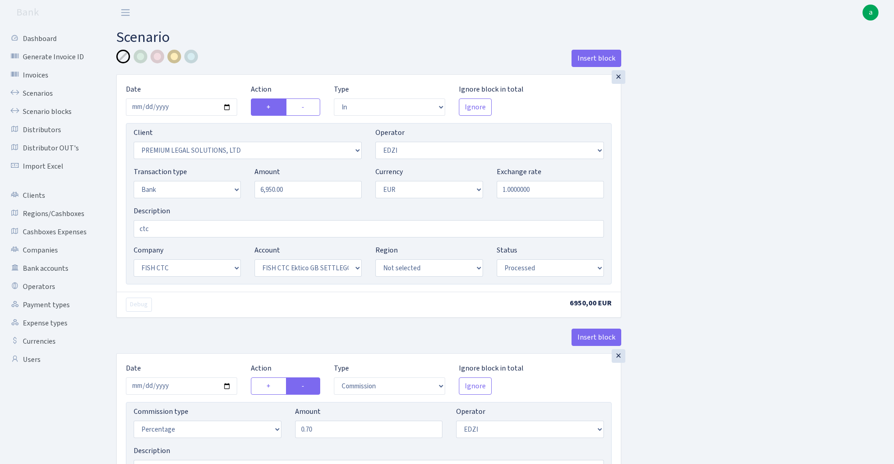
scroll to position [0, 0]
click at [177, 57] on div at bounding box center [174, 57] width 14 height 14
click at [187, 228] on input "ctc" at bounding box center [369, 228] width 470 height 17
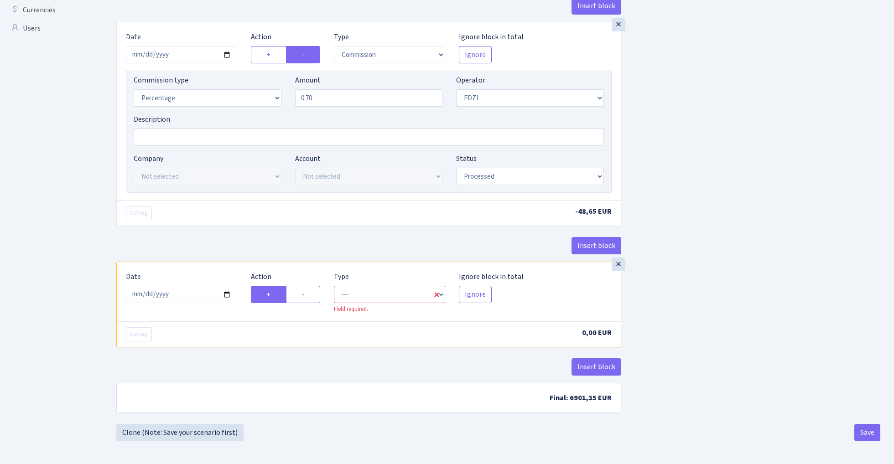
scroll to position [334, 0]
type input "fish ctc ektico"
click at [182, 296] on input "2025-08-30" at bounding box center [181, 294] width 111 height 17
type input "2025-08-19"
click at [207, 229] on div "× Date 2025-08-19 Action + - Type --- In Out Commission Field required. Ignore …" at bounding box center [368, 142] width 505 height 240
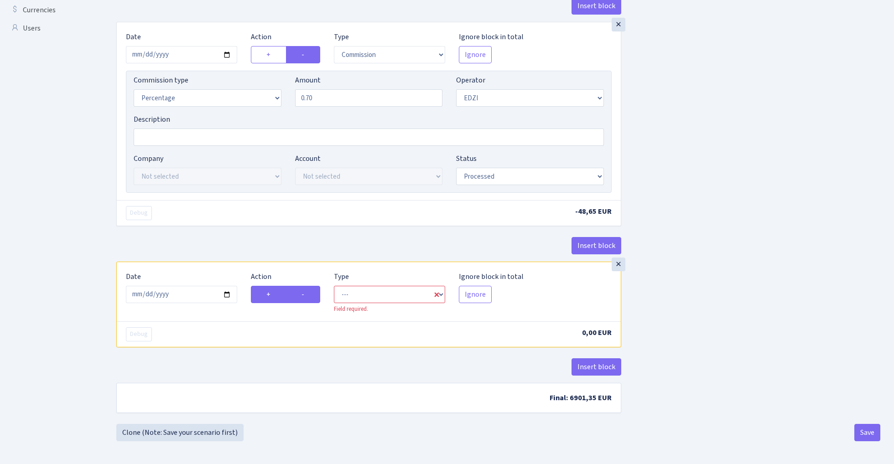
click at [316, 301] on label "-" at bounding box center [303, 294] width 34 height 17
click at [307, 295] on input "-" at bounding box center [304, 292] width 6 height 6
radio input "true"
radio input "false"
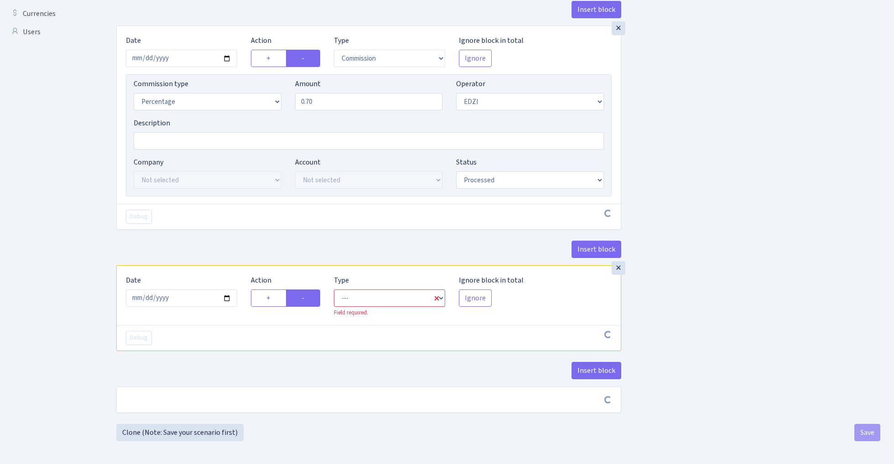
scroll to position [331, 0]
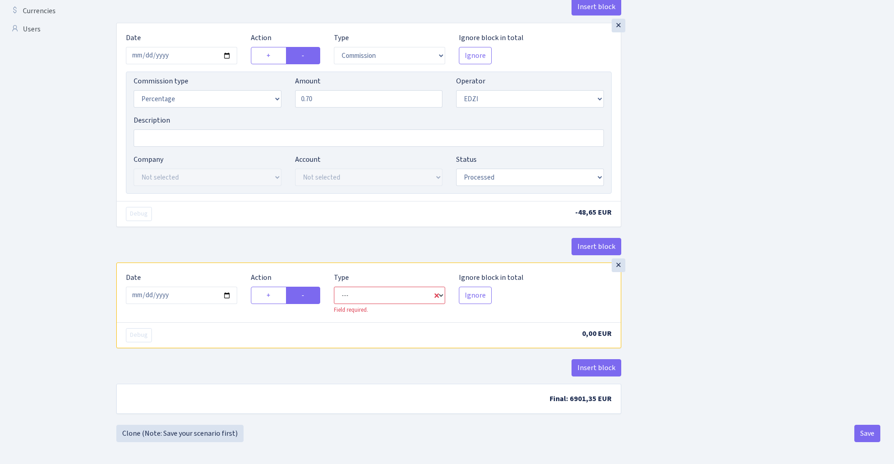
select select "commission"
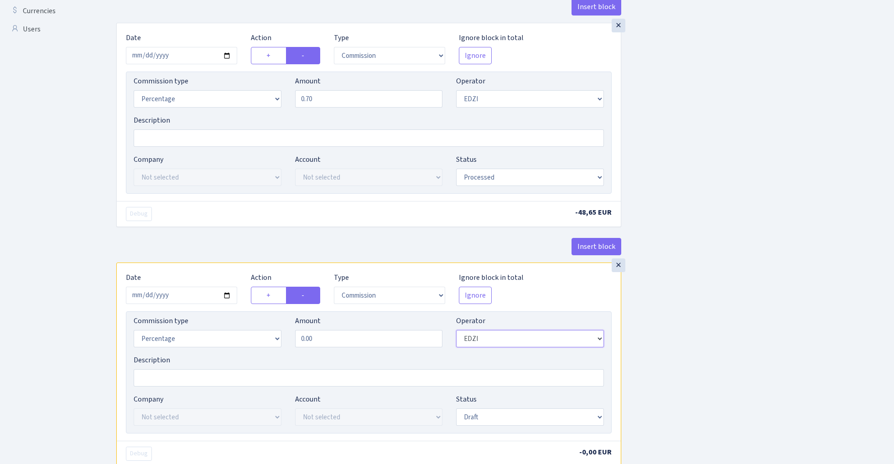
select select "1"
click at [336, 342] on input "0.00" at bounding box center [369, 338] width 148 height 17
type input "0.30"
click at [746, 276] on div "Insert block × Date 2025-08-19 Action + - Type --- In Out Commission Field requ…" at bounding box center [497, 129] width 777 height 821
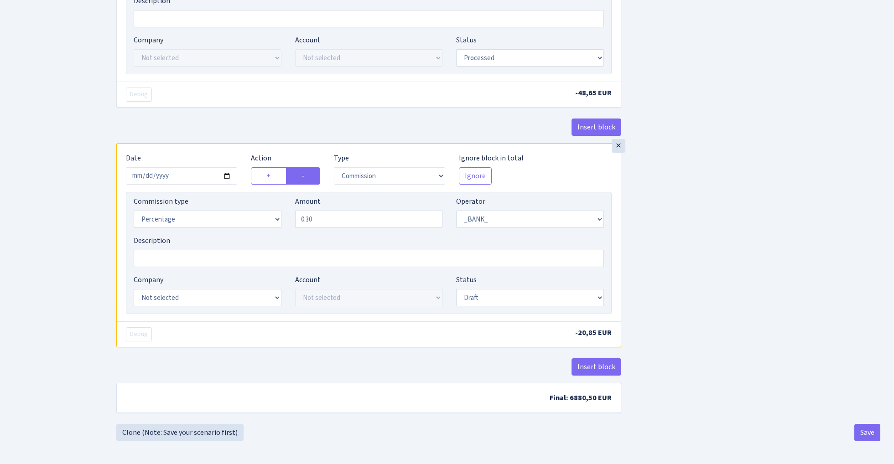
scroll to position [454, 0]
select select "24"
select select "71"
select select "processed"
click at [666, 273] on div "Insert block × Date 2025-08-19 Action + - Type --- In Out Commission Field requ…" at bounding box center [497, 12] width 777 height 824
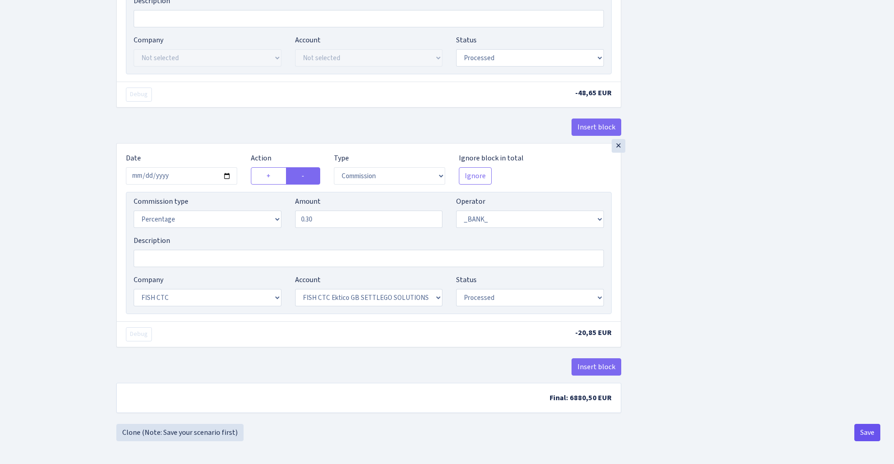
click at [870, 428] on button "Save" at bounding box center [867, 432] width 26 height 17
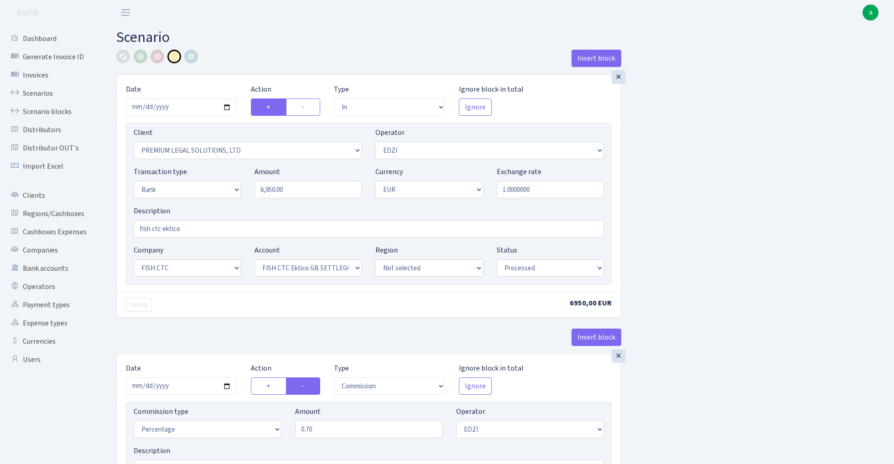
select select "in"
select select "2251"
select select "11"
select select "2"
select select "1"
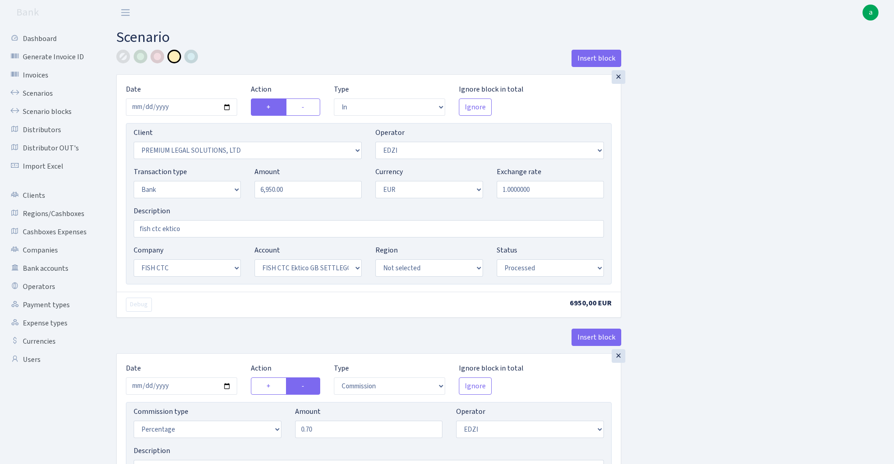
select select "24"
select select "71"
select select "processed"
select select "commission"
select select "11"
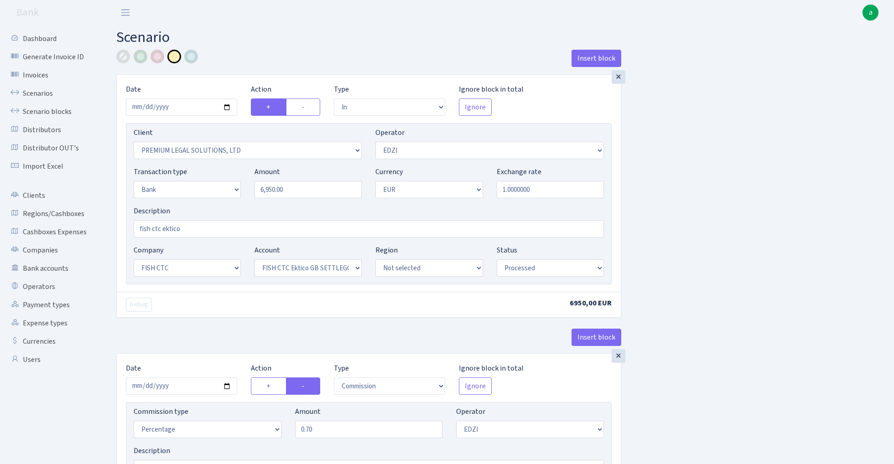
select select "processed"
select select "commission"
select select "1"
select select "24"
select select "71"
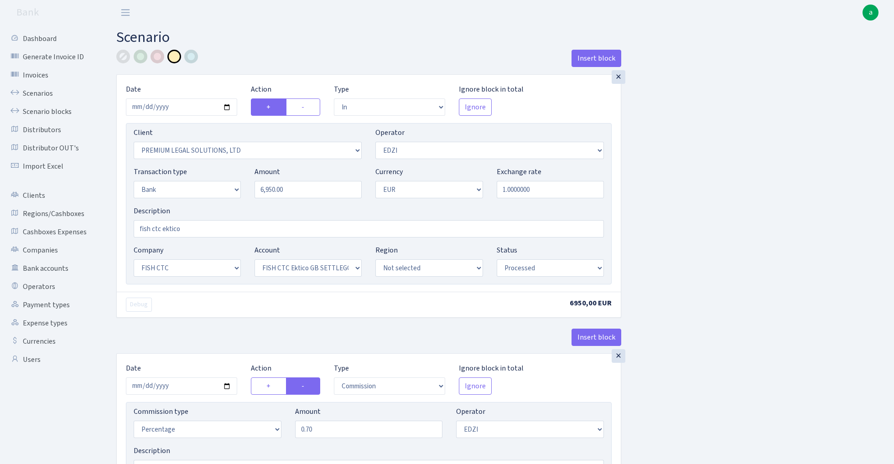
select select "processed"
click at [57, 110] on link "Scenario blocks" at bounding box center [50, 112] width 91 height 18
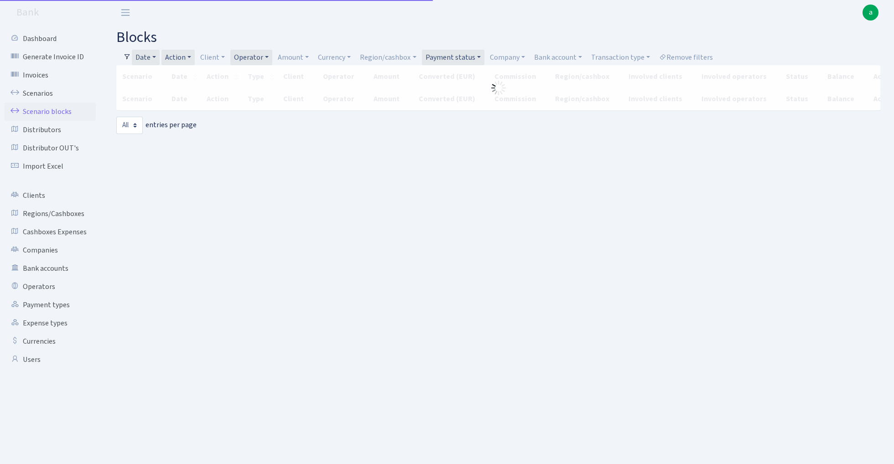
select select "-1"
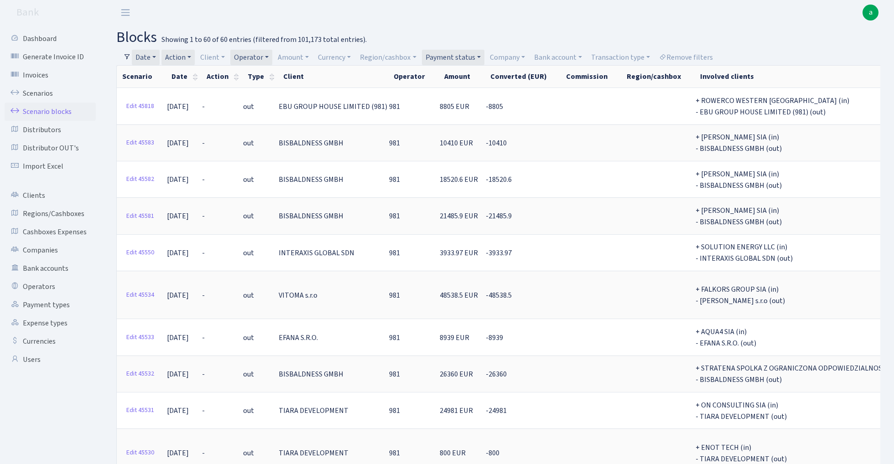
click at [149, 57] on link "Date" at bounding box center [146, 58] width 28 height 16
click at [167, 74] on input "17.08.2025 - 24.08.2025" at bounding box center [205, 75] width 109 height 17
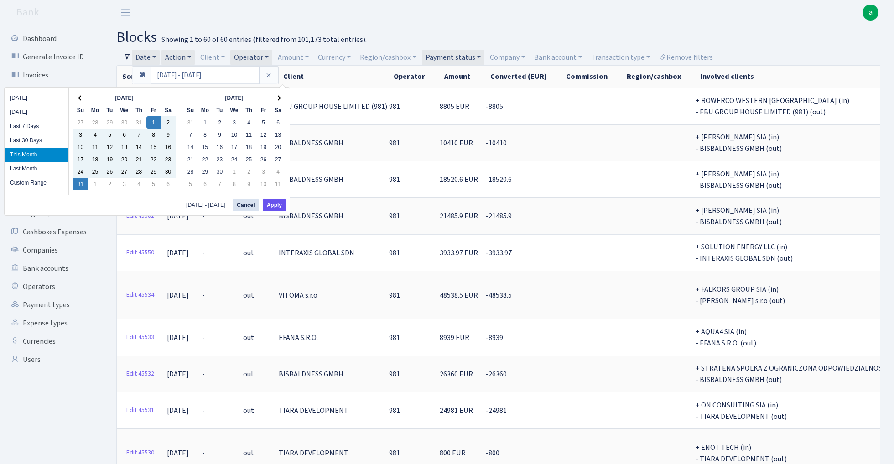
click at [277, 205] on button "Apply" at bounding box center [274, 205] width 23 height 13
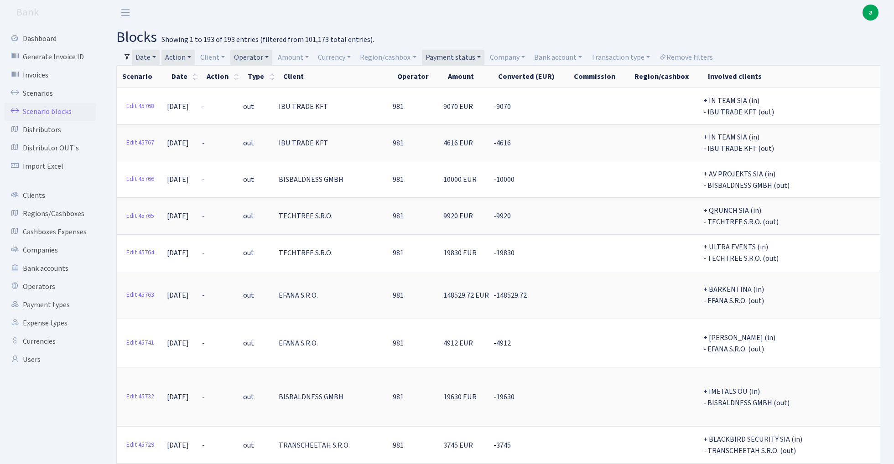
click at [181, 56] on link "Action" at bounding box center [177, 58] width 33 height 16
click at [179, 54] on link "Action" at bounding box center [177, 58] width 33 height 16
click at [150, 54] on link "Date" at bounding box center [146, 58] width 28 height 16
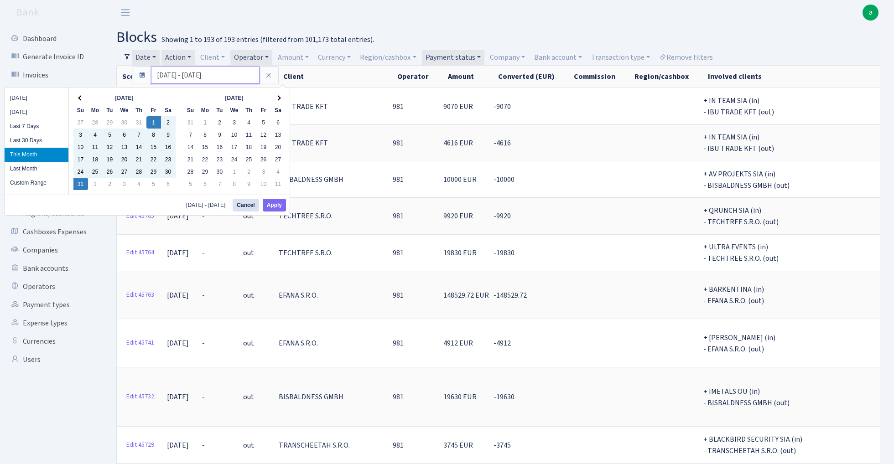
click at [171, 73] on input "01.08.2025 - 31.08.2025" at bounding box center [205, 75] width 109 height 17
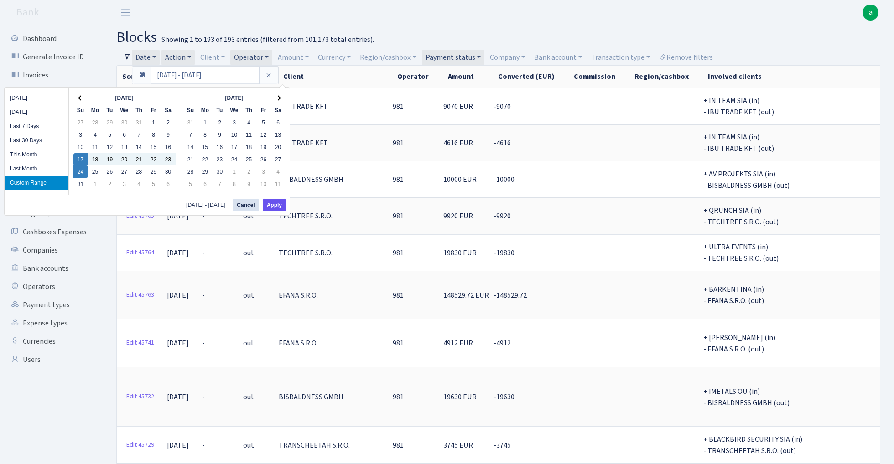
click at [275, 206] on button "Apply" at bounding box center [274, 205] width 23 height 13
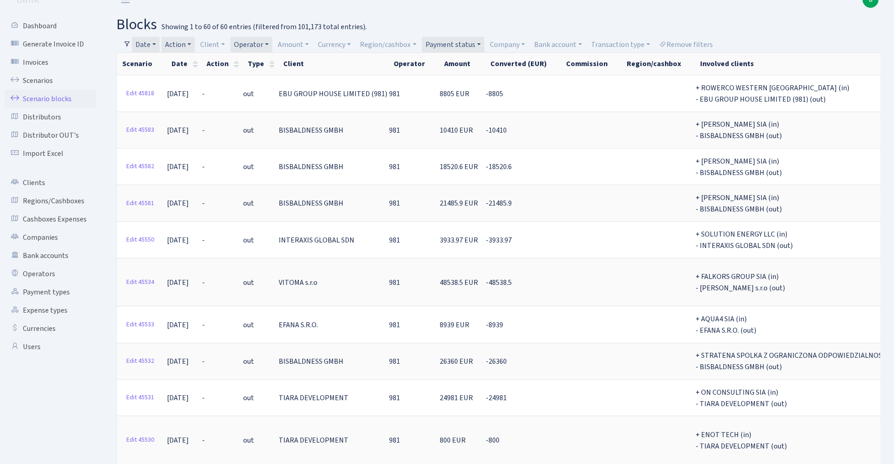
click at [180, 46] on link "Action" at bounding box center [177, 45] width 33 height 16
click at [187, 109] on li "+" at bounding box center [197, 110] width 69 height 16
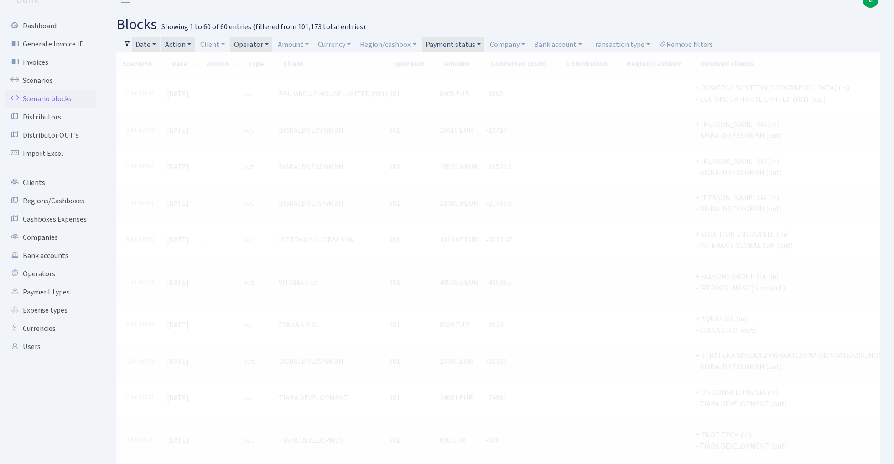
click at [150, 46] on link "Date" at bounding box center [146, 45] width 28 height 16
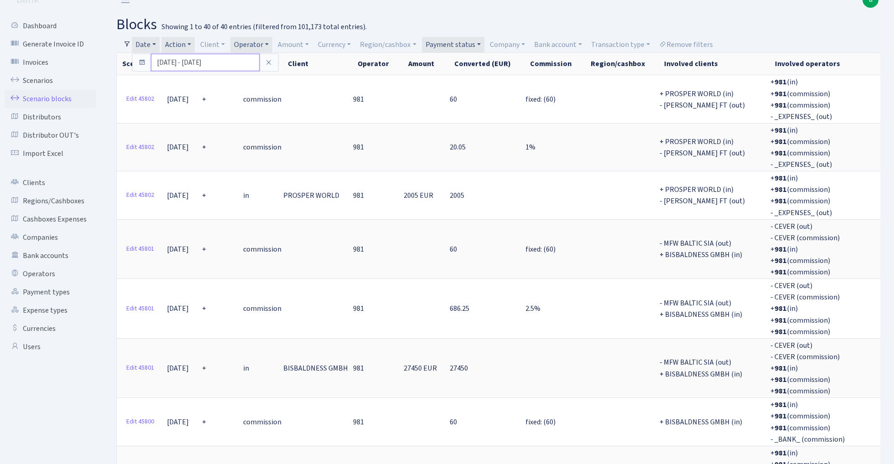
click at [181, 63] on input "17.08.2025 - 24.08.2025" at bounding box center [205, 62] width 109 height 17
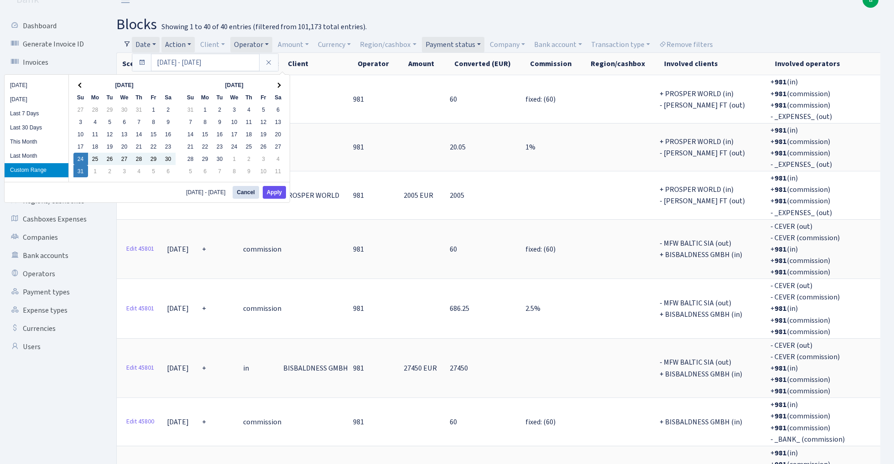
click at [272, 195] on button "Apply" at bounding box center [274, 192] width 23 height 13
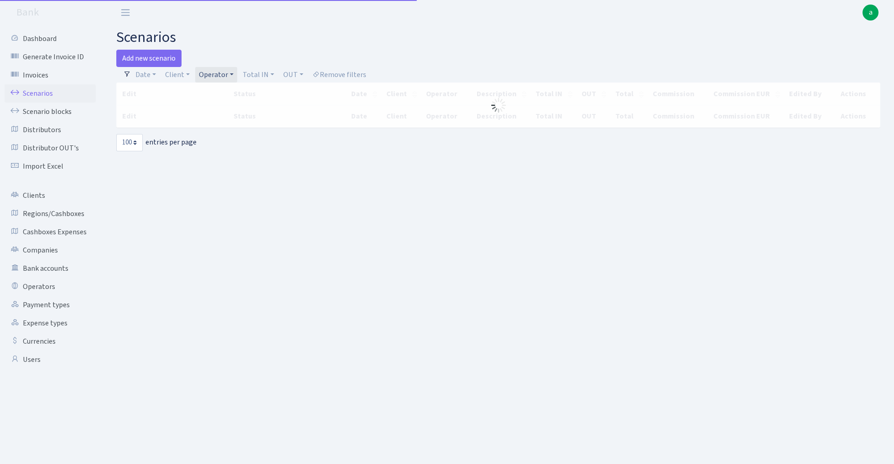
select select "100"
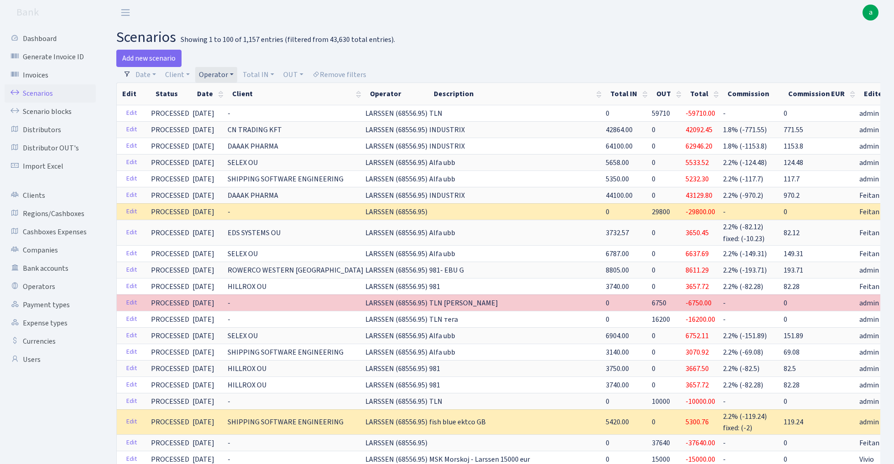
click at [215, 72] on link "Operator" at bounding box center [216, 75] width 42 height 16
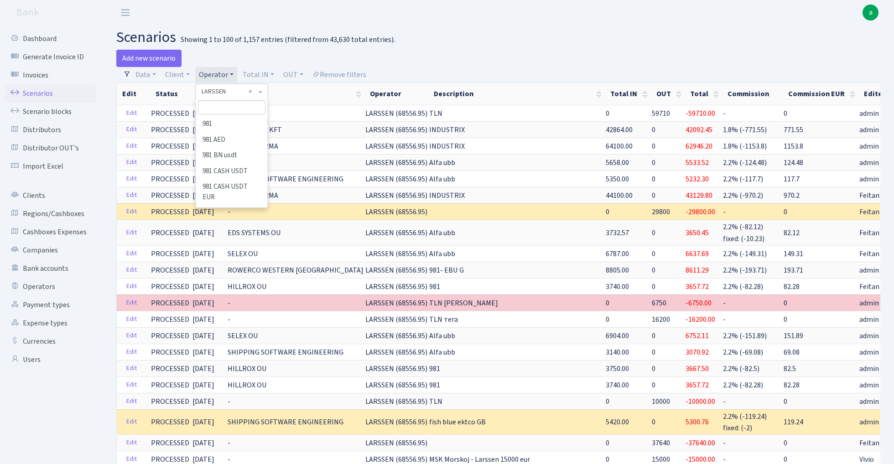
scroll to position [2955, 0]
click at [235, 109] on input "search" at bounding box center [231, 107] width 67 height 14
type input "981"
click at [218, 123] on li "981" at bounding box center [231, 124] width 69 height 16
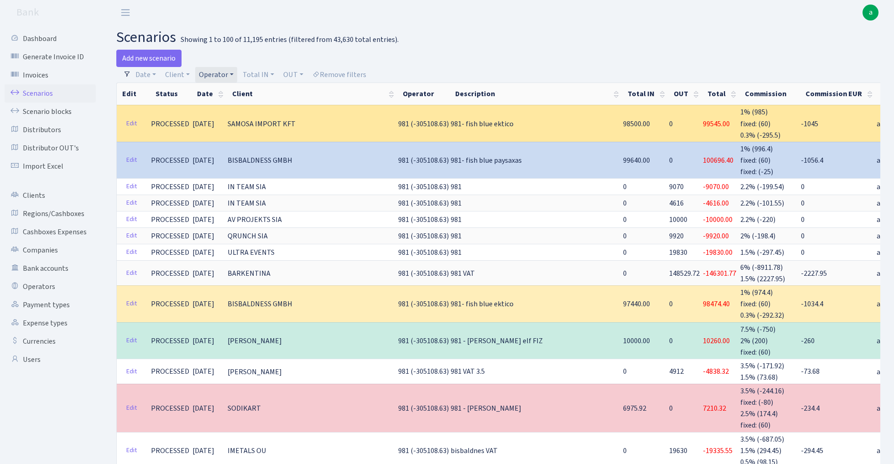
click at [420, 122] on span "981 (-305108.63)" at bounding box center [423, 124] width 51 height 10
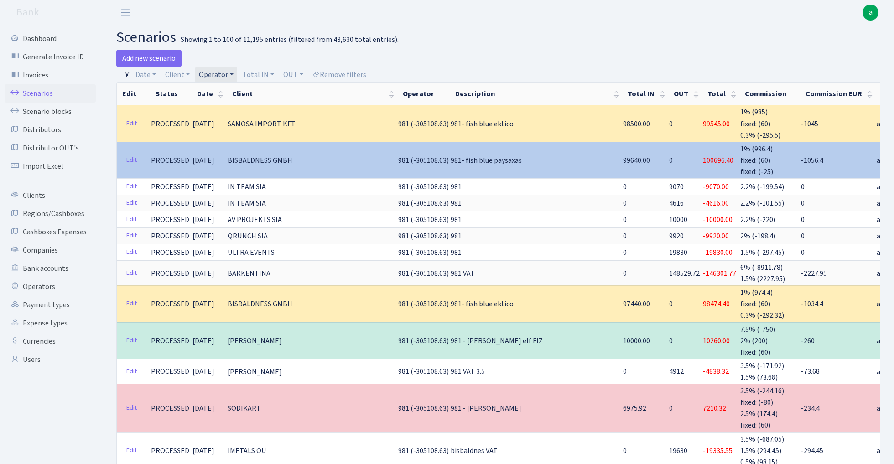
copy span "305108.63"
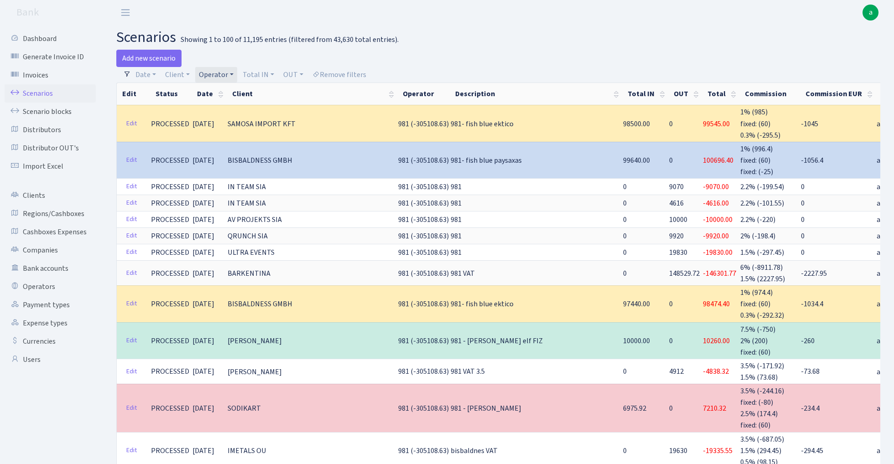
click at [218, 78] on link "Operator" at bounding box center [216, 75] width 42 height 16
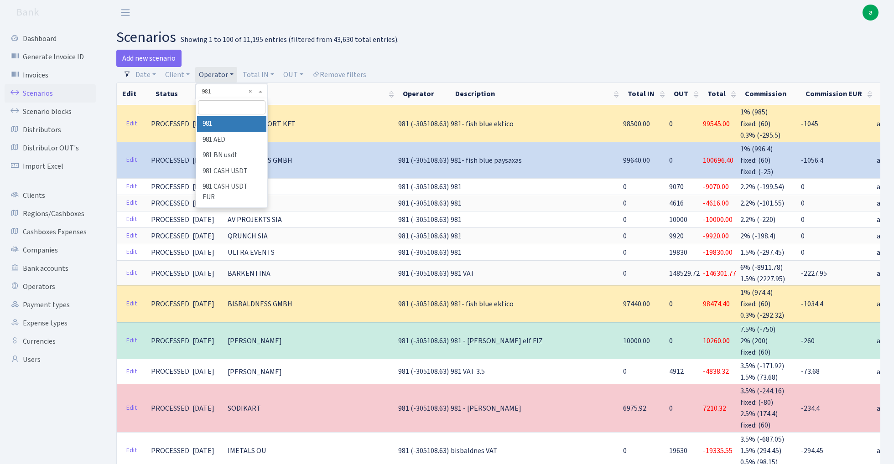
click at [233, 109] on input "search" at bounding box center [231, 107] width 67 height 14
type input "ozol"
click at [239, 124] on li "OZOLS" at bounding box center [231, 124] width 69 height 16
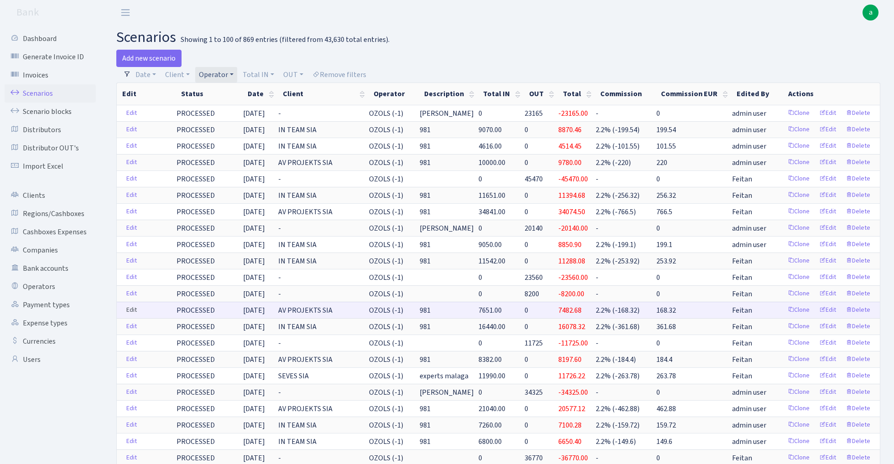
click at [131, 310] on link "Edit" at bounding box center [131, 310] width 19 height 14
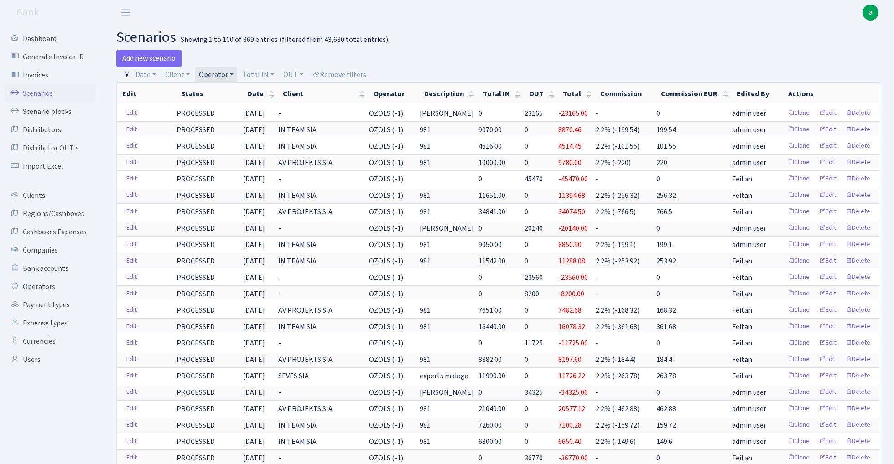
click at [215, 70] on link "Operator" at bounding box center [216, 75] width 42 height 16
click at [221, 107] on input "search" at bounding box center [231, 107] width 67 height 14
type input "sven"
click at [233, 124] on li "[PERSON_NAME]" at bounding box center [231, 124] width 69 height 16
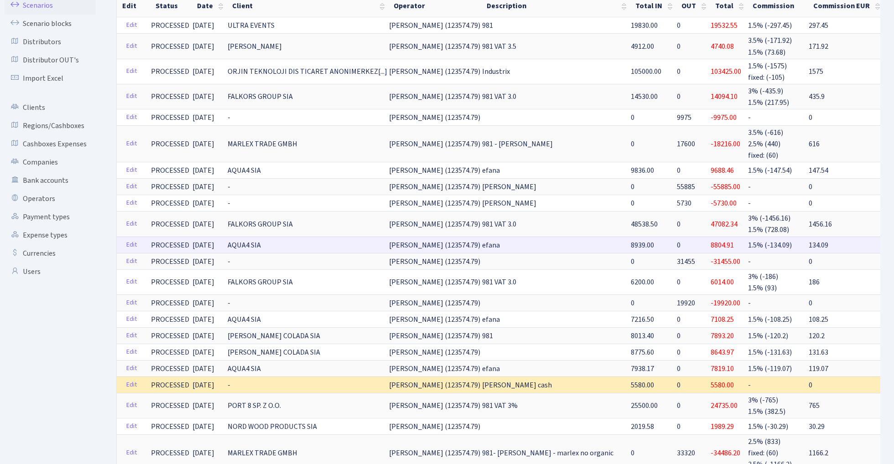
scroll to position [94, 0]
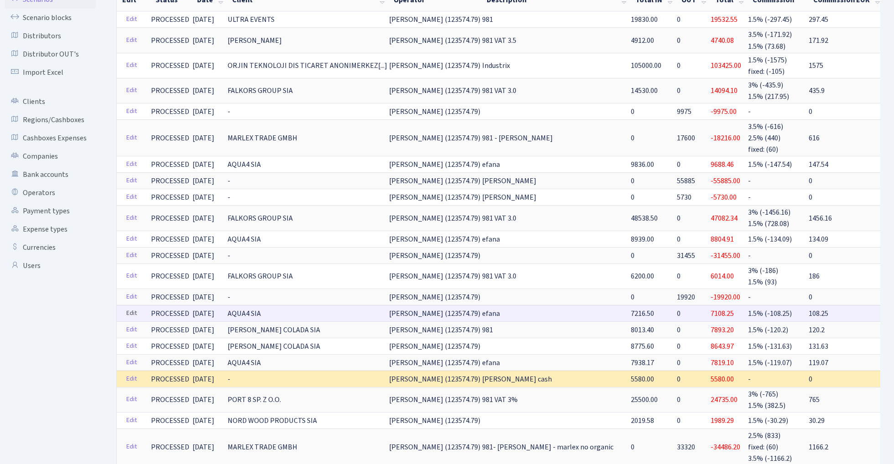
click at [132, 306] on link "Edit" at bounding box center [131, 313] width 19 height 14
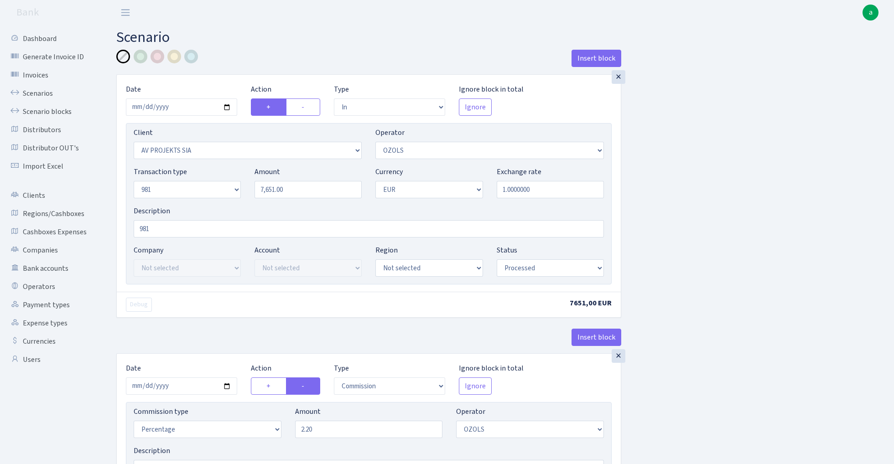
select select "in"
select select "2447"
select select "23"
select select "8"
select select "1"
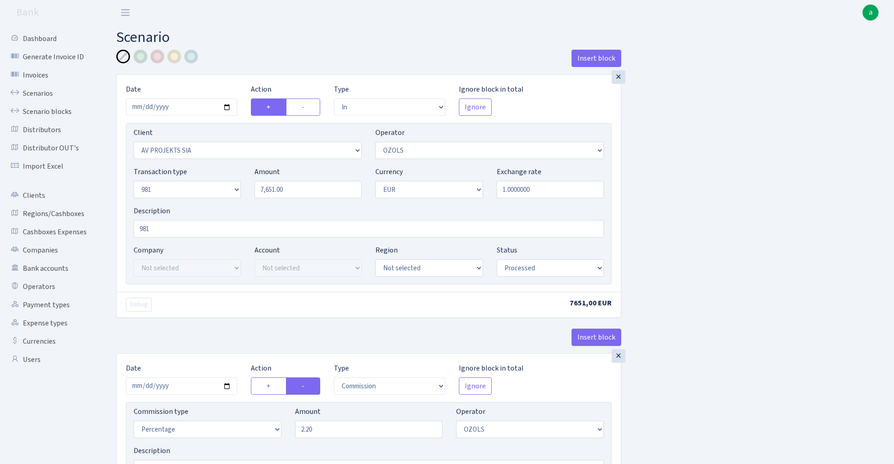
select select "processed"
select select "commission"
select select "23"
select select "processed"
select select "out"
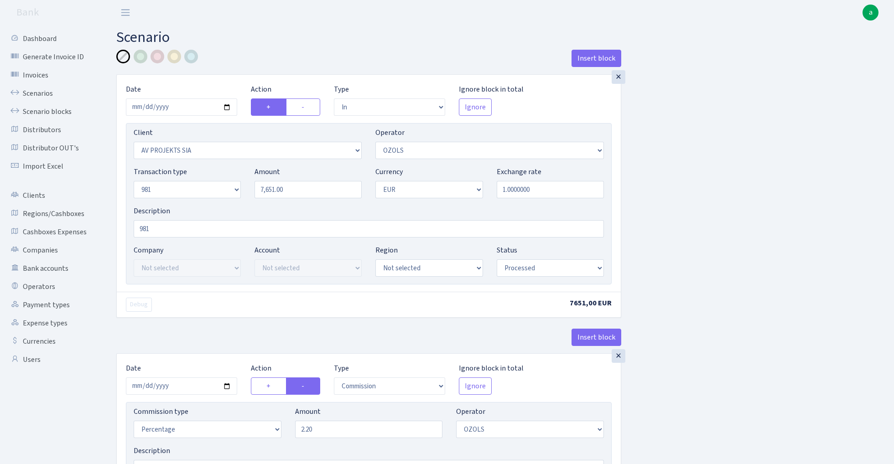
select select "2442"
select select "61"
select select "8"
select select "1"
select select "processed"
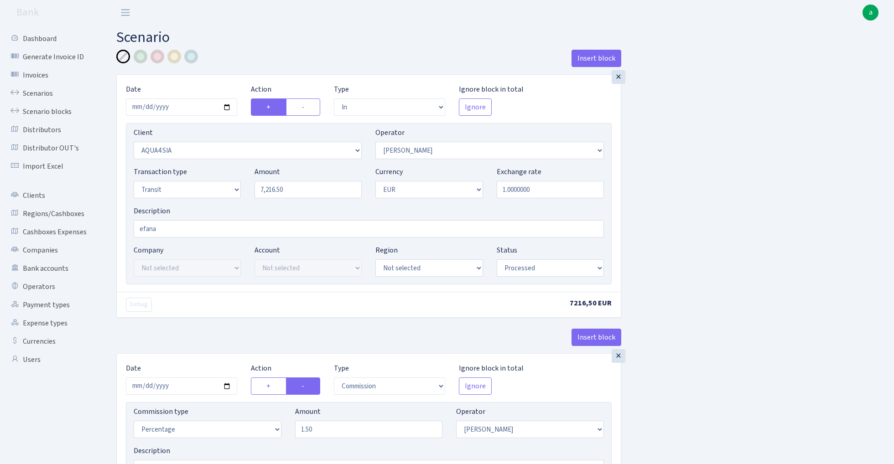
select select "in"
select select "2921"
select select "2"
select select "5"
select select "1"
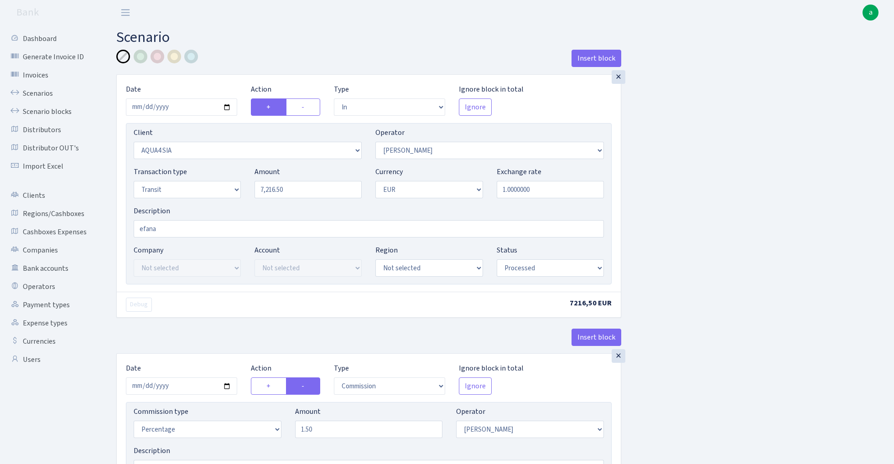
select select "processed"
select select "commission"
select select "2"
select select "processed"
select select "out"
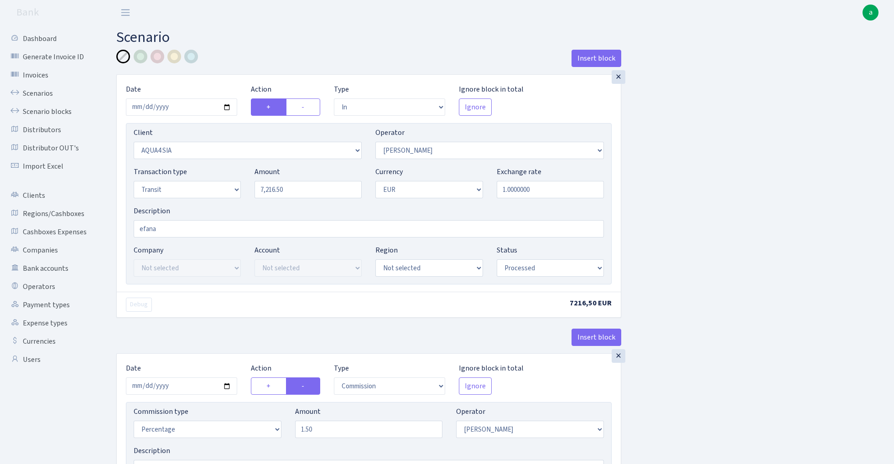
select select "3139"
select select "61"
select select "5"
select select "1"
select select "processed"
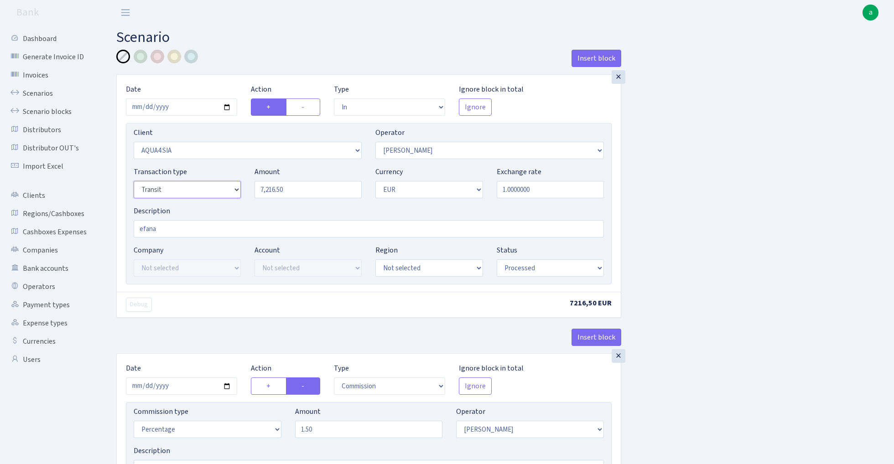
select select "8"
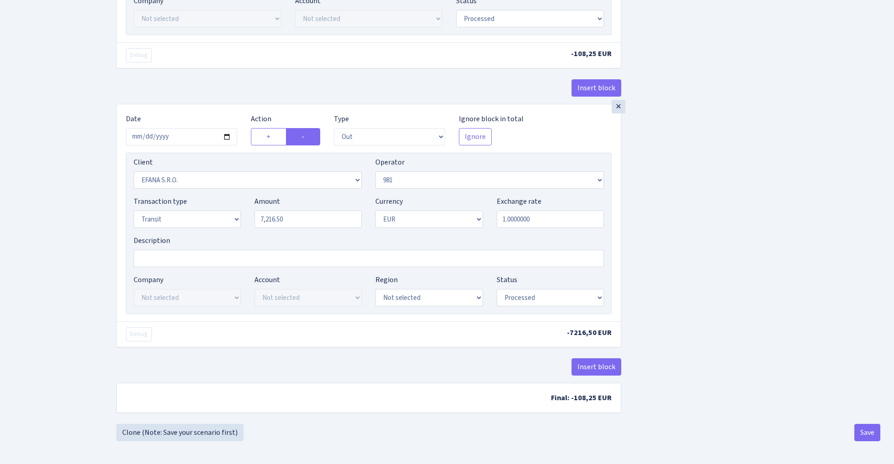
scroll to position [493, 0]
select select "8"
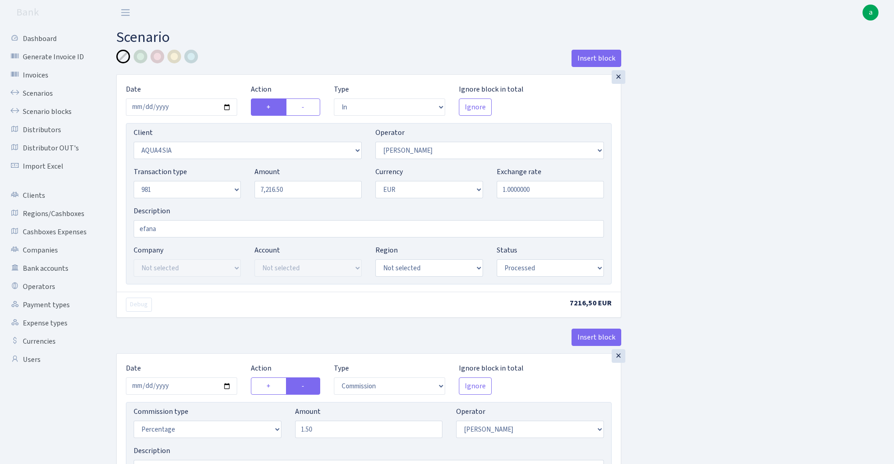
scroll to position [0, 0]
click at [138, 227] on input "efana" at bounding box center [369, 228] width 470 height 17
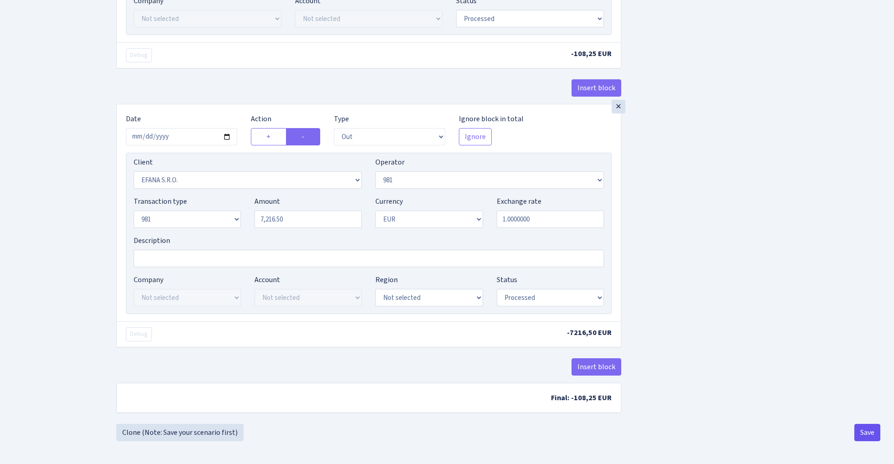
scroll to position [493, 0]
type input "981 efana"
click at [866, 434] on button "Save" at bounding box center [867, 432] width 26 height 17
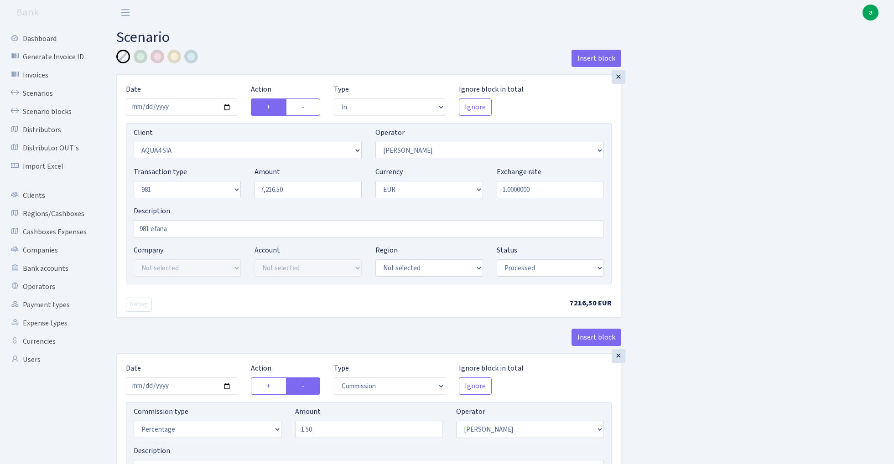
select select "in"
select select "2921"
select select "2"
select select "8"
select select "1"
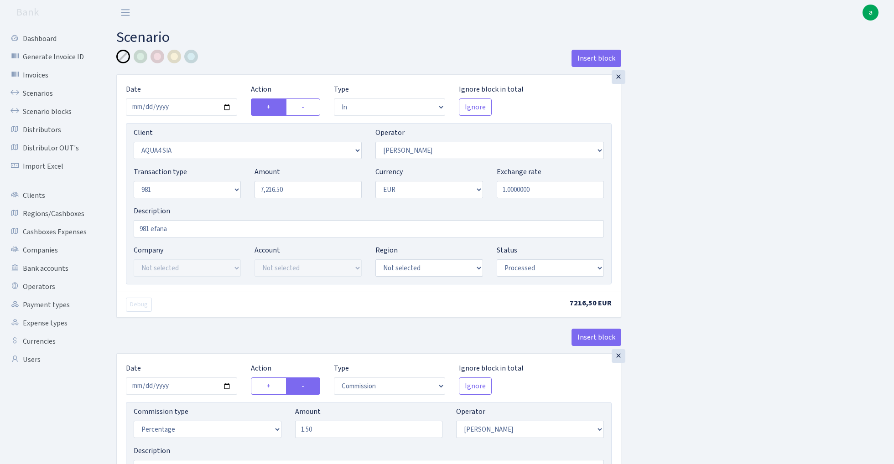
select select "processed"
select select "commission"
select select "2"
select select "processed"
select select "out"
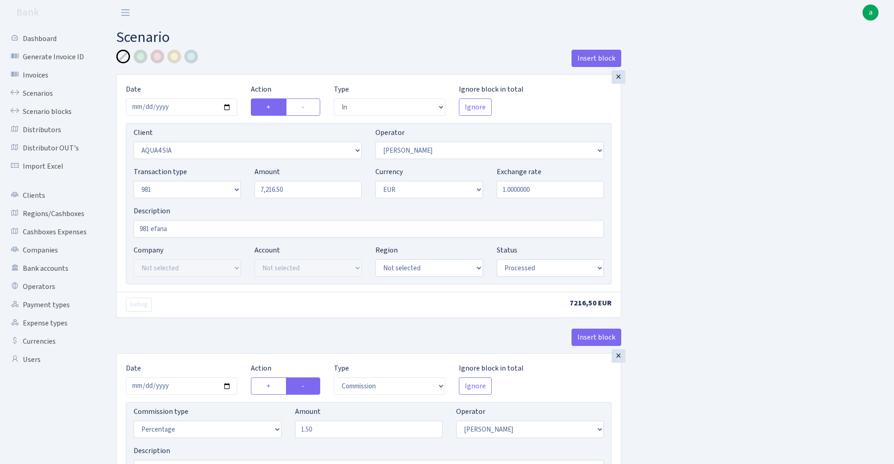
select select "3139"
select select "61"
select select "8"
select select "1"
select select "processed"
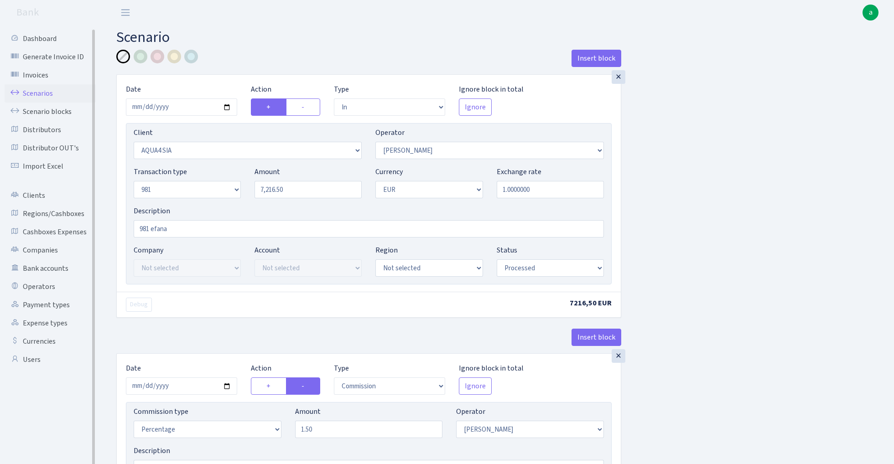
click at [37, 92] on link "Scenarios" at bounding box center [50, 93] width 91 height 18
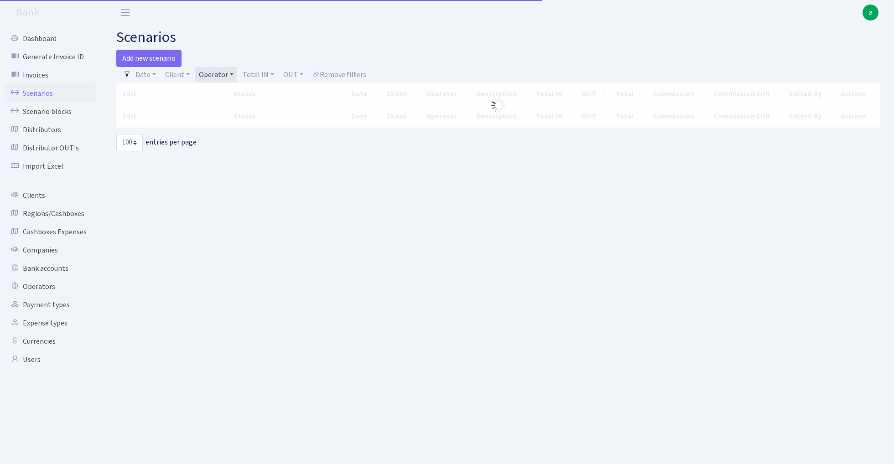
select select "100"
click at [213, 75] on link "Operator" at bounding box center [216, 75] width 42 height 16
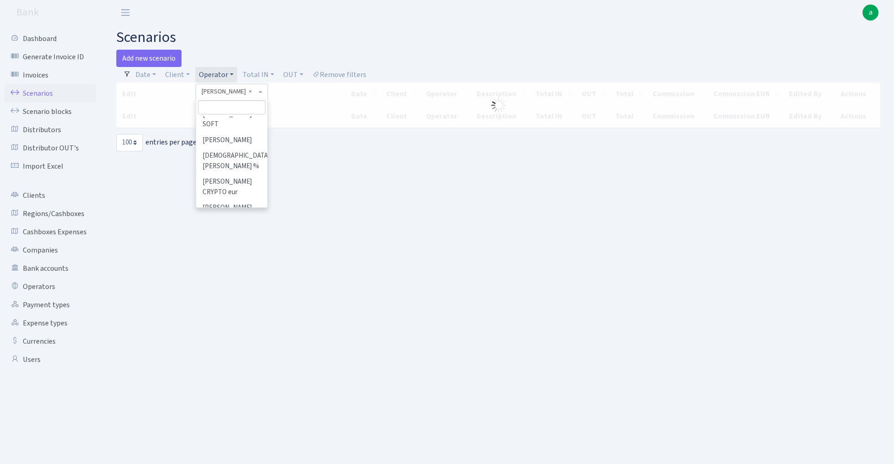
click at [215, 108] on input "search" at bounding box center [231, 107] width 67 height 14
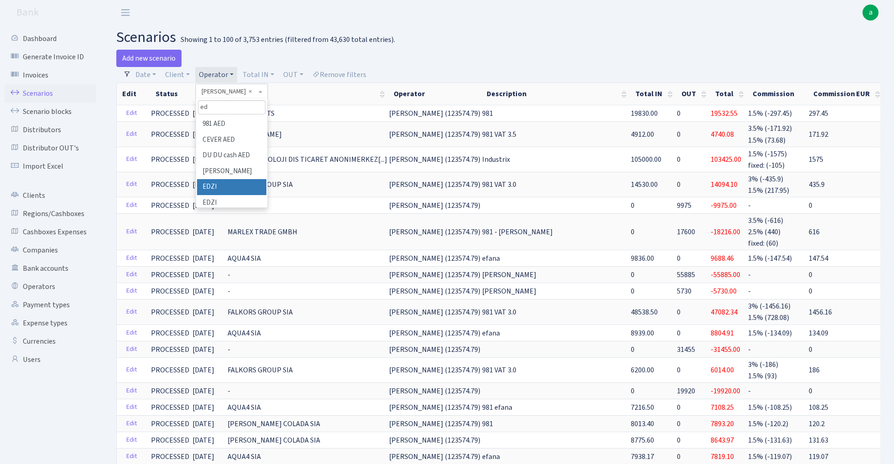
type input "ed"
click at [211, 185] on li "EDZI" at bounding box center [231, 187] width 69 height 16
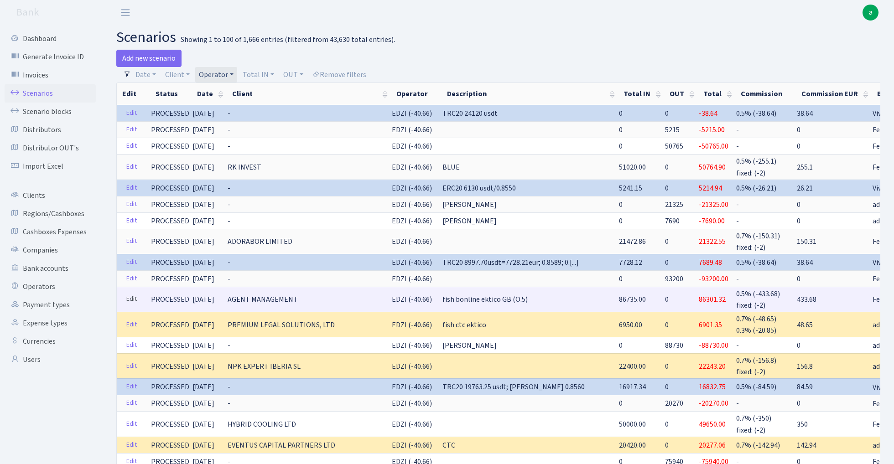
click at [132, 296] on link "Edit" at bounding box center [131, 299] width 19 height 14
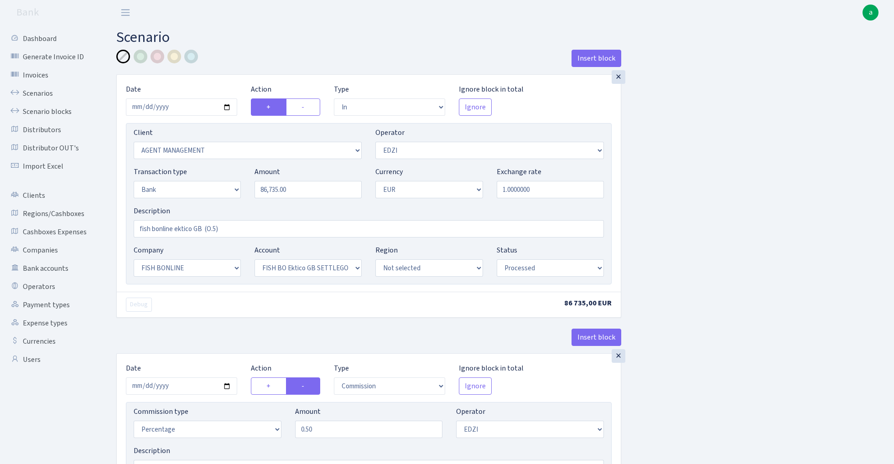
select select "in"
select select "3078"
select select "11"
select select "2"
select select "1"
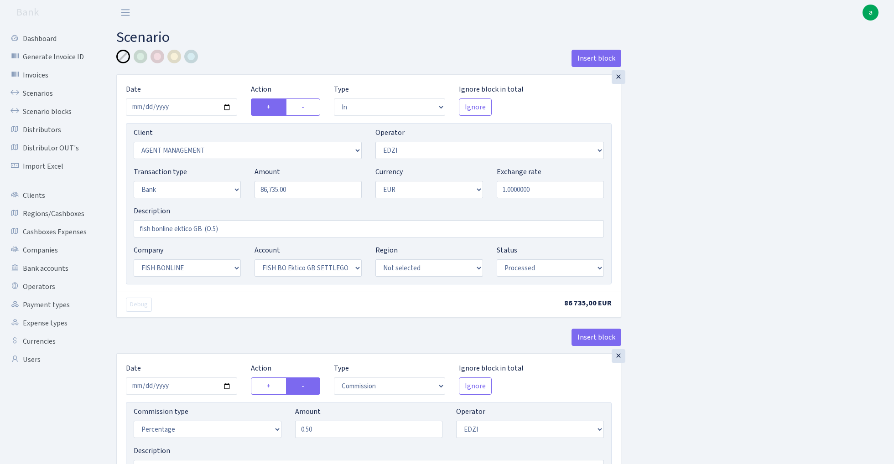
select select "22"
select select "63"
select select "processed"
select select "commission"
select select "11"
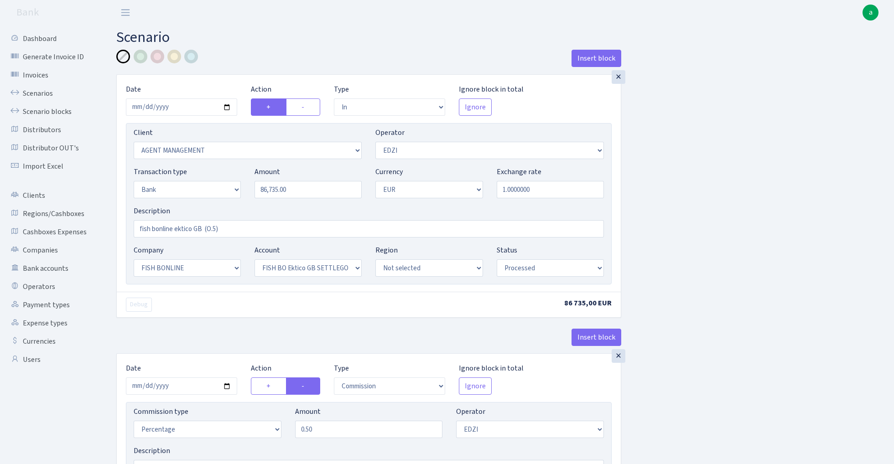
select select "processed"
select select "commission"
select select "fixed"
select select "1"
select select "22"
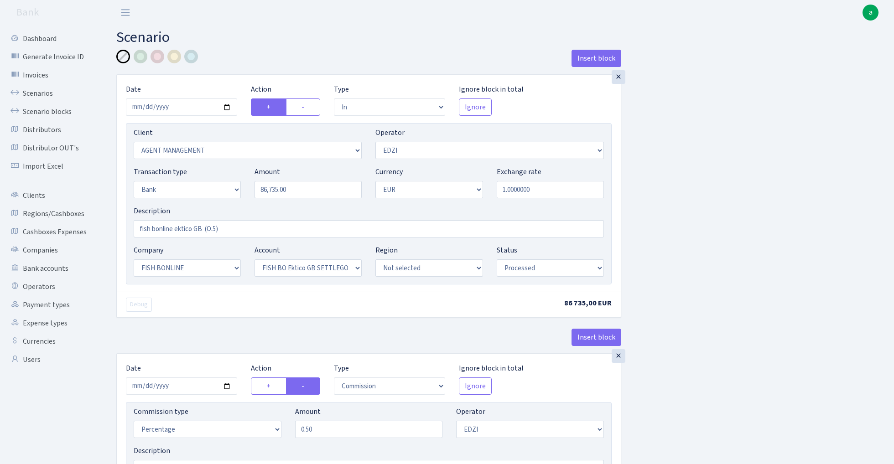
select select "63"
select select "processed"
select select "24"
select select "71"
drag, startPoint x: 244, startPoint y: 227, endPoint x: 204, endPoint y: 225, distance: 40.2
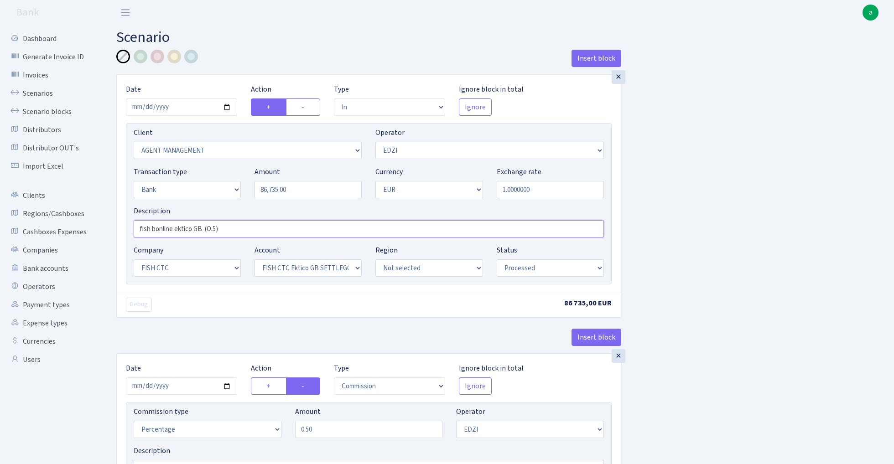
click at [204, 225] on input "fish bonline ektico GB (O.5)" at bounding box center [369, 228] width 470 height 17
click at [165, 228] on input "fish bonline ektico GB (O.5)" at bounding box center [369, 228] width 470 height 17
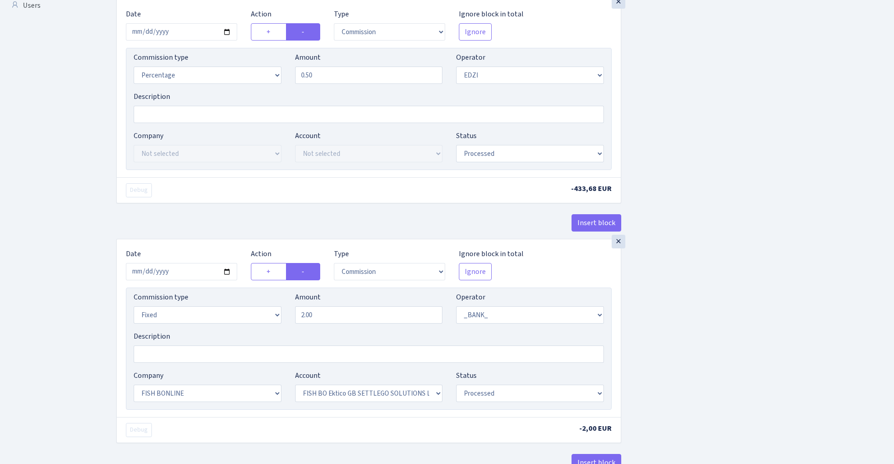
scroll to position [365, 0]
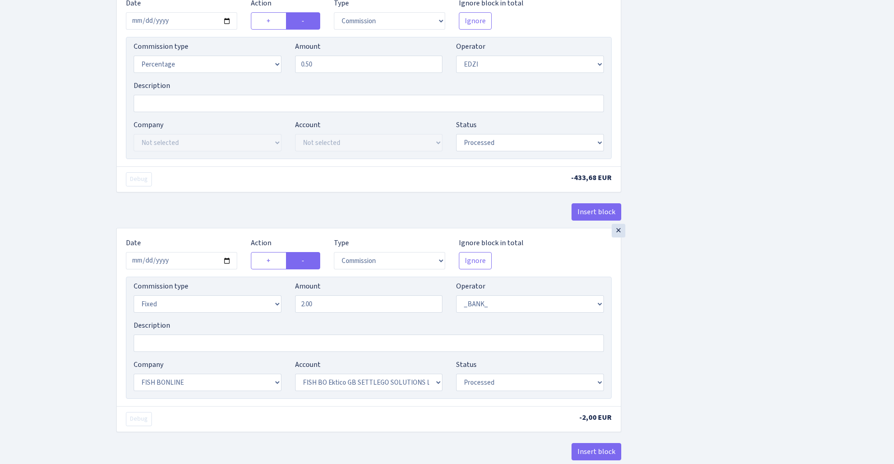
type input "fish ctc ektico GB (O.5)"
select select "percentage"
click at [344, 307] on input "2.00" at bounding box center [369, 303] width 148 height 17
type input "0.30"
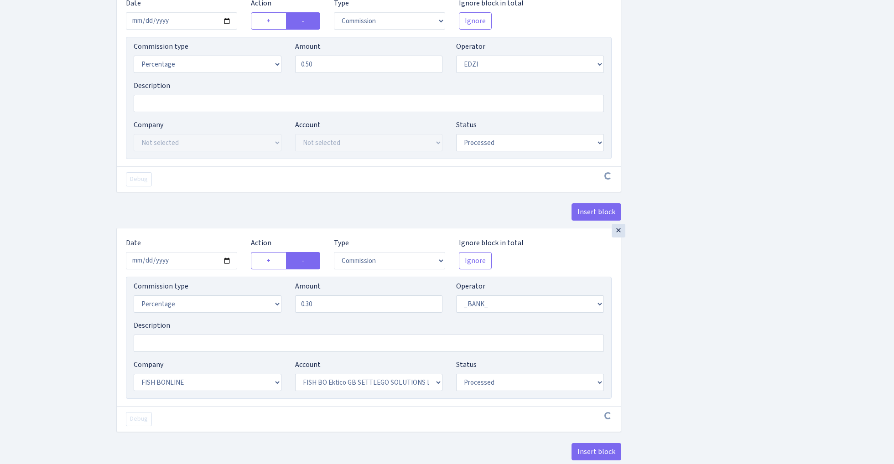
click at [803, 256] on div "Insert block × Date 2025-08-19 Action + - Type --- In Out Commission Field requ…" at bounding box center [497, 94] width 777 height 821
select select "24"
select select "71"
click at [646, 351] on div "Insert block × Date 2025-08-19 Action + - Type --- In Out Commission Field requ…" at bounding box center [497, 96] width 777 height 824
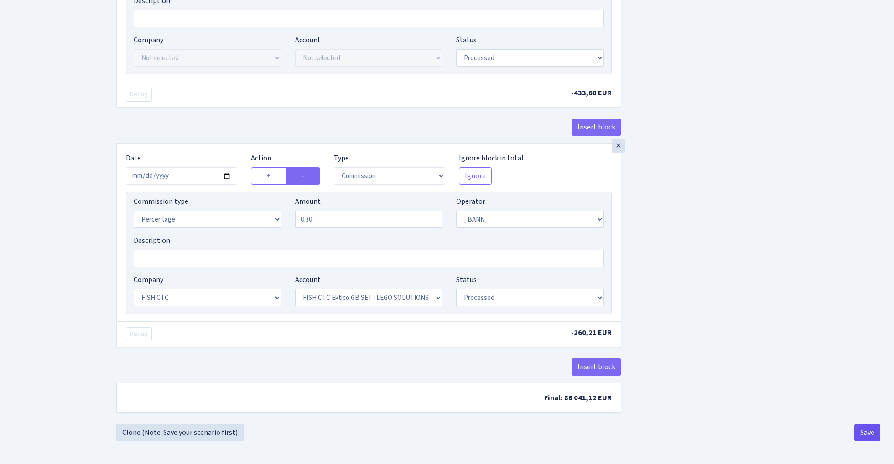
scroll to position [454, 0]
click at [867, 433] on button "Save" at bounding box center [867, 432] width 26 height 17
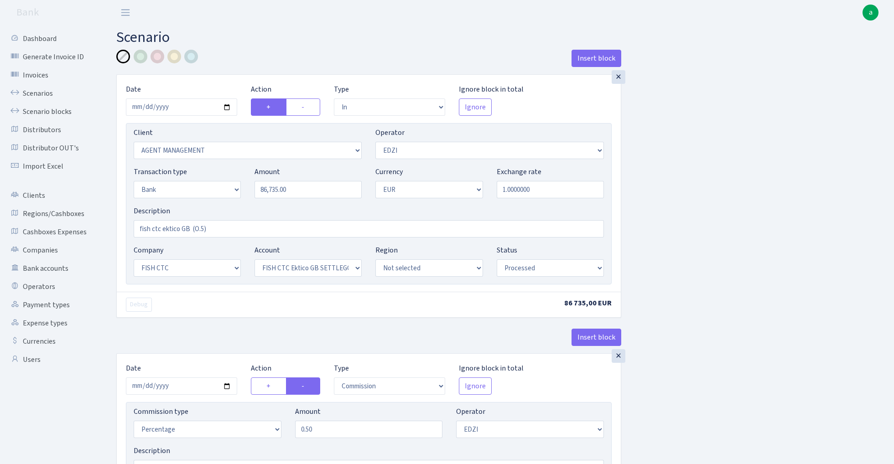
select select "in"
select select "3078"
select select "11"
select select "2"
select select "1"
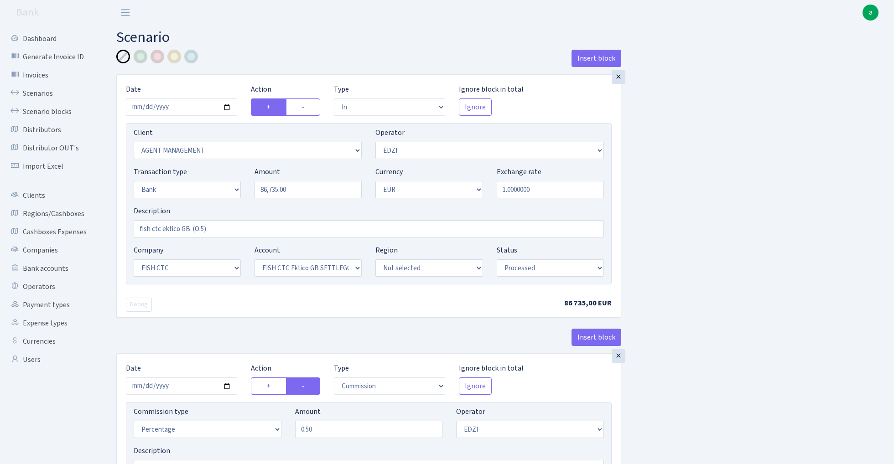
select select "24"
select select "71"
select select "processed"
select select "commission"
select select "11"
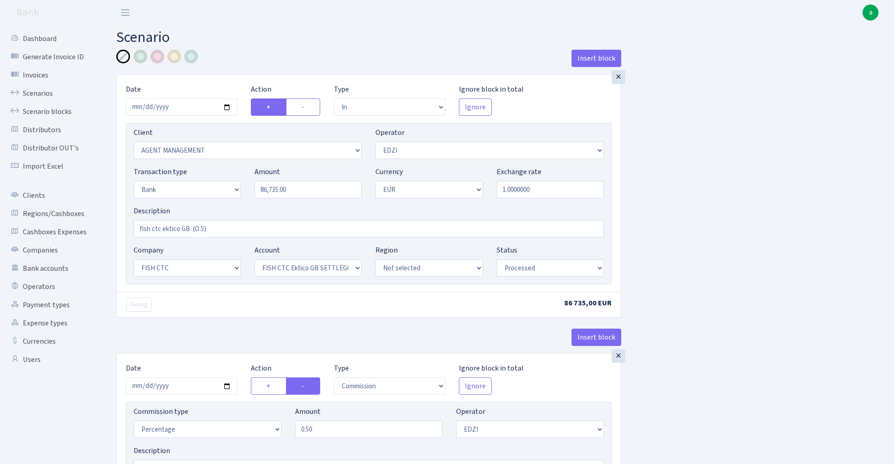
select select "processed"
select select "commission"
select select "1"
select select "24"
select select "71"
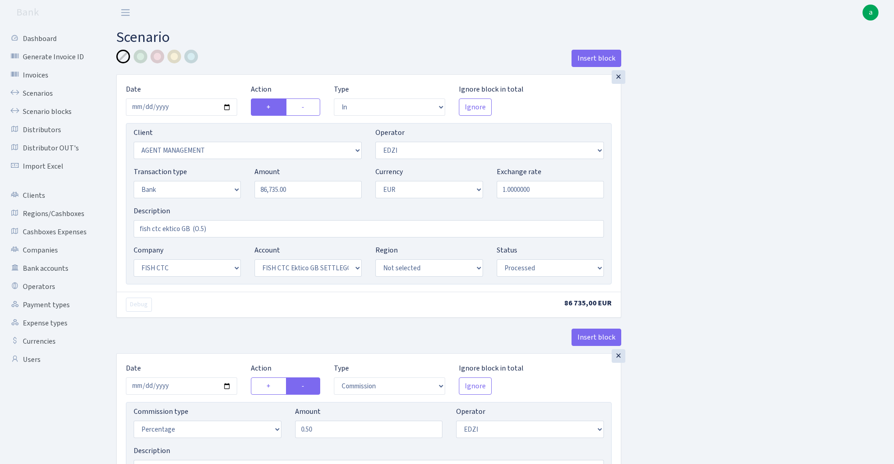
select select "processed"
click at [177, 54] on div at bounding box center [174, 57] width 14 height 14
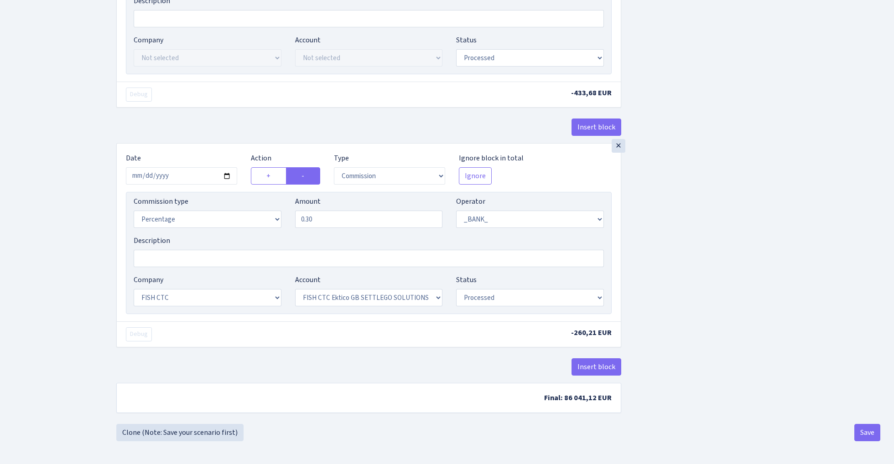
scroll to position [454, 0]
click at [866, 428] on button "Save" at bounding box center [867, 432] width 26 height 17
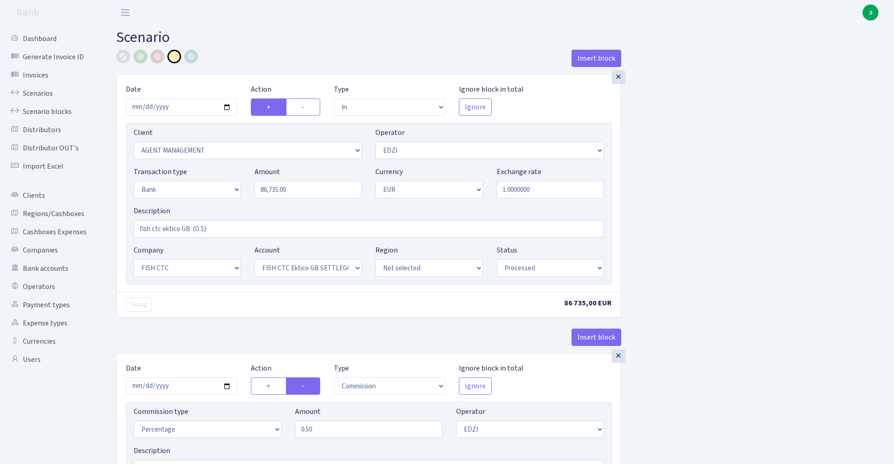
select select "in"
select select "3078"
select select "11"
select select "2"
select select "1"
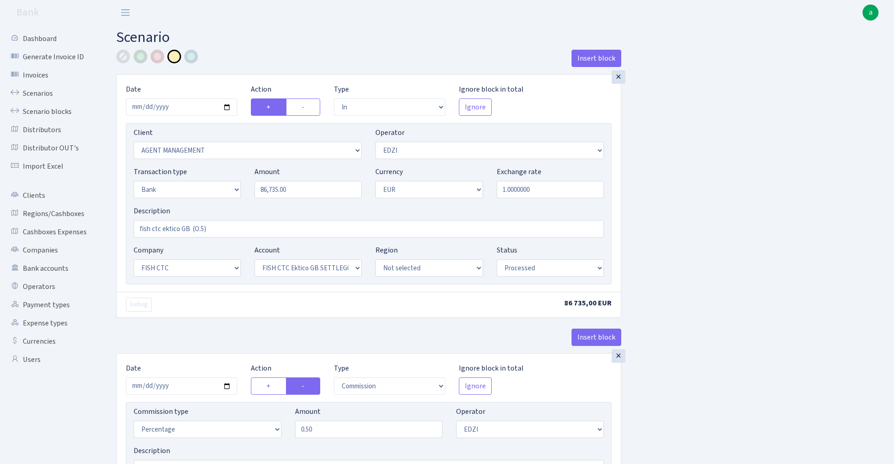
select select "24"
select select "71"
select select "processed"
select select "commission"
select select "11"
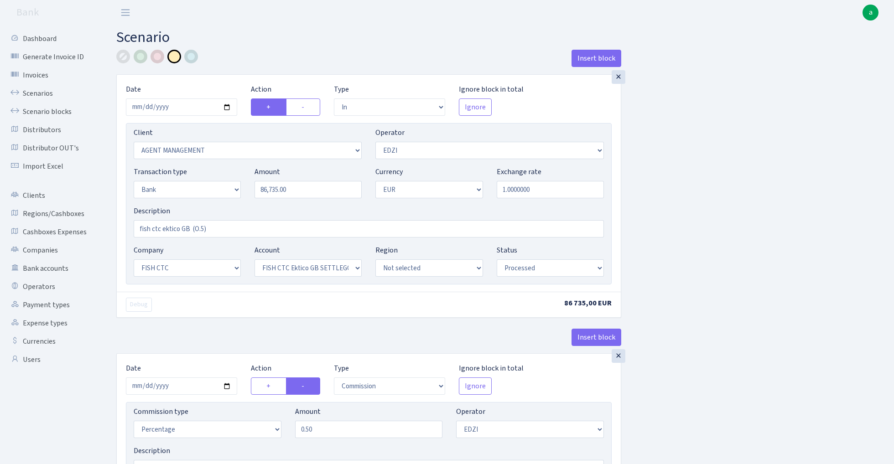
select select "processed"
select select "commission"
select select "1"
select select "24"
select select "71"
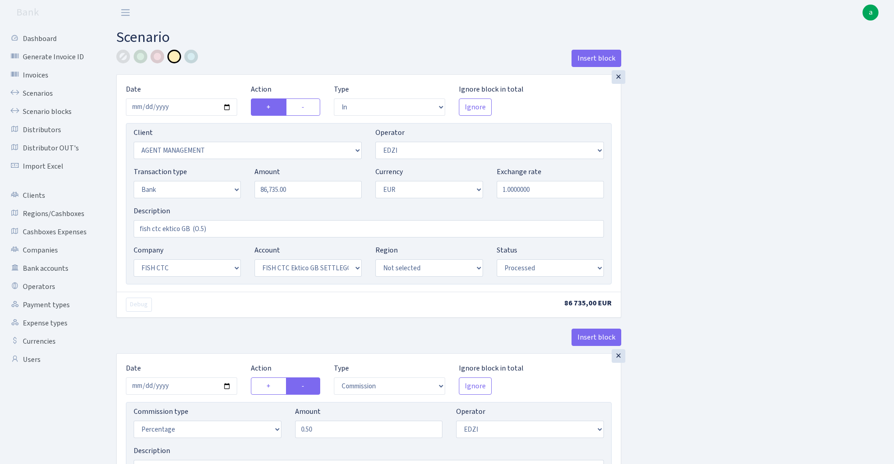
select select "processed"
click at [36, 93] on link "Scenarios" at bounding box center [50, 93] width 91 height 18
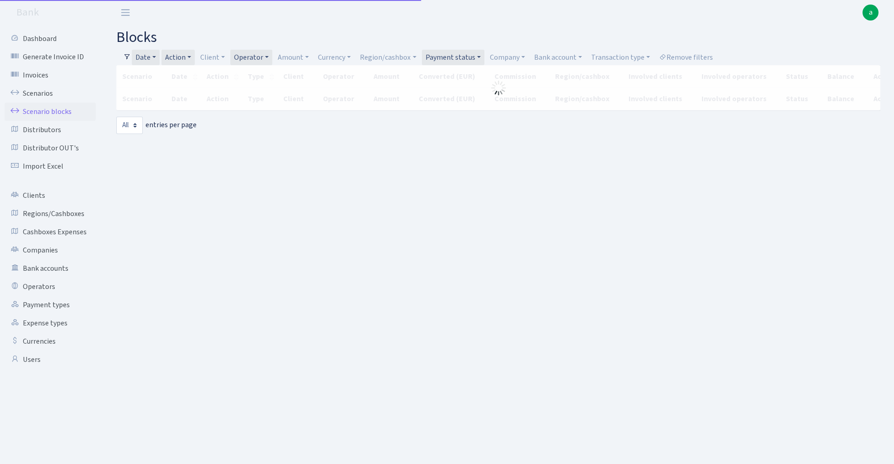
select select "-1"
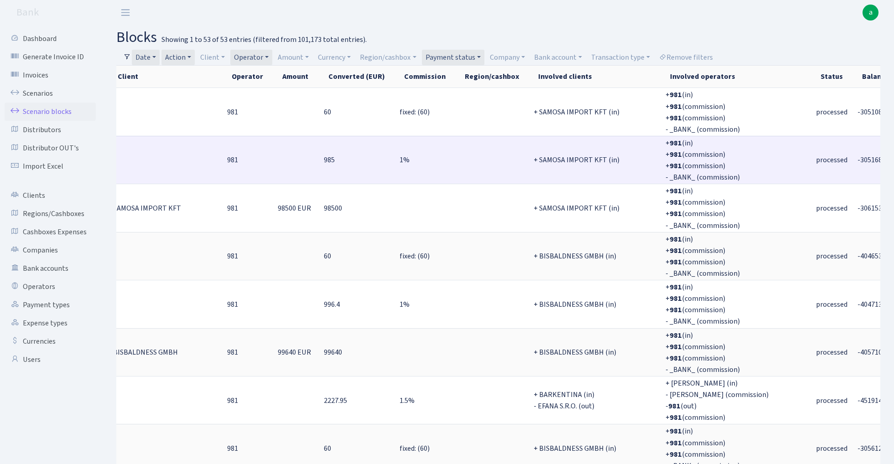
scroll to position [0, 170]
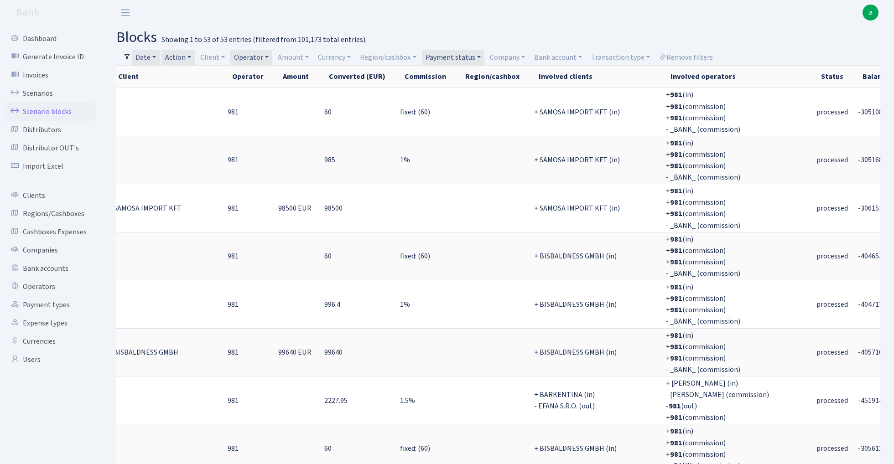
click at [150, 57] on link "Date" at bounding box center [146, 58] width 28 height 16
click at [170, 72] on input "24.08.2025 - 31.08.2025" at bounding box center [205, 75] width 109 height 17
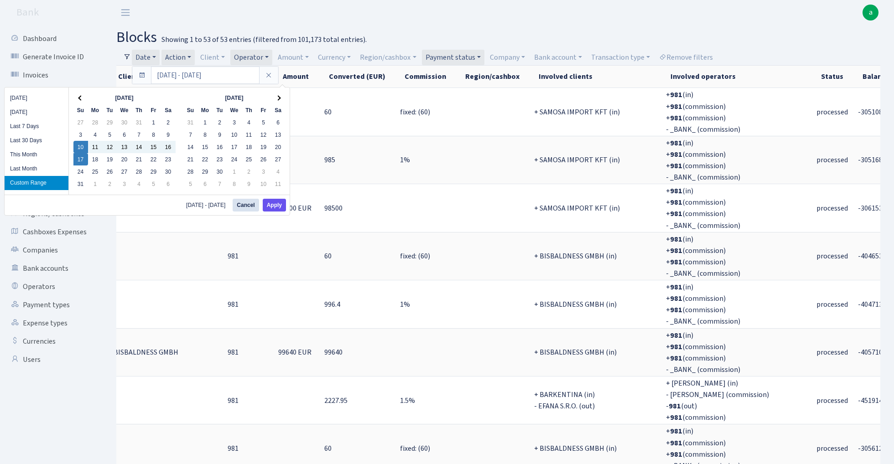
click at [275, 210] on button "Apply" at bounding box center [274, 205] width 23 height 13
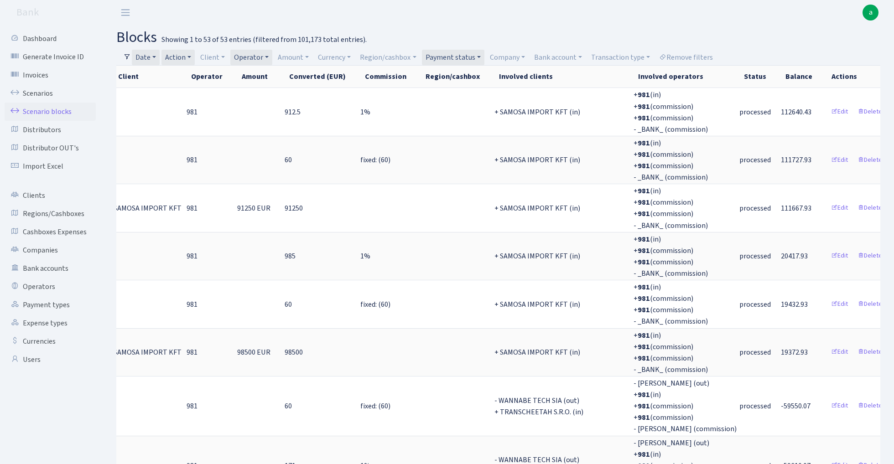
scroll to position [0, 152]
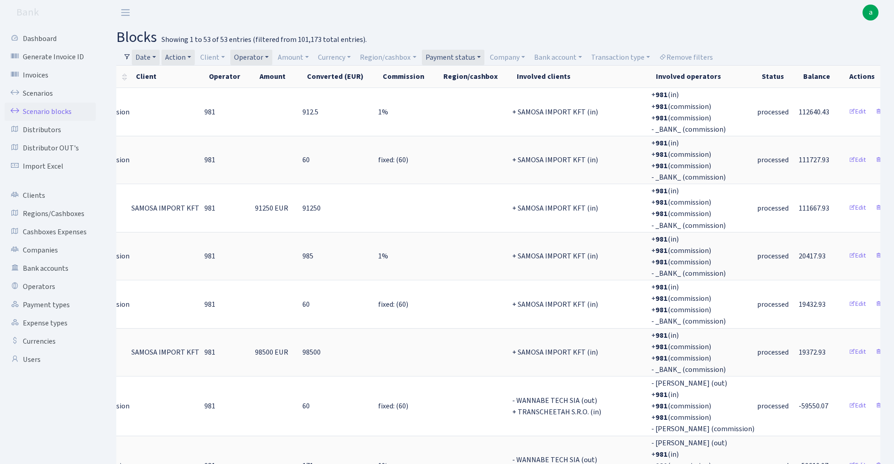
click at [188, 58] on link "Action" at bounding box center [177, 58] width 33 height 16
click at [196, 108] on li "-" at bounding box center [197, 107] width 69 height 16
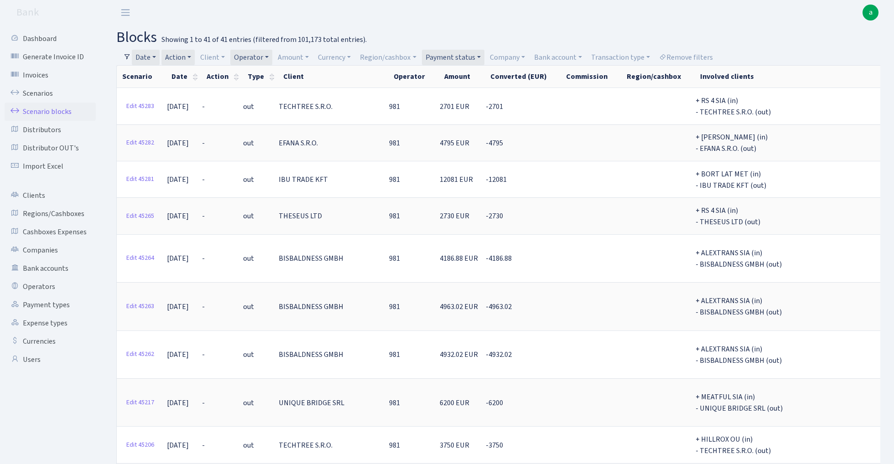
click at [148, 58] on link "Date" at bounding box center [146, 58] width 28 height 16
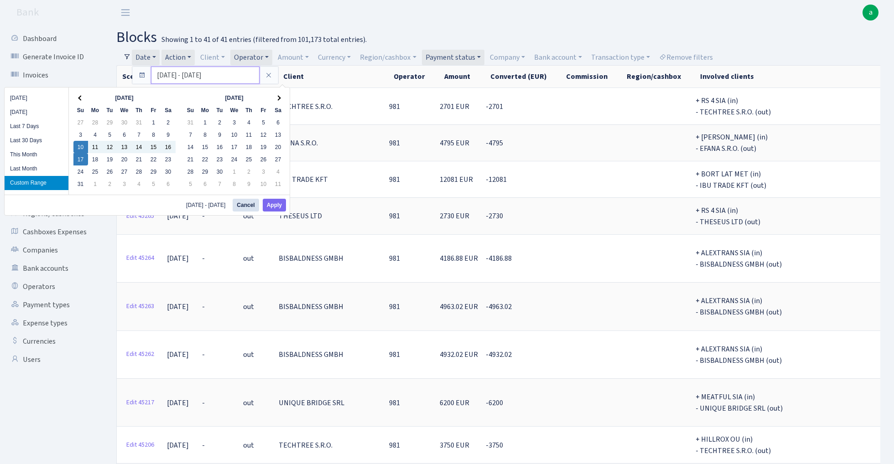
click at [170, 71] on input "10.08.2025 - 17.08.2025" at bounding box center [205, 75] width 109 height 17
click at [274, 205] on button "Apply" at bounding box center [274, 205] width 23 height 13
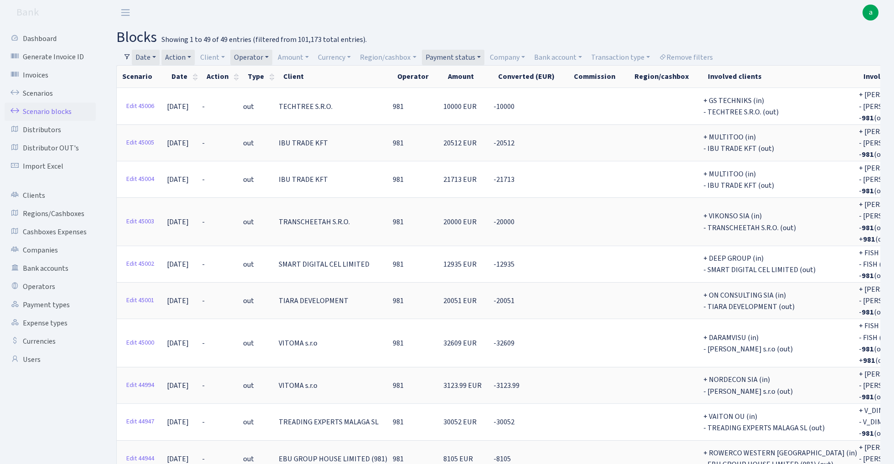
click at [148, 56] on link "Date" at bounding box center [146, 58] width 28 height 16
click at [173, 76] on input "01.08.2025 - 10.08.2025" at bounding box center [205, 75] width 109 height 17
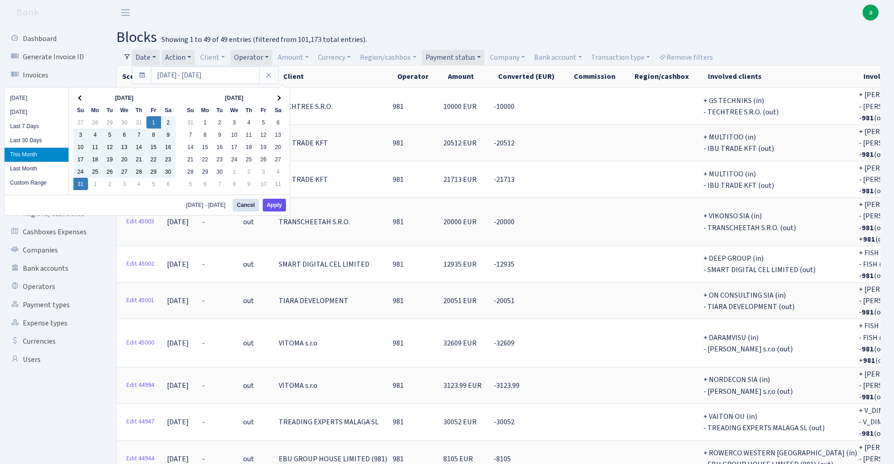
click at [277, 205] on button "Apply" at bounding box center [274, 205] width 23 height 13
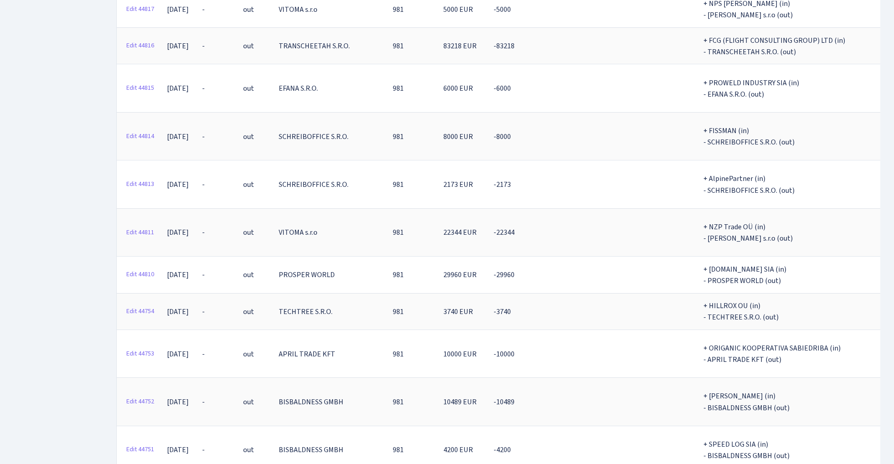
scroll to position [7246, 0]
copy th "3582365.92"
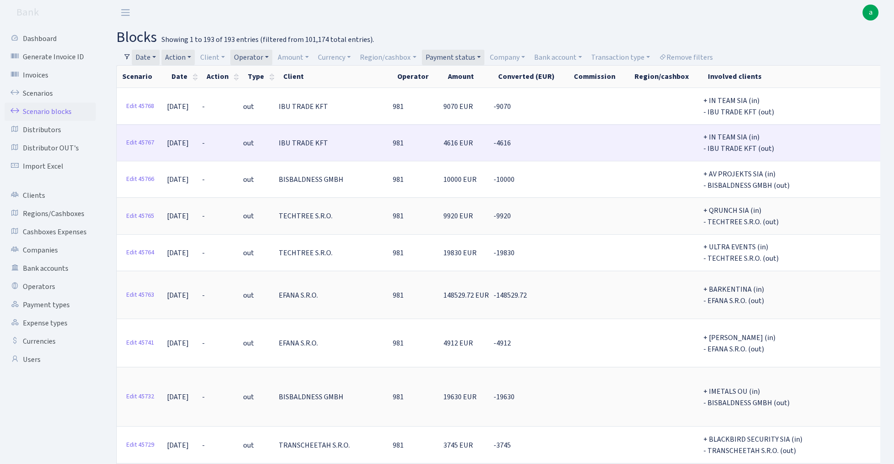
scroll to position [0, 0]
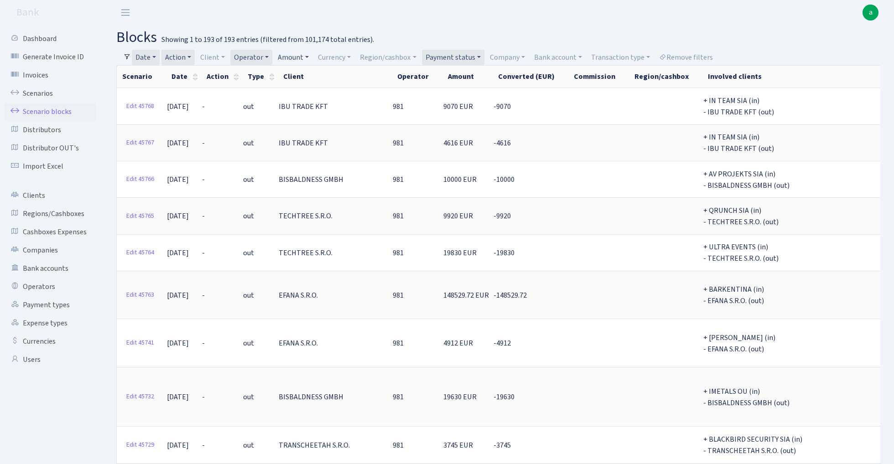
click at [297, 59] on link "Amount" at bounding box center [293, 58] width 38 height 16
click at [294, 78] on input "number" at bounding box center [288, 75] width 27 height 17
type input "15000"
click at [315, 76] on input "number" at bounding box center [314, 75] width 27 height 17
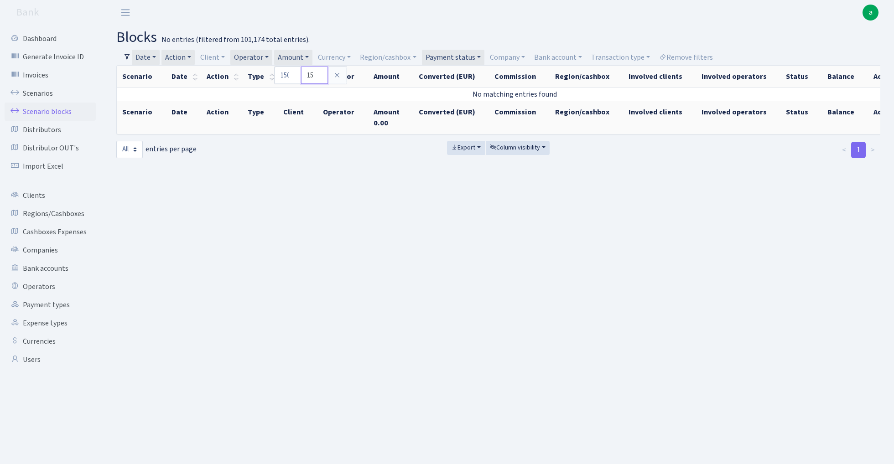
type input "1"
drag, startPoint x: 286, startPoint y: 73, endPoint x: 258, endPoint y: 75, distance: 28.8
type input "7500"
click at [318, 190] on main "blocks No entries (filtered from 101,174 total entries). Filters Date 01.08.202…" at bounding box center [498, 233] width 791 height 416
click at [297, 57] on link "Amount" at bounding box center [293, 58] width 38 height 16
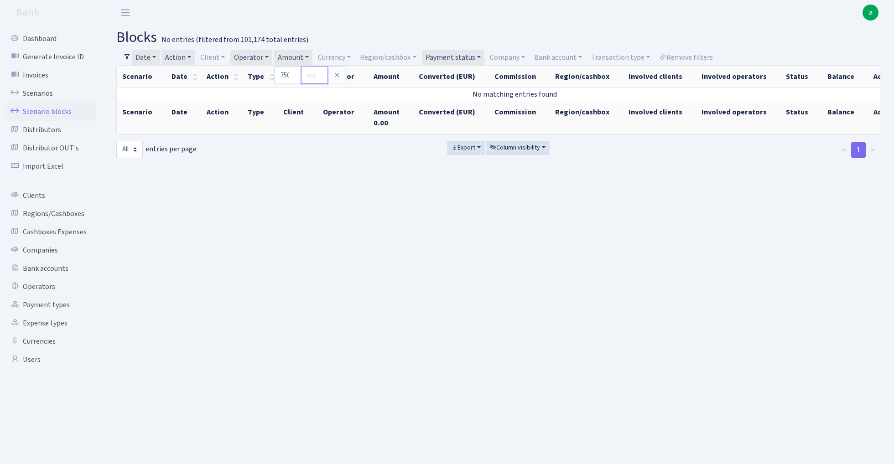
click at [314, 73] on input "number" at bounding box center [314, 75] width 27 height 17
type input "15000"
click at [354, 199] on main "blocks No entries (filtered from 101,174 total entries). Filters Date 01.08.202…" at bounding box center [498, 233] width 791 height 416
click at [291, 57] on link "Amount" at bounding box center [293, 58] width 38 height 16
click at [285, 75] on input "7500" at bounding box center [288, 75] width 27 height 17
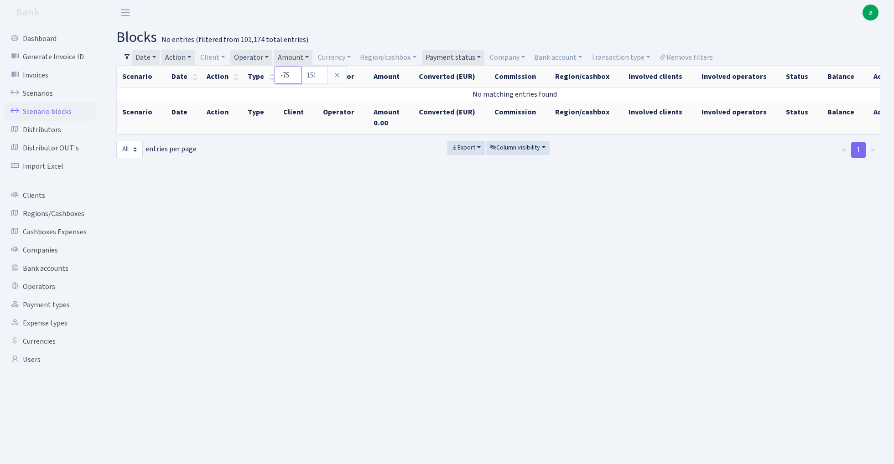
type input "-7500"
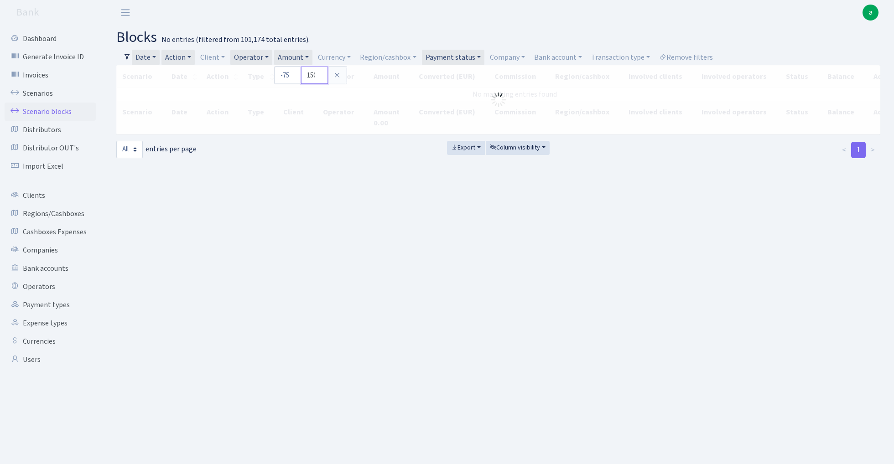
click at [310, 75] on input "15000" at bounding box center [314, 75] width 27 height 17
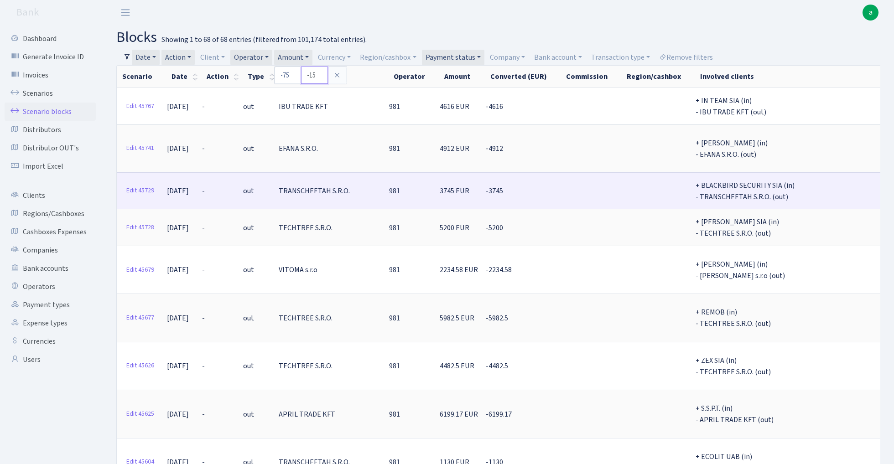
type input "-15000"
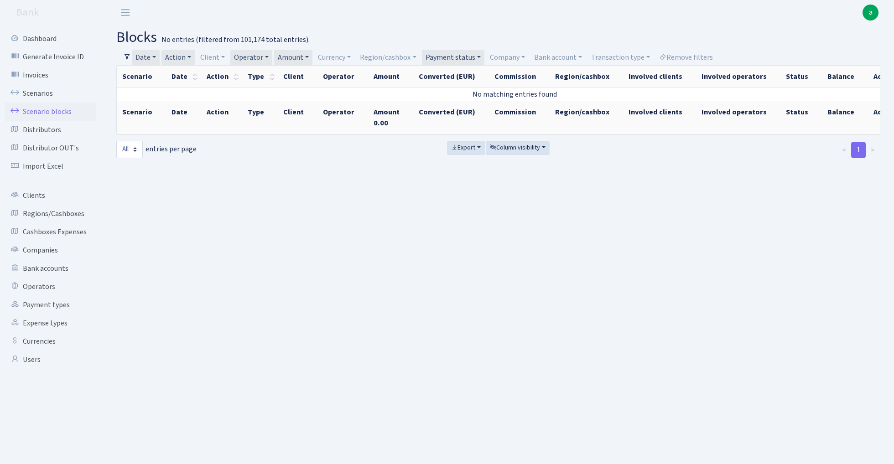
click at [296, 55] on link "Amount" at bounding box center [293, 58] width 38 height 16
click at [291, 73] on input "-7500" at bounding box center [288, 75] width 27 height 17
type input "-1500"
click at [316, 73] on input "-15000" at bounding box center [314, 75] width 27 height 17
type input "-7500"
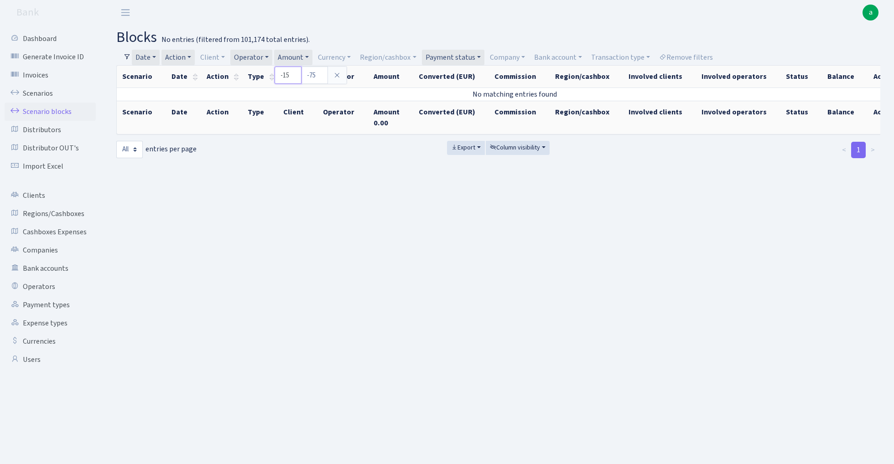
click at [289, 73] on input "-1500" at bounding box center [288, 75] width 27 height 17
type input "-15000"
click at [382, 261] on main "blocks No entries (filtered from 101,174 total entries). Filters Date 01.08.202…" at bounding box center [498, 233] width 791 height 416
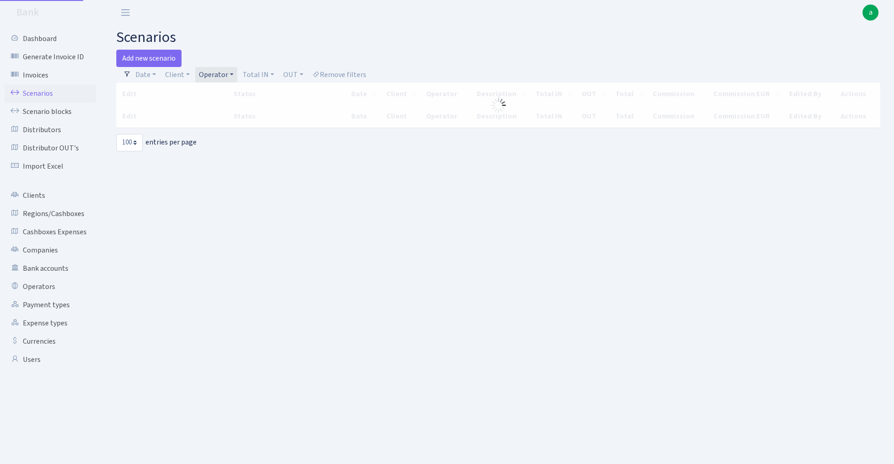
select select "100"
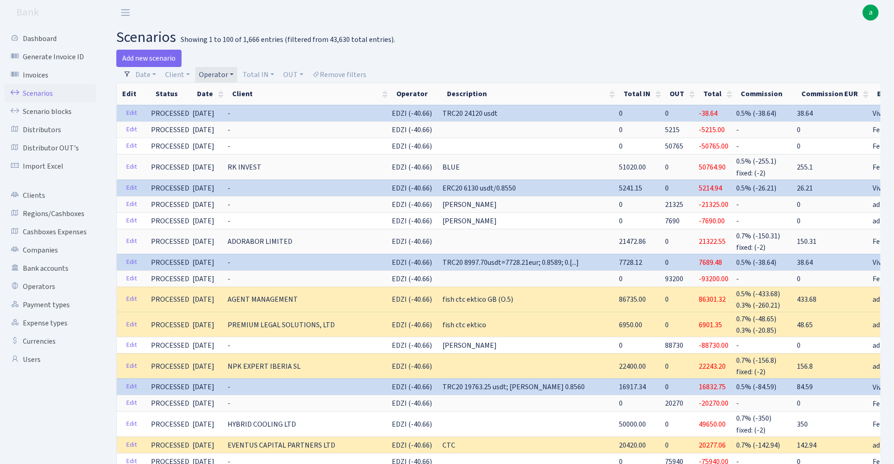
select select "100"
click at [221, 77] on link "Operator" at bounding box center [216, 75] width 42 height 16
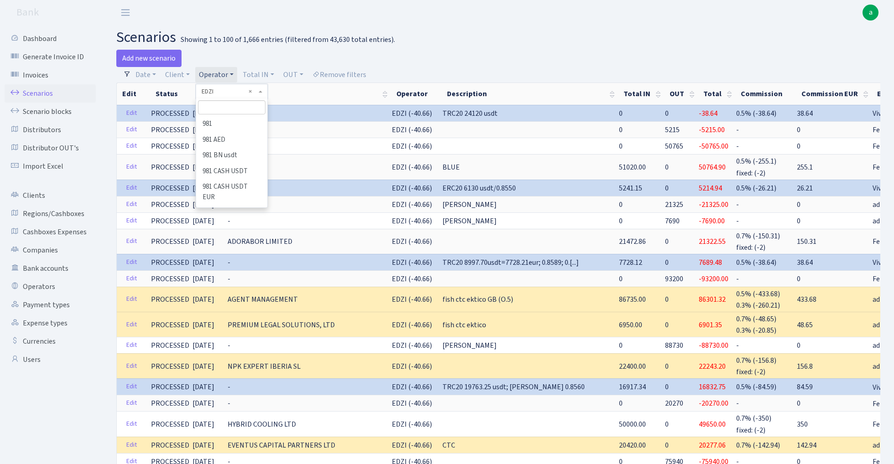
scroll to position [1324, 0]
click at [240, 107] on input "search" at bounding box center [231, 107] width 67 height 14
type input "janis"
click at [234, 128] on li "[PERSON_NAME] ([PERSON_NAME])" at bounding box center [231, 129] width 69 height 26
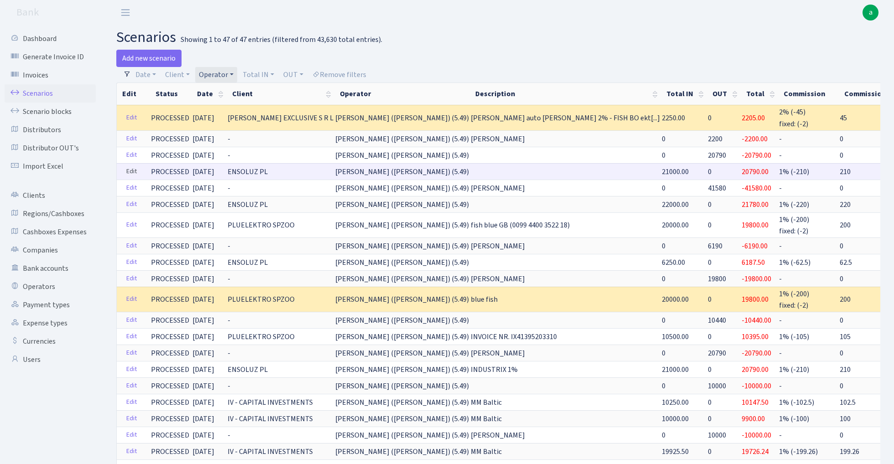
click at [135, 168] on link "Edit" at bounding box center [131, 172] width 19 height 14
click at [221, 75] on link "Operator" at bounding box center [216, 75] width 42 height 16
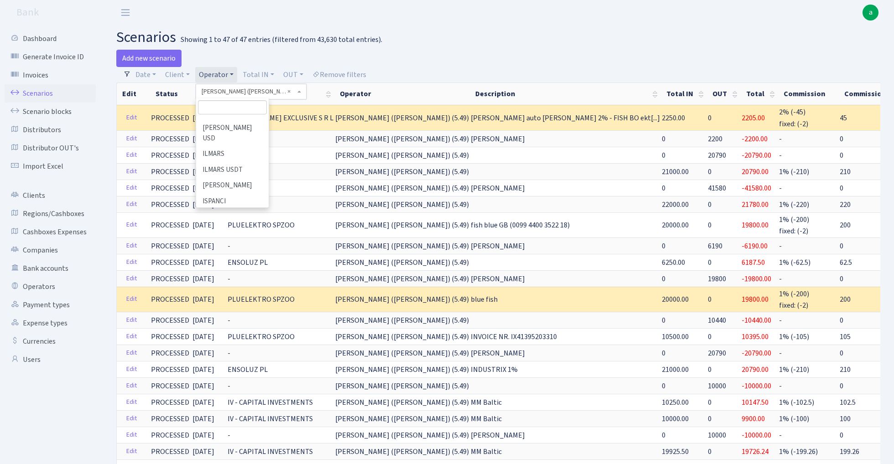
click at [221, 107] on input "search" at bounding box center [232, 107] width 68 height 14
type input "erik"
click at [233, 120] on li "[PERSON_NAME] (erast)" at bounding box center [232, 129] width 70 height 26
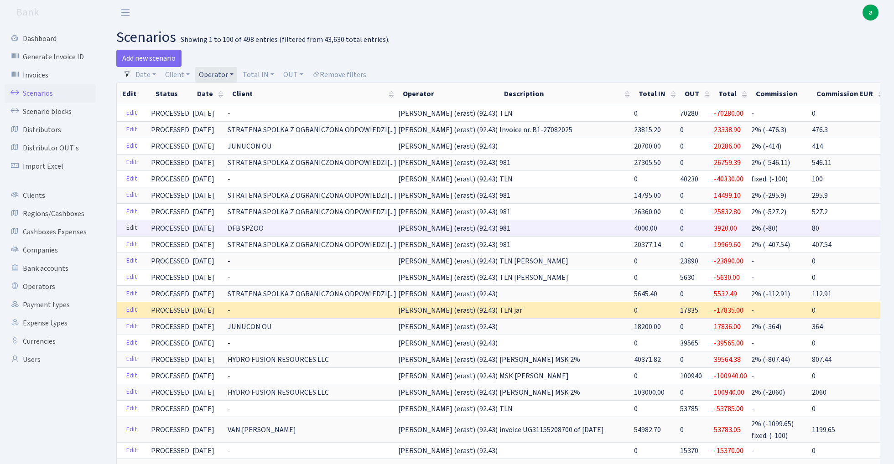
click at [130, 230] on link "Edit" at bounding box center [131, 228] width 19 height 14
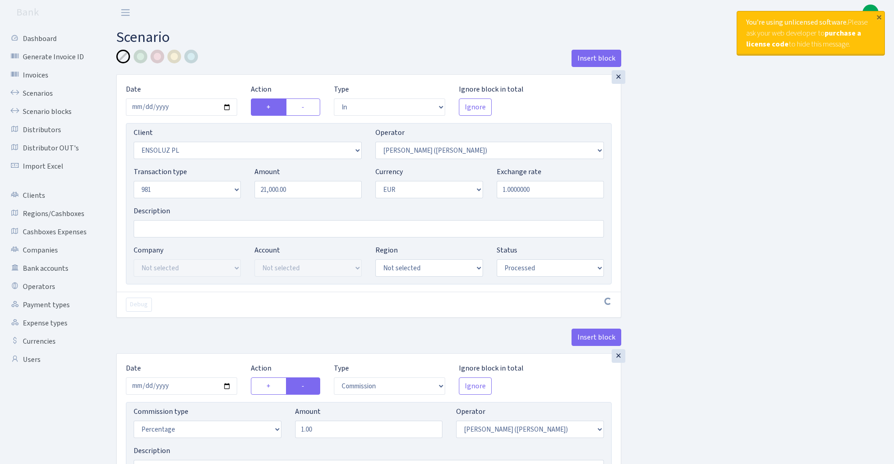
select select "in"
select select "2692"
select select "395"
select select "8"
select select "1"
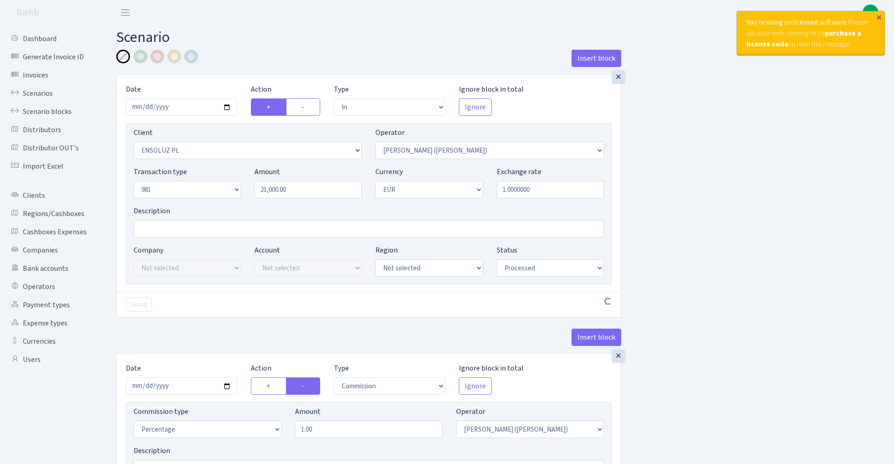
select select "processed"
select select "commission"
select select "395"
select select "processed"
select select "out"
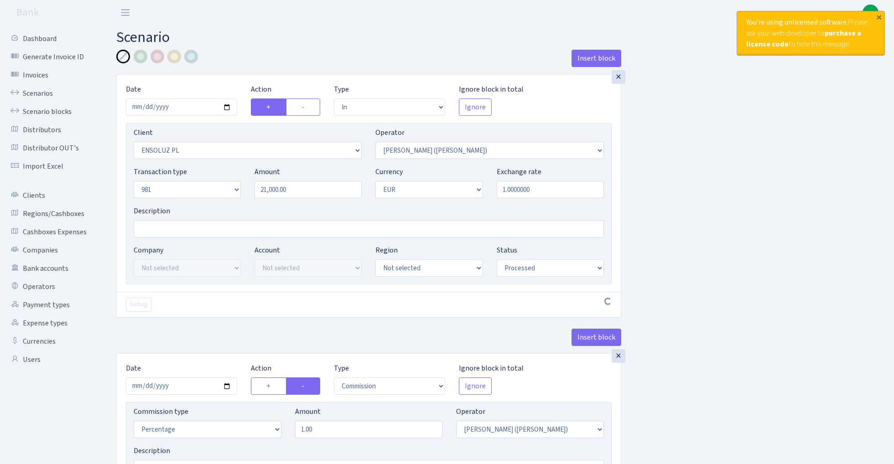
select select "2129"
select select "61"
select select "8"
select select "1"
select select "processed"
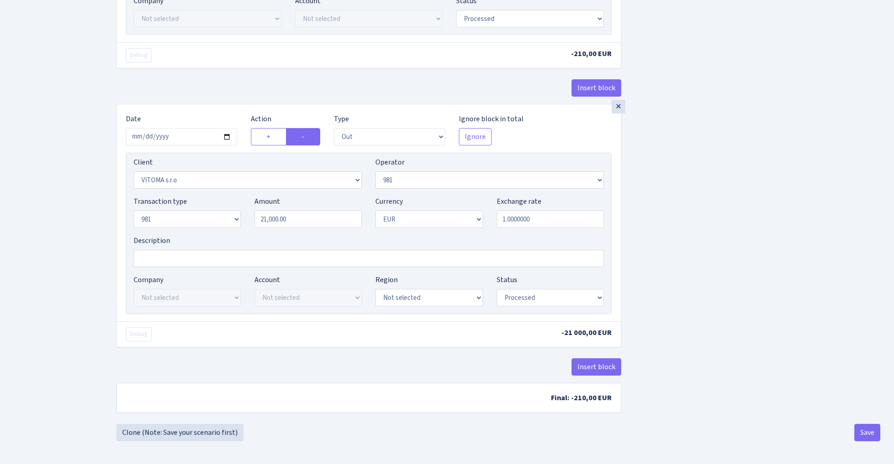
scroll to position [493, 0]
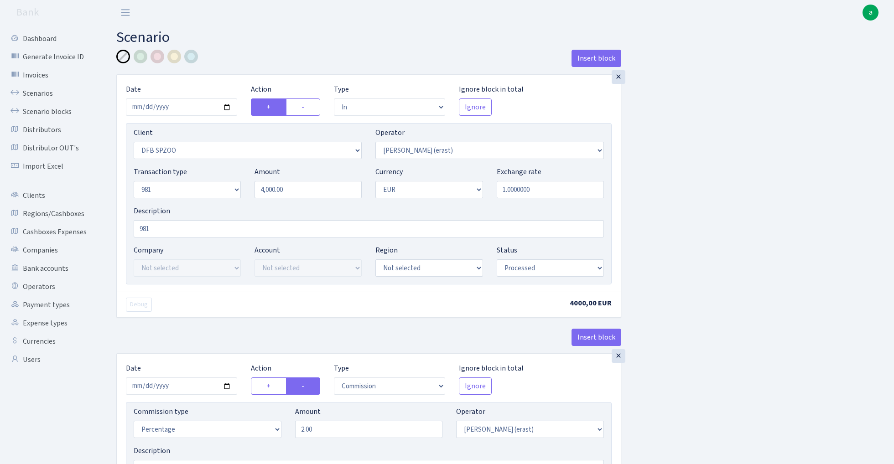
select select "in"
select select "3309"
select select "155"
select select "8"
select select "1"
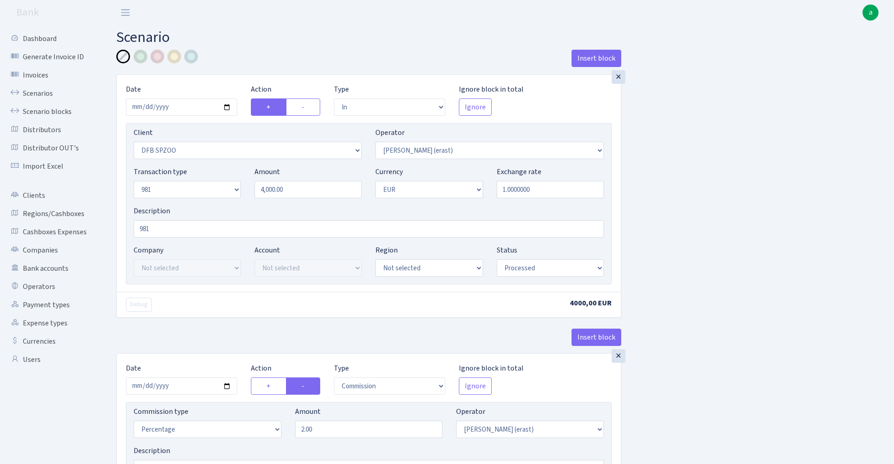
select select "processed"
select select "commission"
select select "155"
select select "processed"
select select "out"
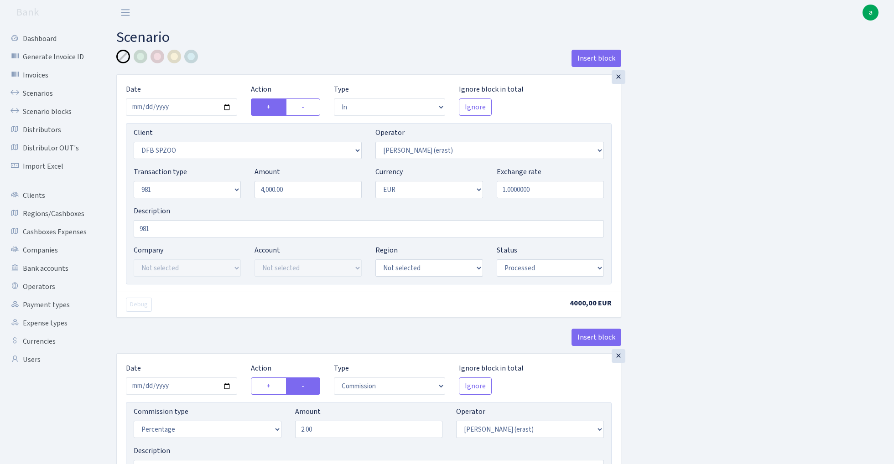
select select "2442"
select select "61"
select select "8"
select select "1"
select select "processed"
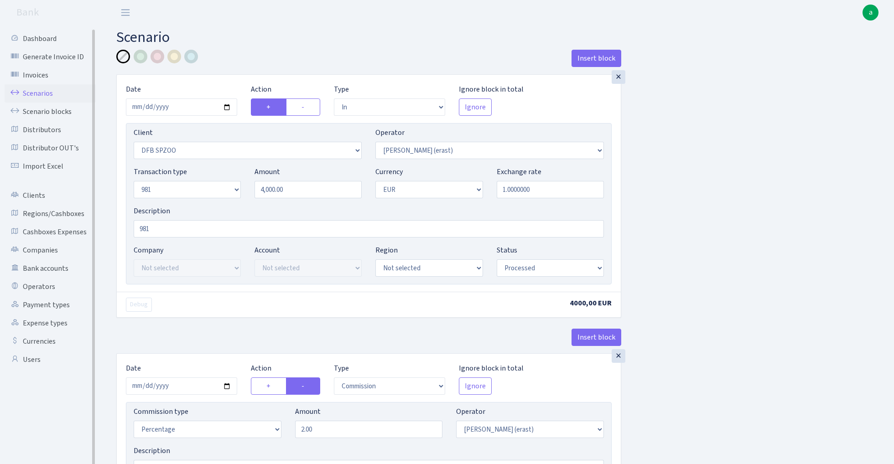
click at [38, 87] on link "Scenarios" at bounding box center [50, 93] width 91 height 18
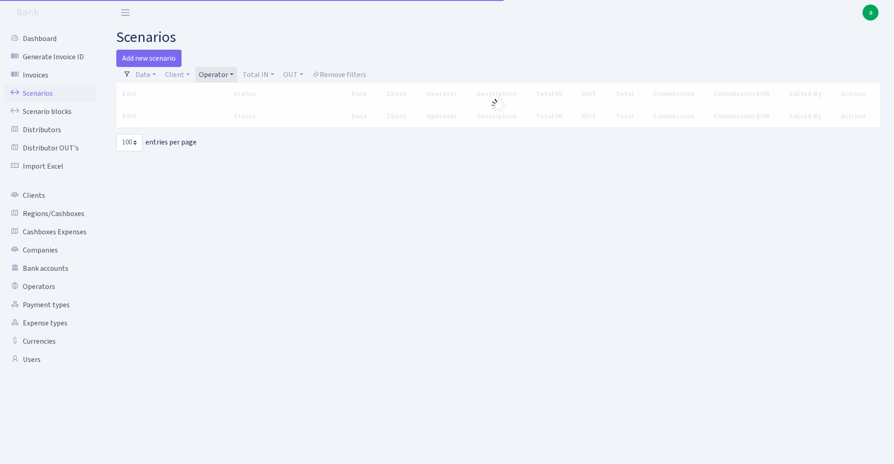
select select "100"
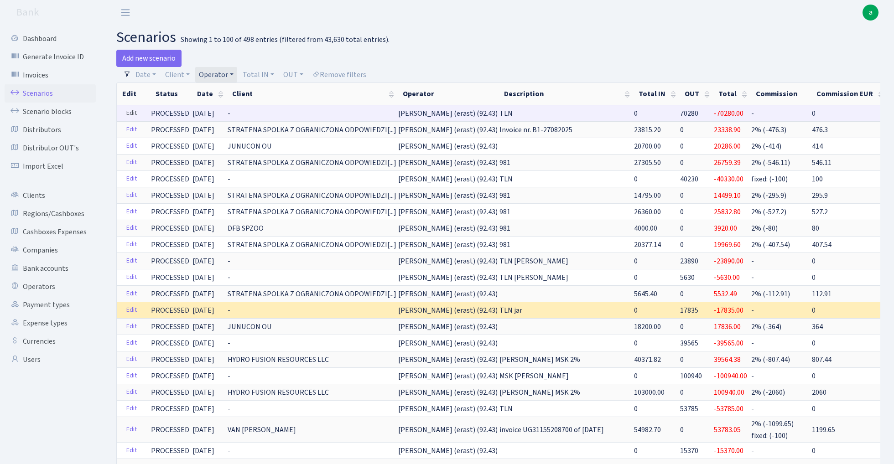
click at [131, 116] on link "Edit" at bounding box center [131, 113] width 19 height 14
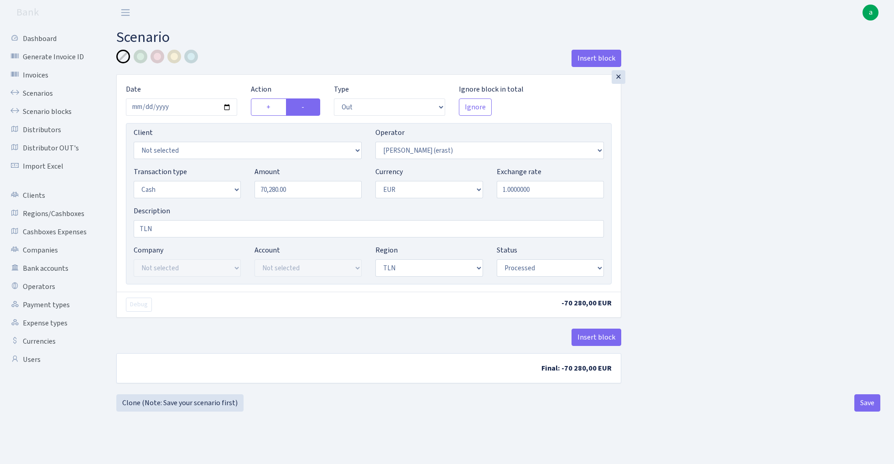
select select "out"
select select "155"
select select "1"
select select "2"
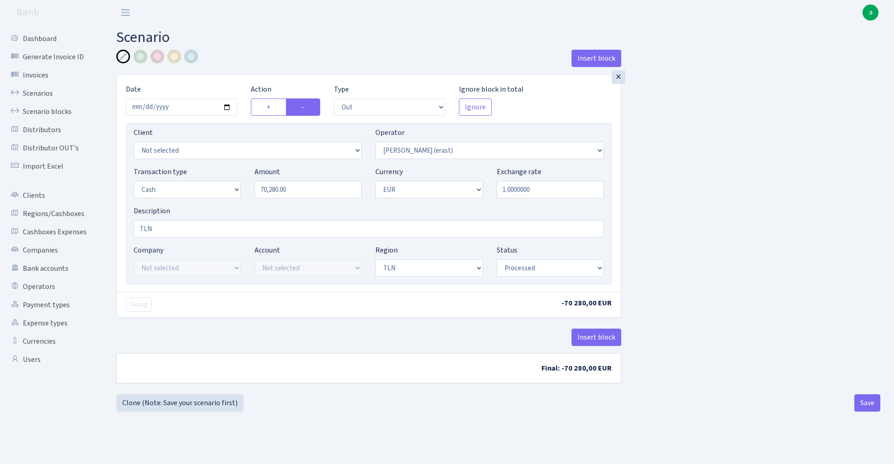
select select "processed"
click at [591, 339] on button "Insert block" at bounding box center [596, 337] width 50 height 17
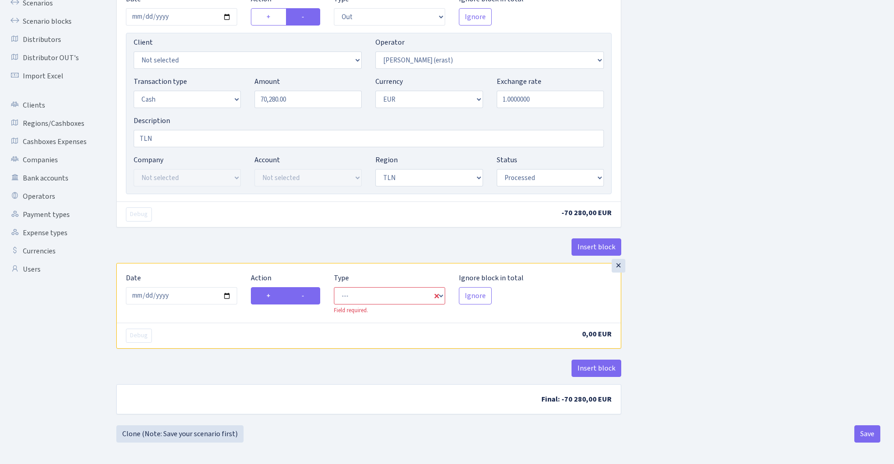
click at [311, 298] on label "-" at bounding box center [303, 295] width 34 height 17
click at [307, 296] on input "-" at bounding box center [304, 293] width 6 height 6
radio input "true"
radio input "false"
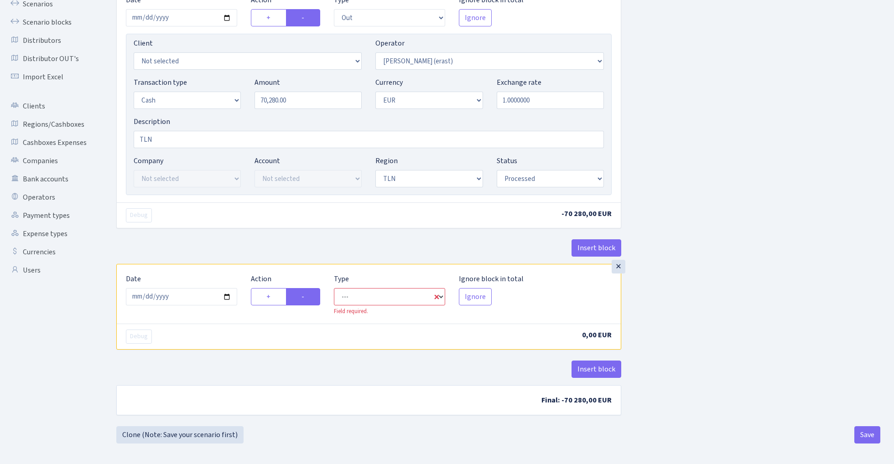
select select "commission"
select select "155"
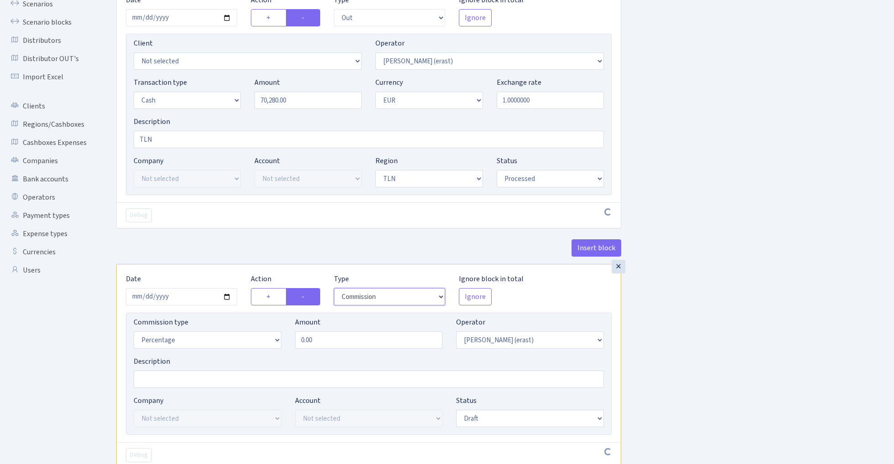
scroll to position [115, 0]
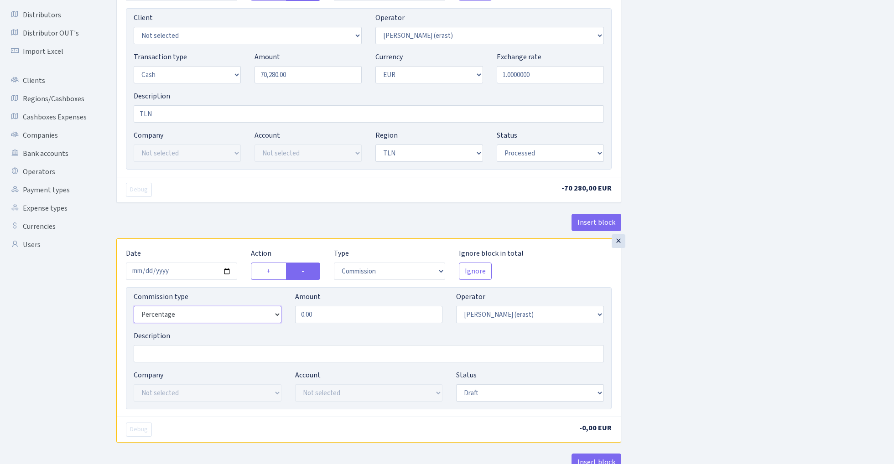
select select "fixed"
click at [337, 312] on input "0.00" at bounding box center [369, 314] width 148 height 17
type input "100.00"
click at [754, 345] on div "Insert block × Date 2025-08-30 Action + - Type --- In Out Commission Field requ…" at bounding box center [497, 227] width 777 height 585
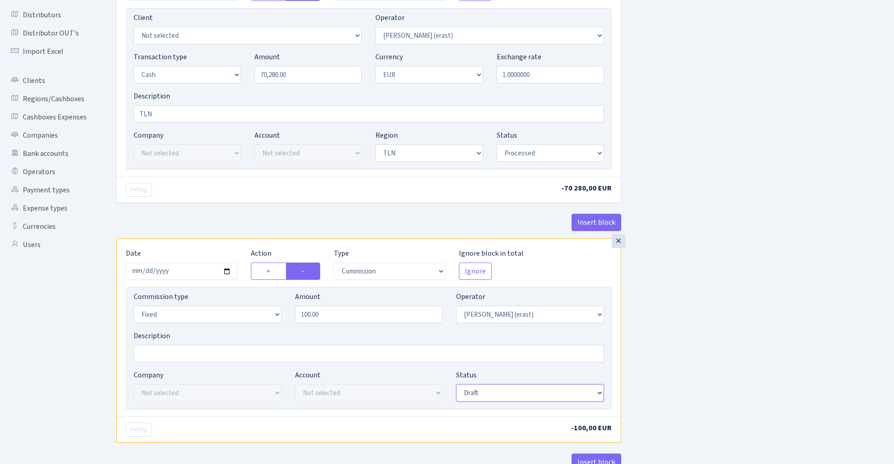
select select "processed"
click at [700, 349] on div "Insert block × Date 2025-08-30 Action + - Type --- In Out Commission Field requ…" at bounding box center [497, 227] width 777 height 585
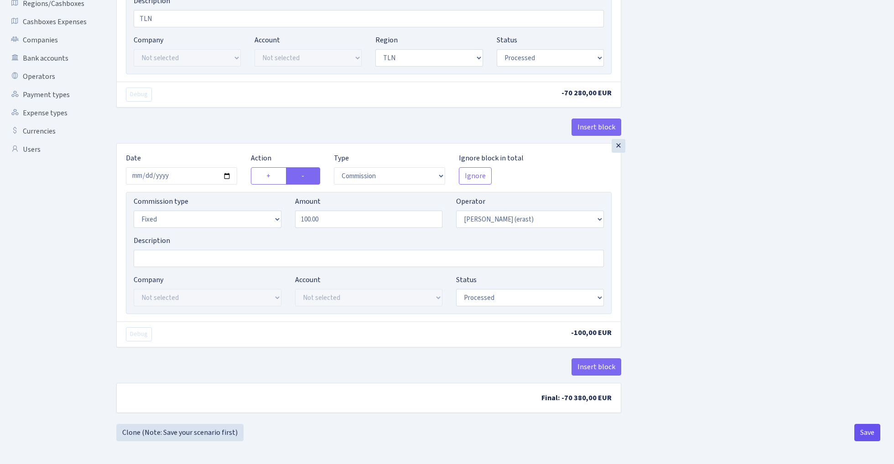
scroll to position [212, 0]
click at [865, 431] on button "Save" at bounding box center [867, 432] width 26 height 17
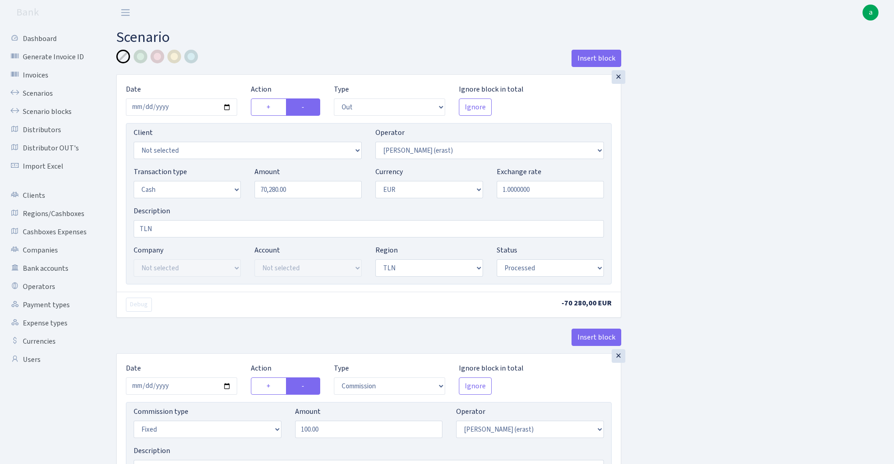
select select "out"
select select "155"
select select "1"
select select "2"
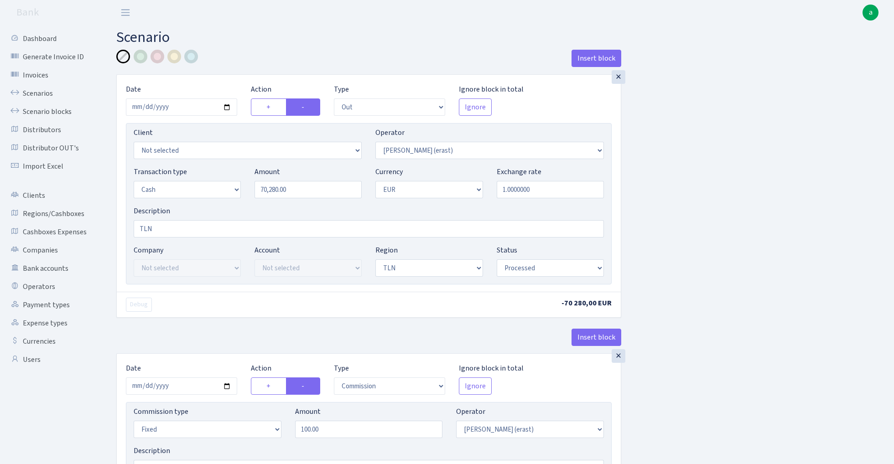
select select "processed"
select select "commission"
select select "fixed"
select select "155"
select select "processed"
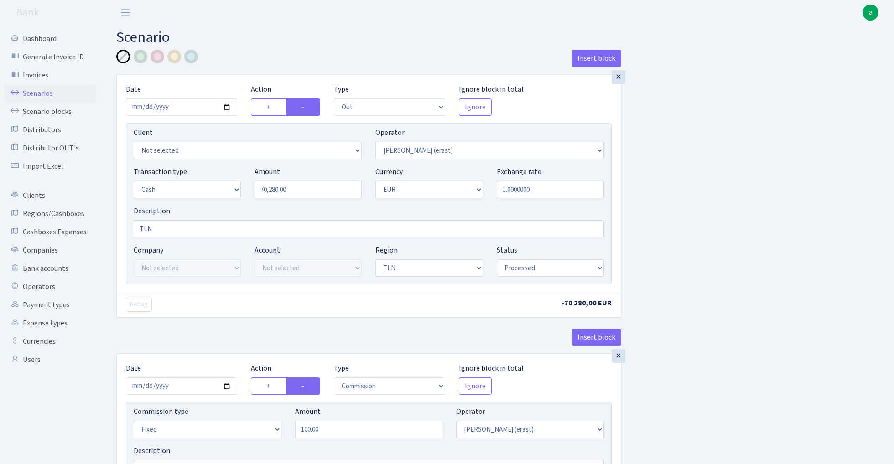
click at [35, 90] on link "Scenarios" at bounding box center [50, 93] width 91 height 18
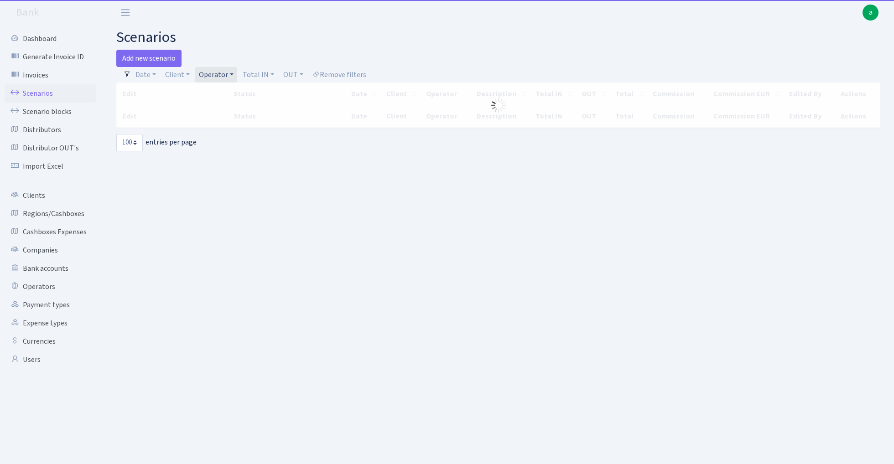
select select "100"
